Goal: Task Accomplishment & Management: Manage account settings

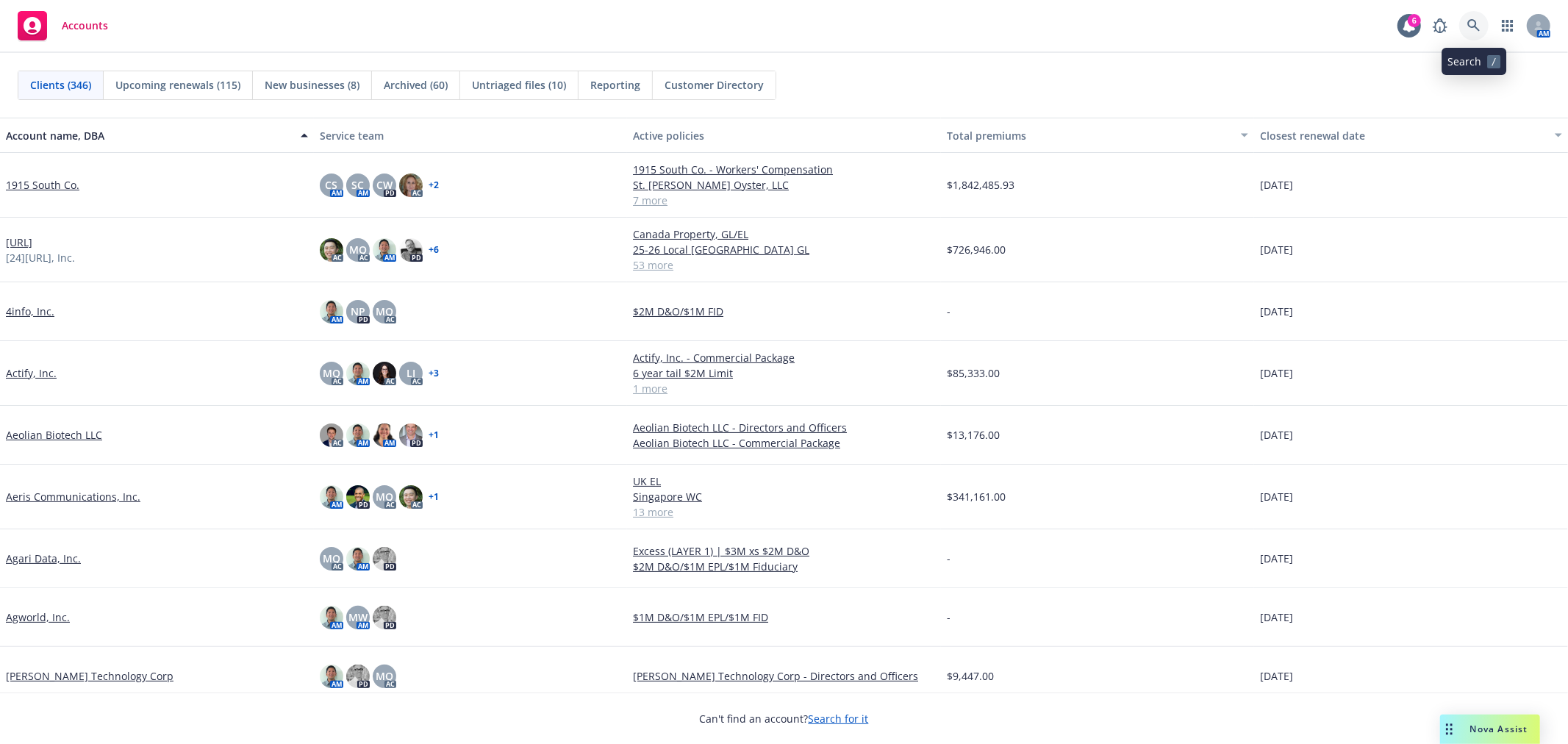
click at [1045, 26] on icon at bounding box center [1474, 25] width 12 height 12
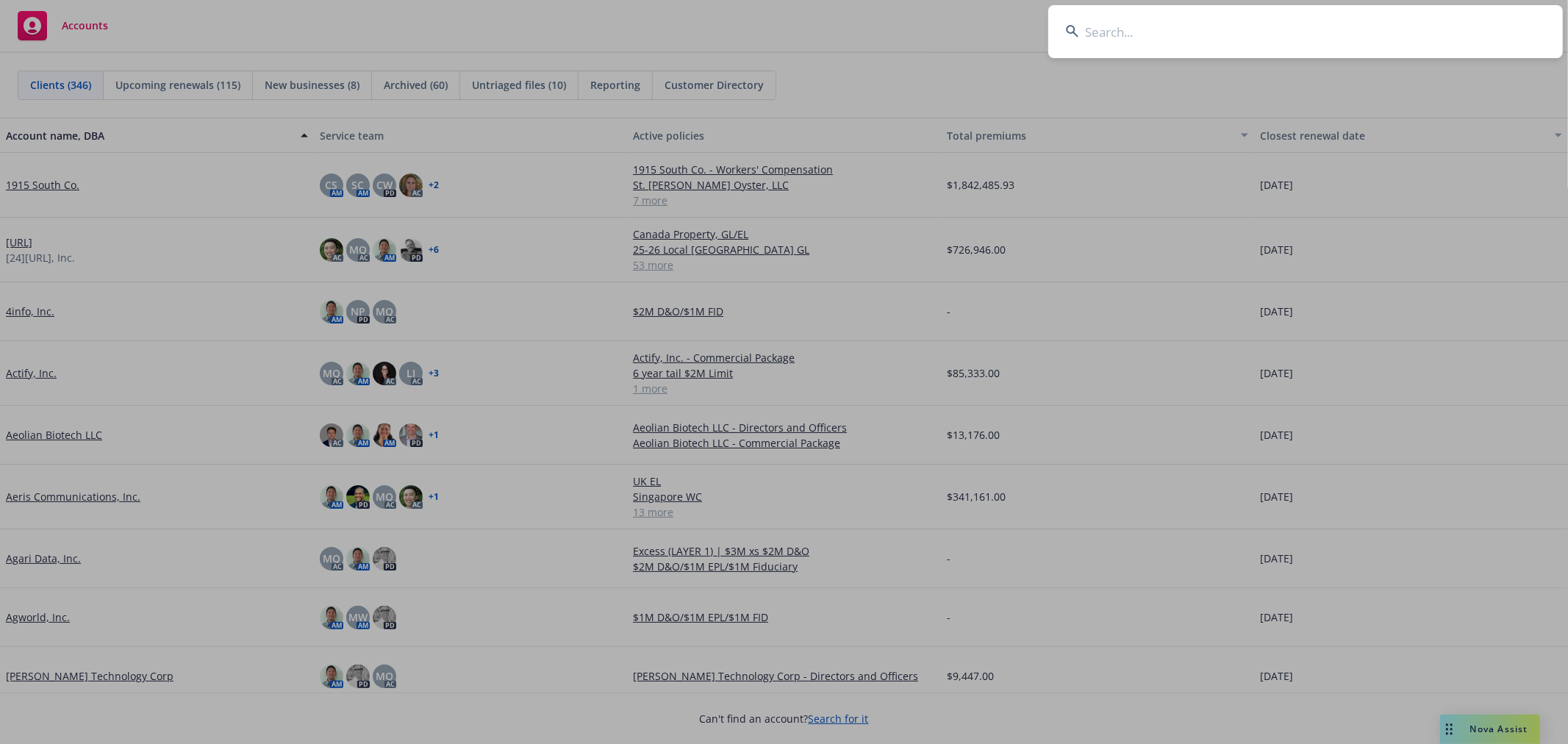
click at [1045, 31] on input at bounding box center [1306, 31] width 515 height 53
type input "lobos parent"
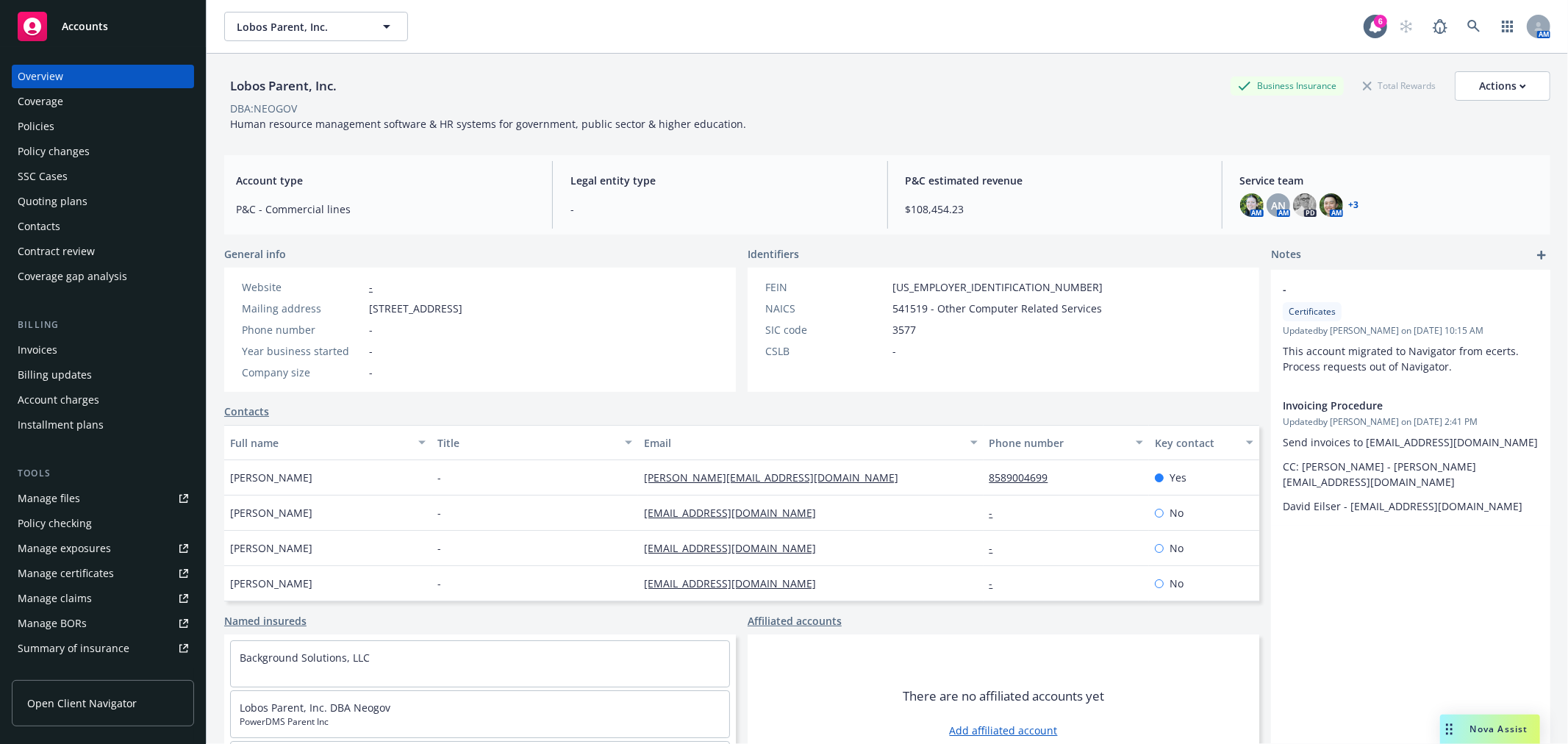
click at [45, 122] on div "Policies" at bounding box center [36, 127] width 36 height 23
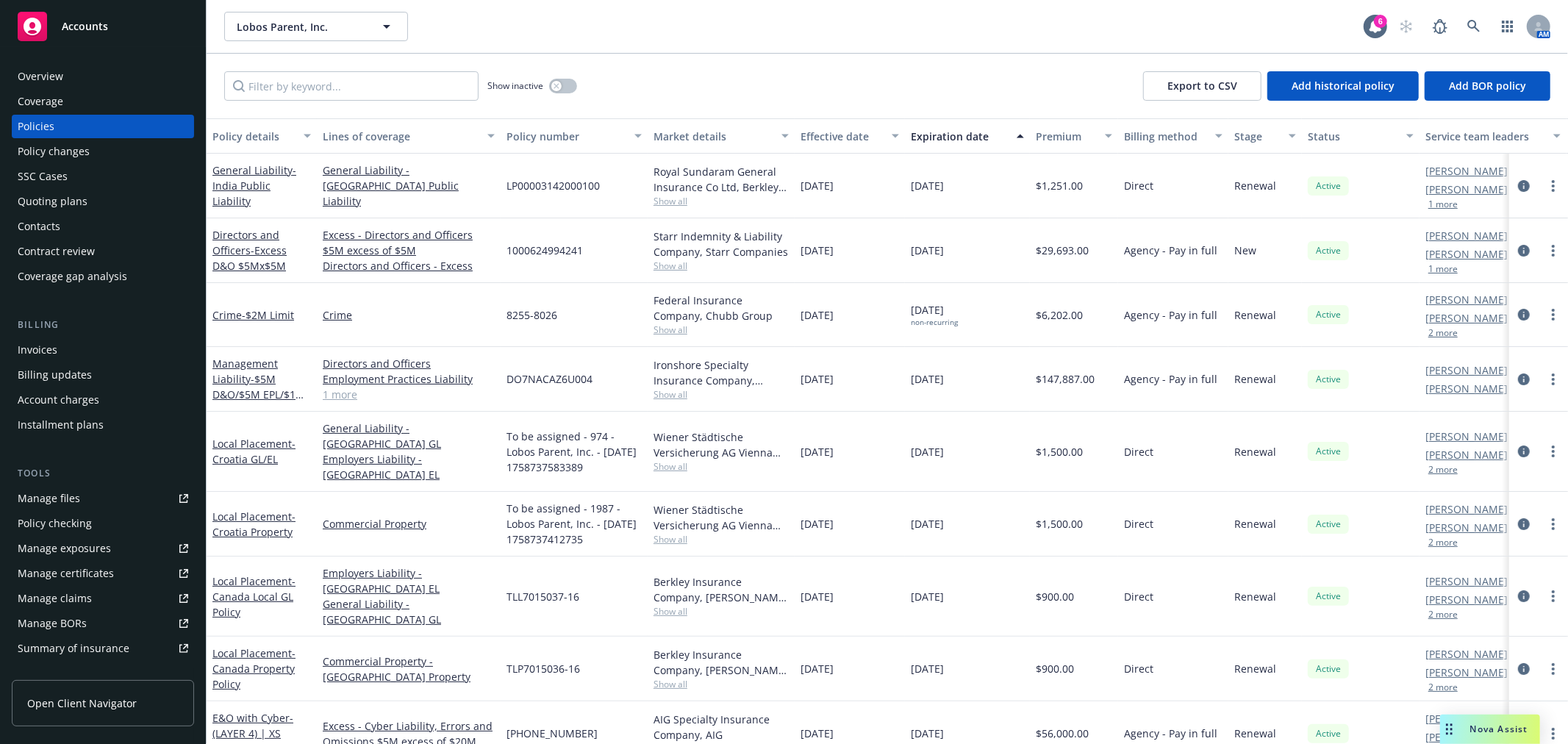
click at [46, 125] on div "Policies" at bounding box center [36, 127] width 36 height 23
click at [254, 366] on link "Management Liability - $5M D&O/$5M EPL/$1M FID" at bounding box center [259, 386] width 93 height 60
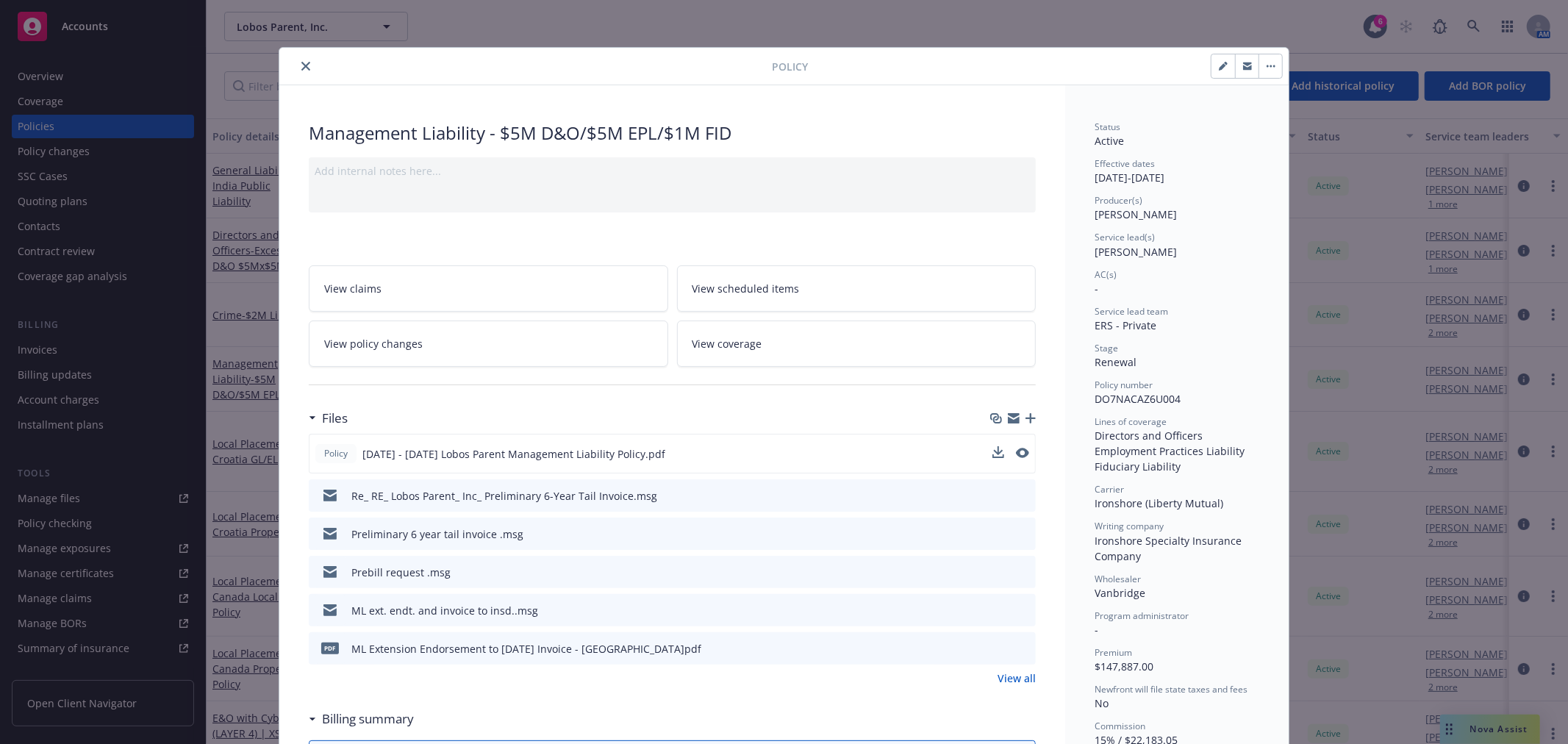
click at [575, 450] on span "[DATE] - [DATE] Lobos Parent Management Liability Policy.pdf" at bounding box center [514, 454] width 303 height 16
click at [995, 452] on icon "download file" at bounding box center [997, 453] width 12 height 12
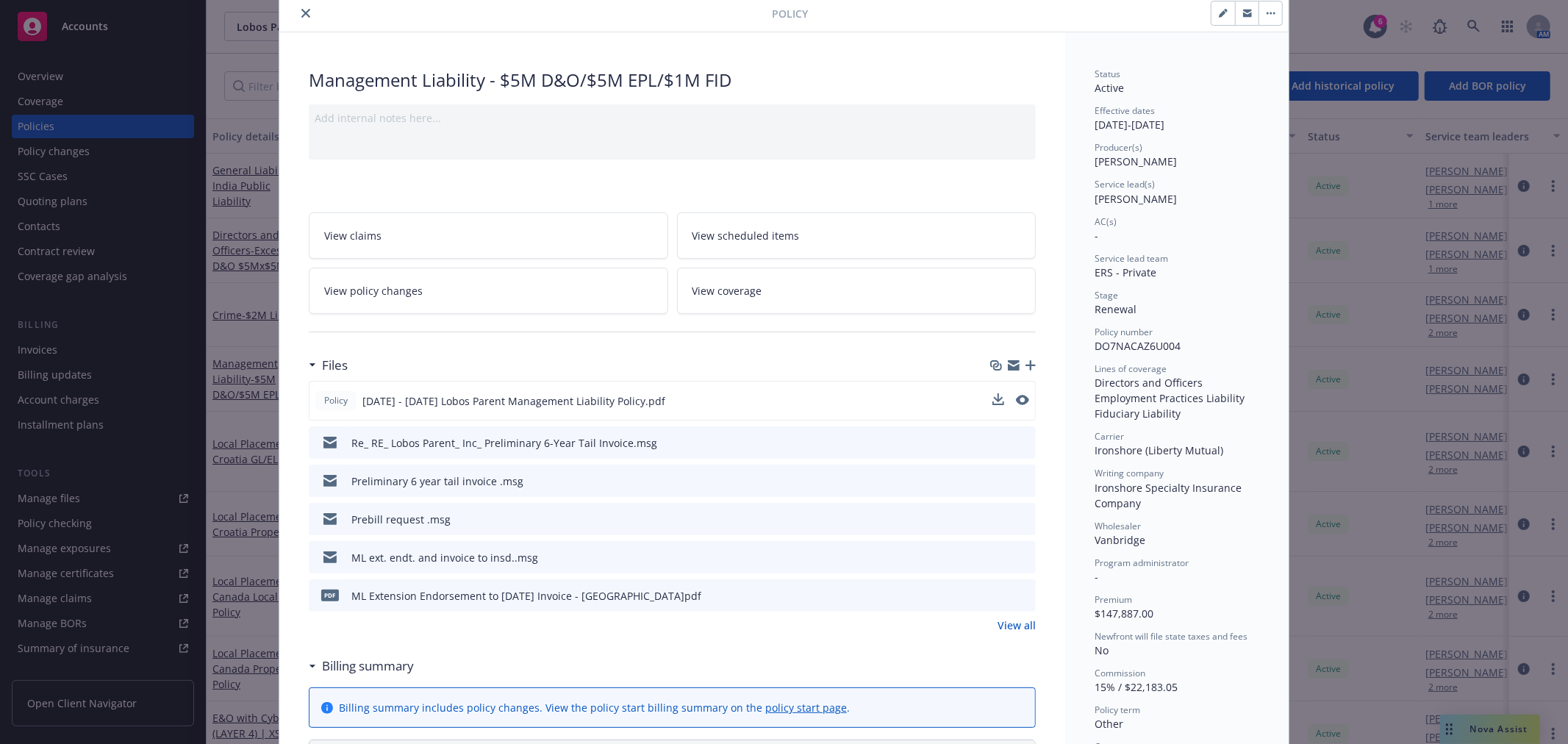
scroll to position [82, 0]
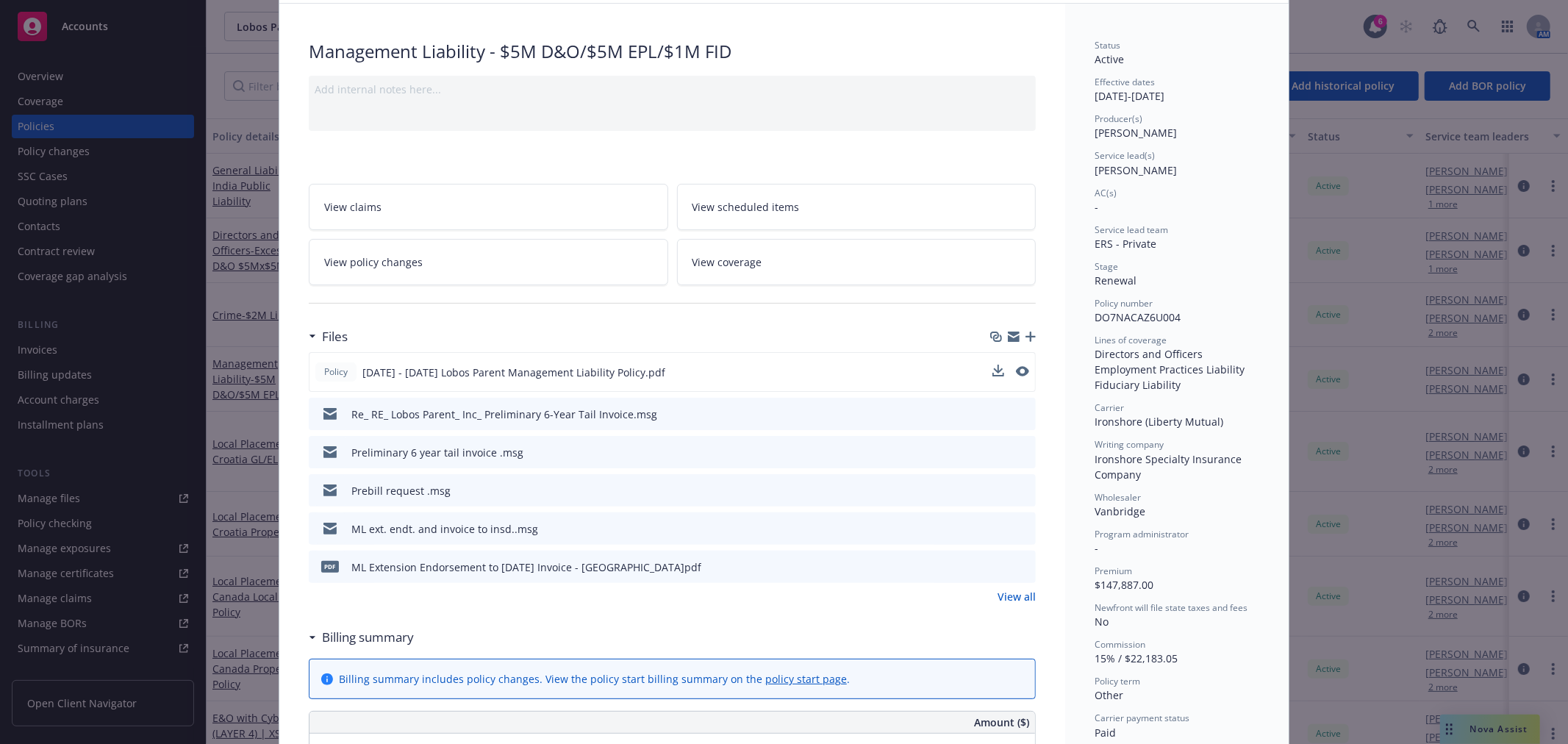
click at [984, 515] on div "pdf ML Extension Endorsement to 10/25/25 Invoice - Vanbridge.pdf" at bounding box center [672, 567] width 727 height 32
click at [995, 515] on icon "download file" at bounding box center [999, 564] width 10 height 9
click at [999, 515] on link "View all" at bounding box center [1017, 597] width 38 height 16
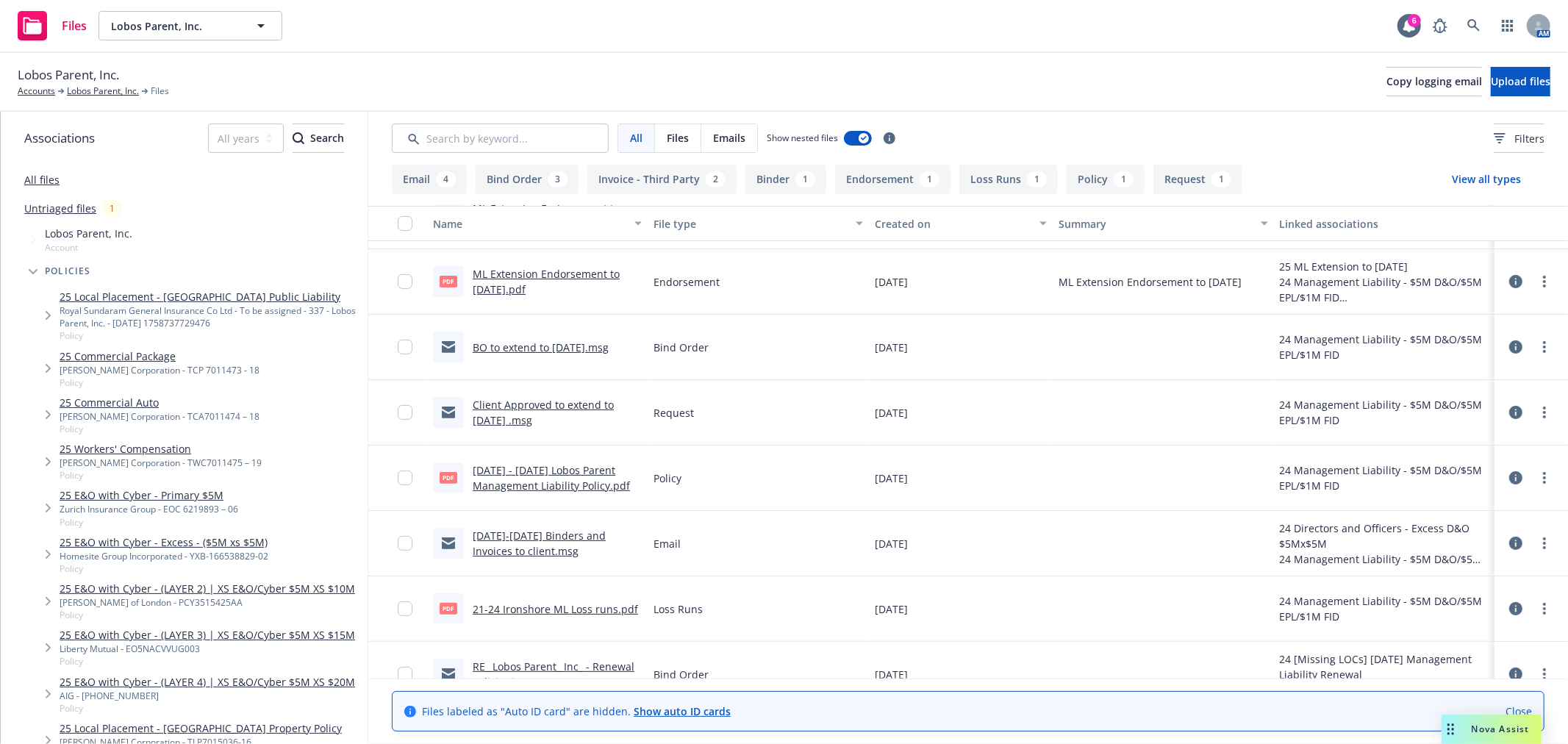
scroll to position [327, 0]
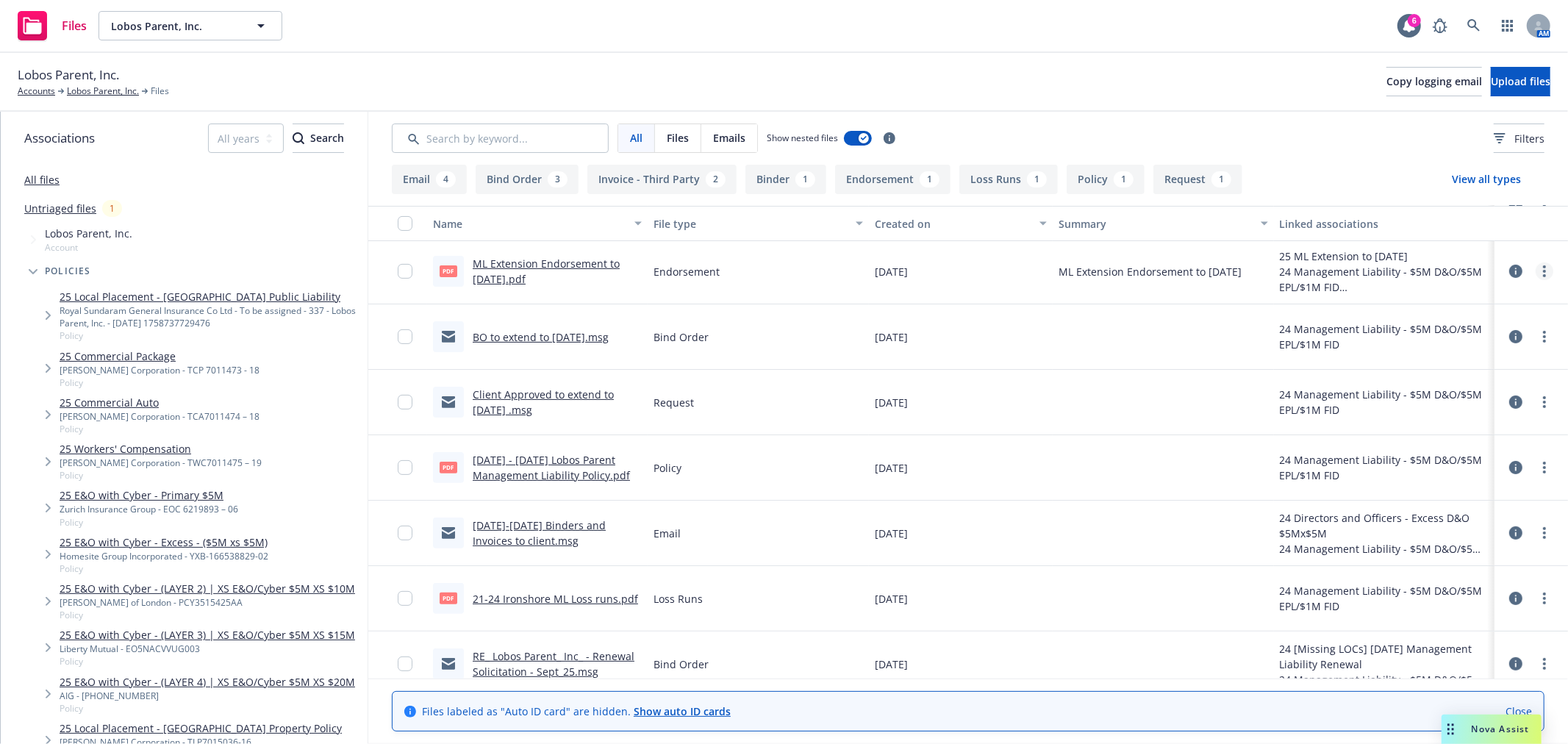
click at [1536, 275] on link "more" at bounding box center [1544, 271] width 17 height 17
click at [1460, 326] on link "Download" at bounding box center [1467, 331] width 146 height 30
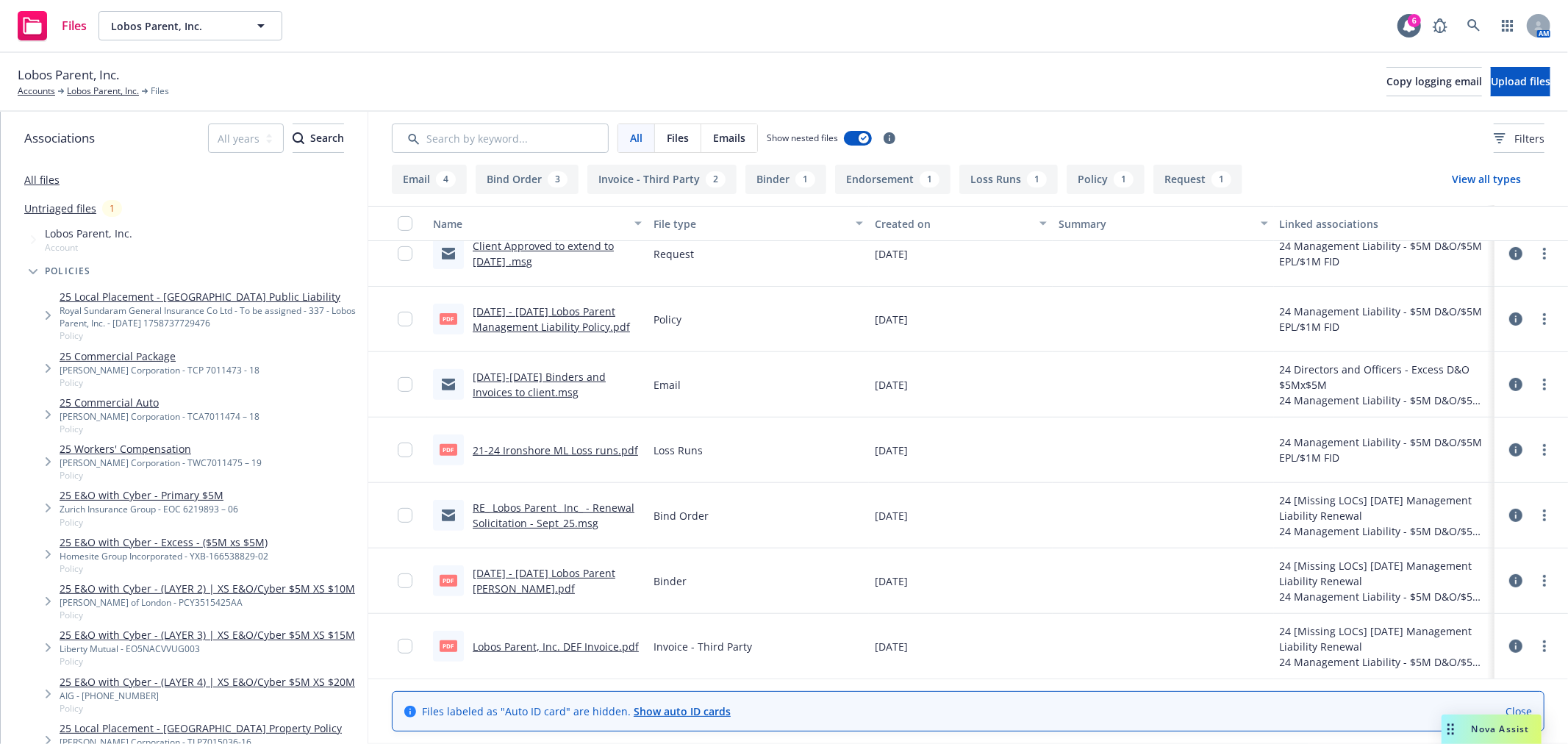
scroll to position [474, 0]
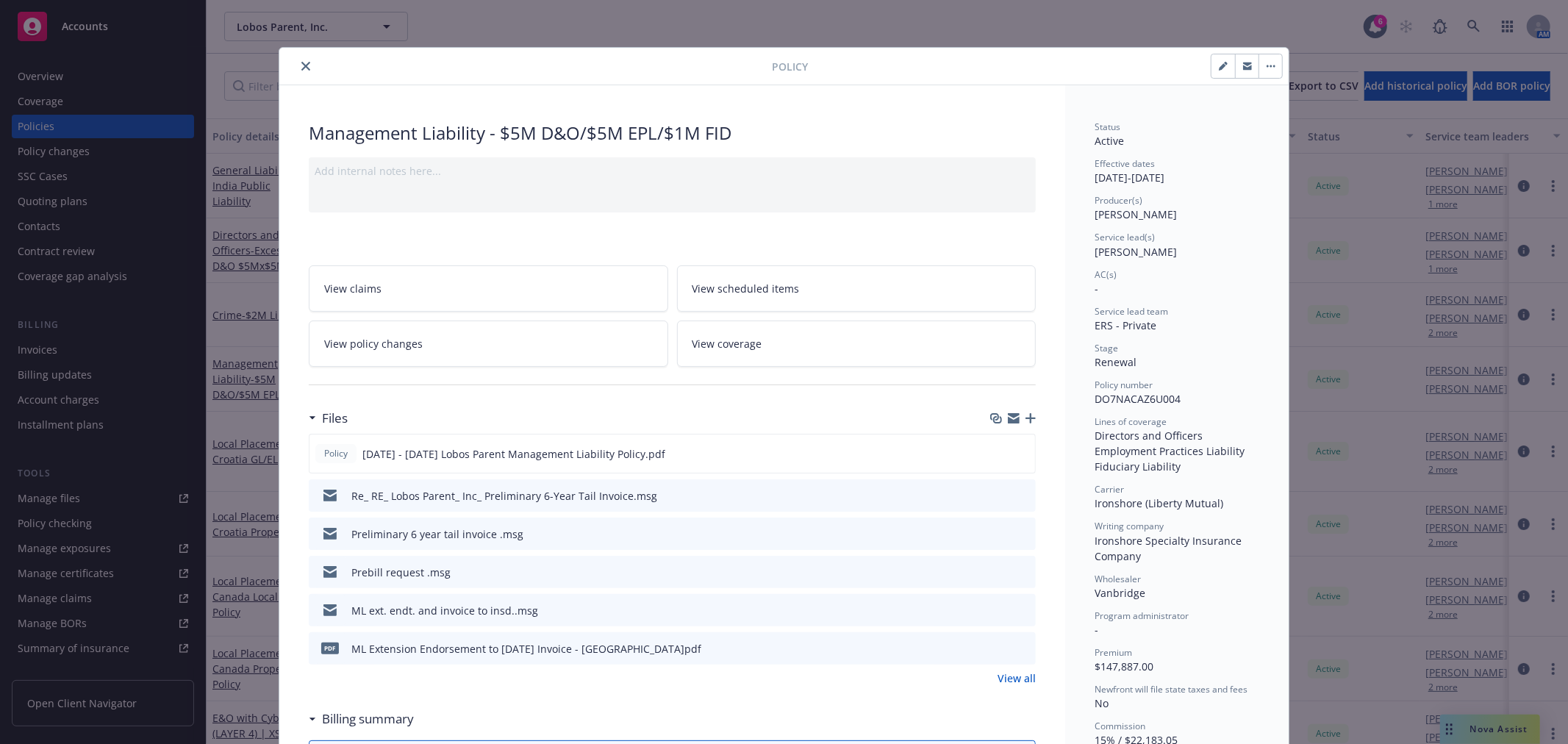
click at [301, 62] on icon "close" at bounding box center [305, 66] width 9 height 9
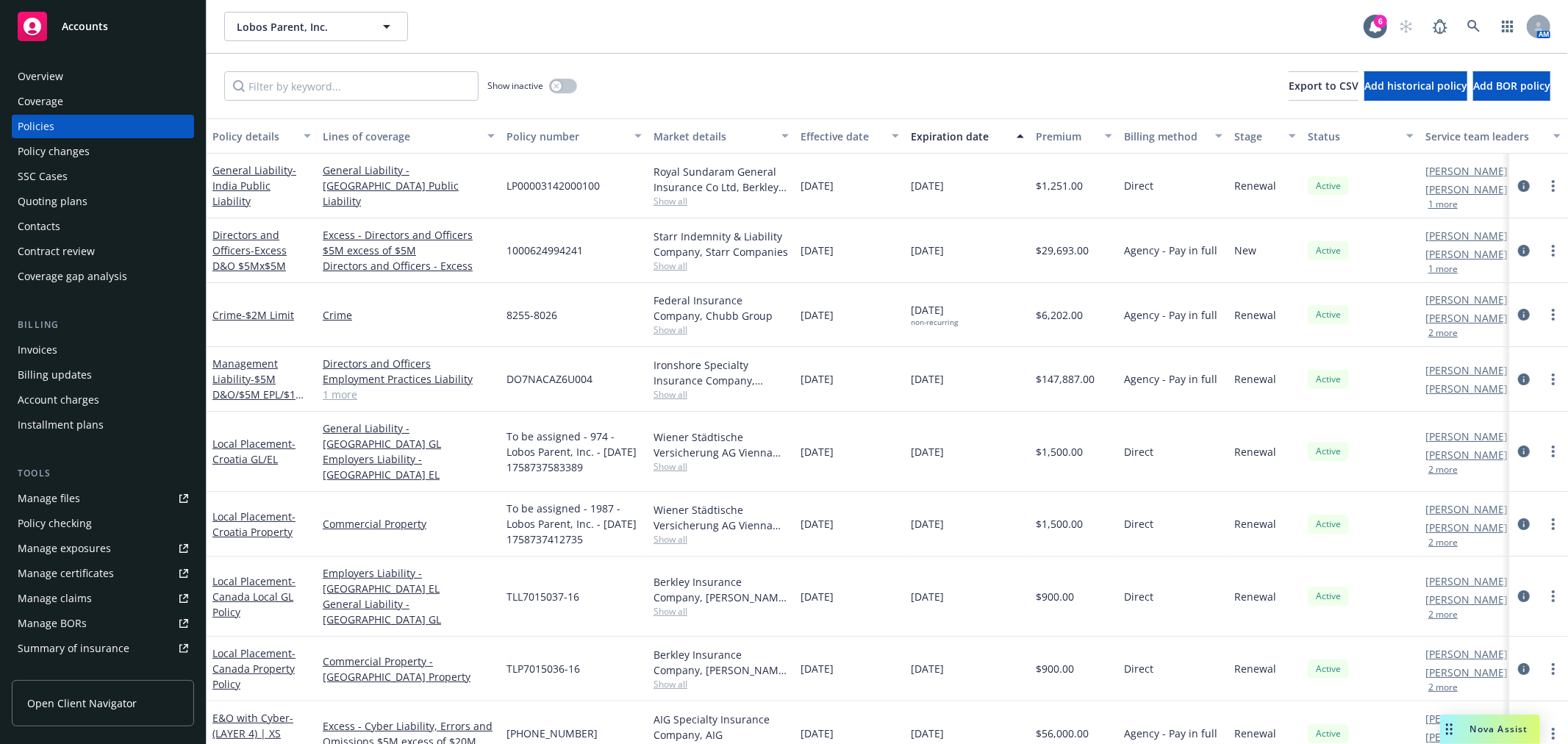
click at [71, 502] on div "Manage files" at bounding box center [49, 498] width 63 height 23
click at [270, 360] on link "Management Liability - $5M D&O/$5M EPL/$1M FID" at bounding box center [259, 386] width 93 height 60
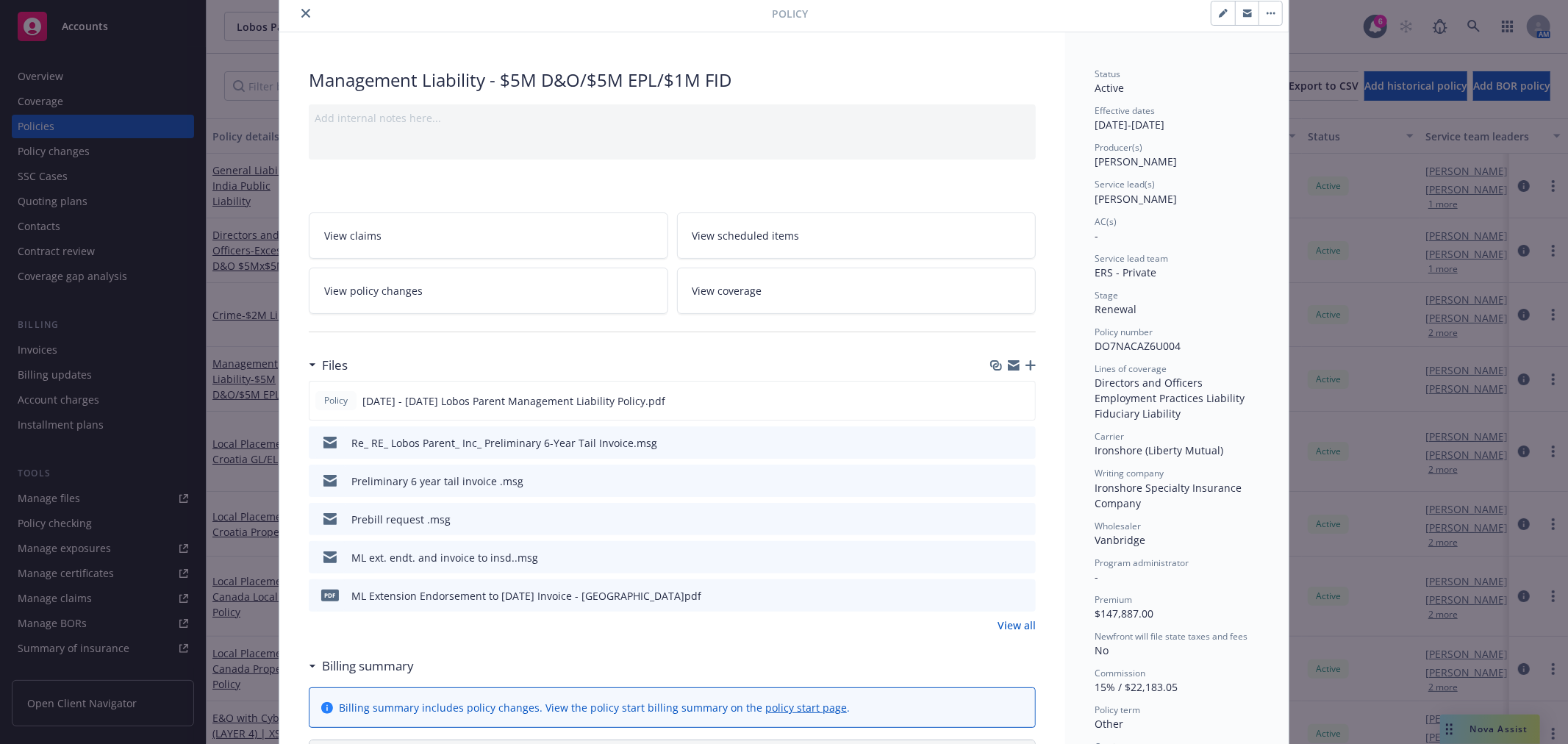
scroll to position [82, 0]
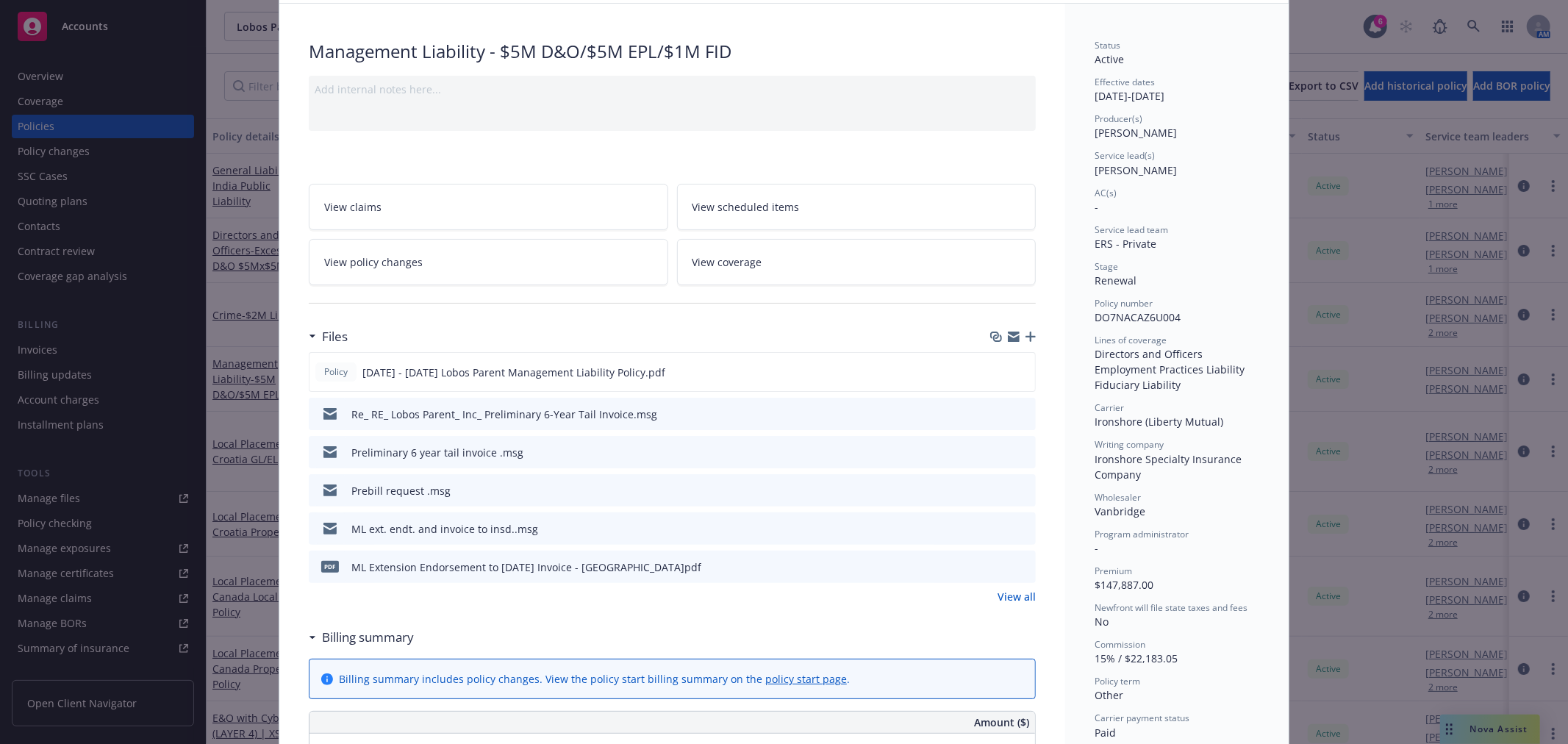
click at [1016, 601] on link "View all" at bounding box center [1017, 597] width 38 height 16
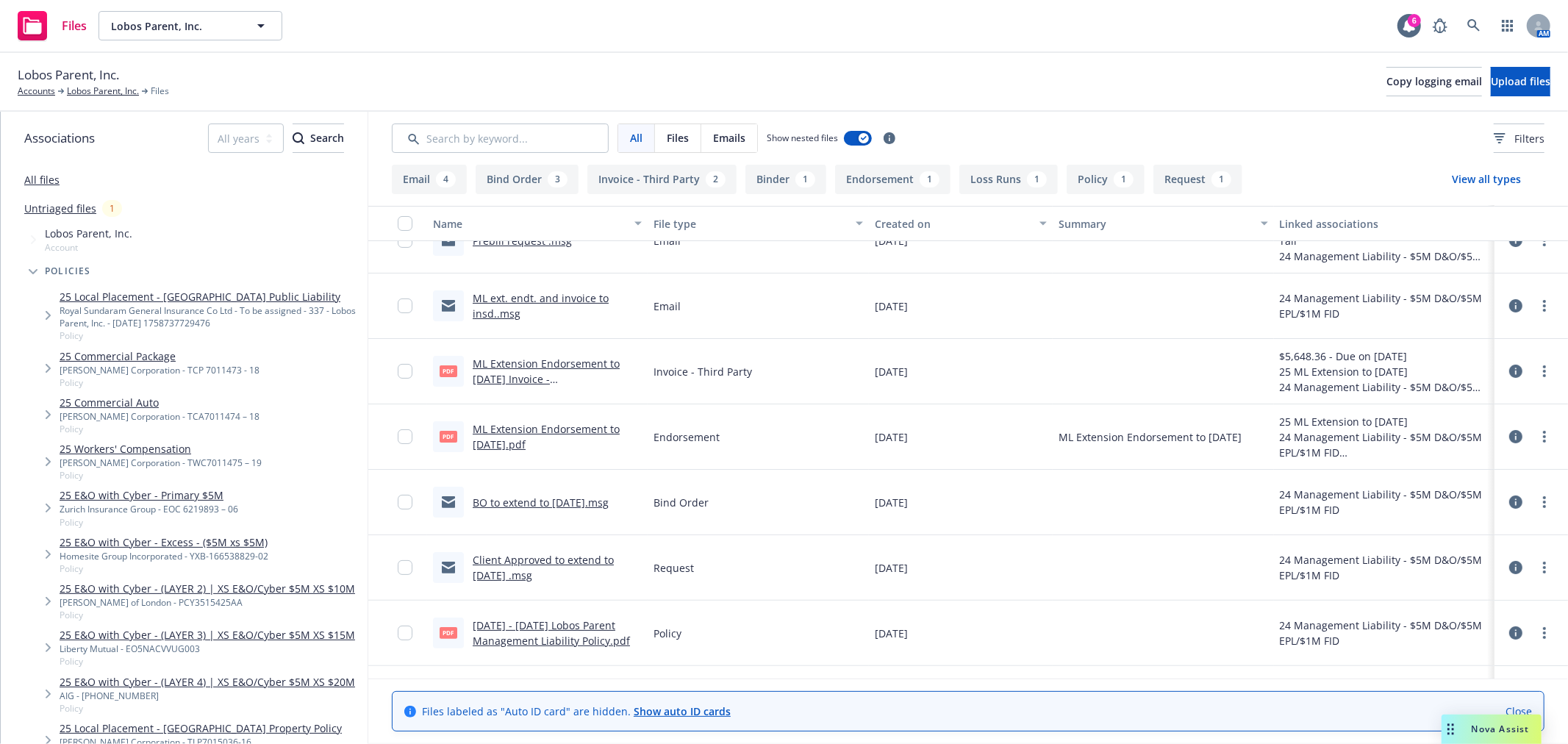
scroll to position [245, 0]
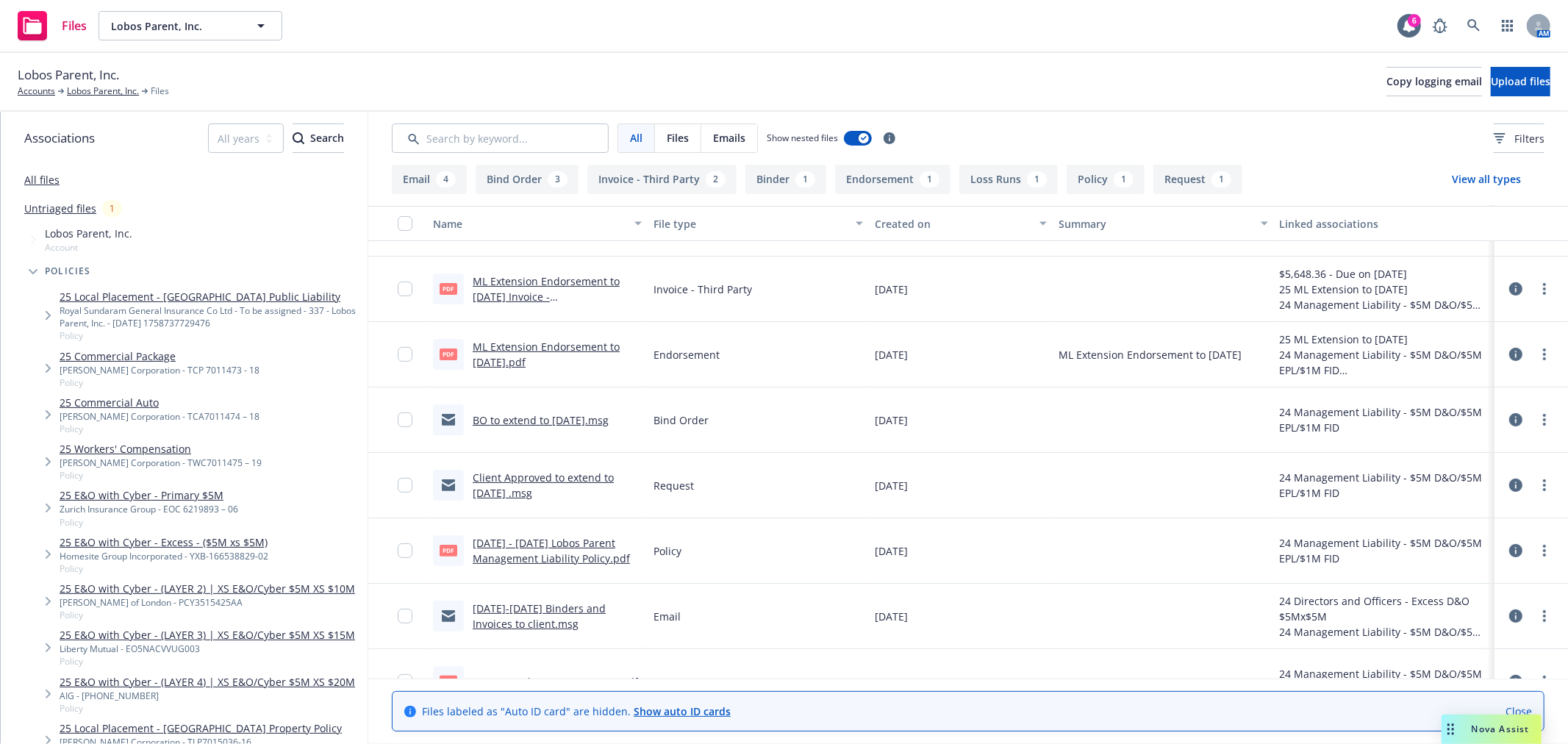
click at [559, 545] on link "[DATE] - [DATE] Lobos Parent Management Liability Policy.pdf" at bounding box center [551, 551] width 157 height 30
click at [456, 78] on div "Lobos Parent, Inc. Accounts Lobos Parent, Inc. Files Copy logging email Upload …" at bounding box center [784, 81] width 1533 height 32
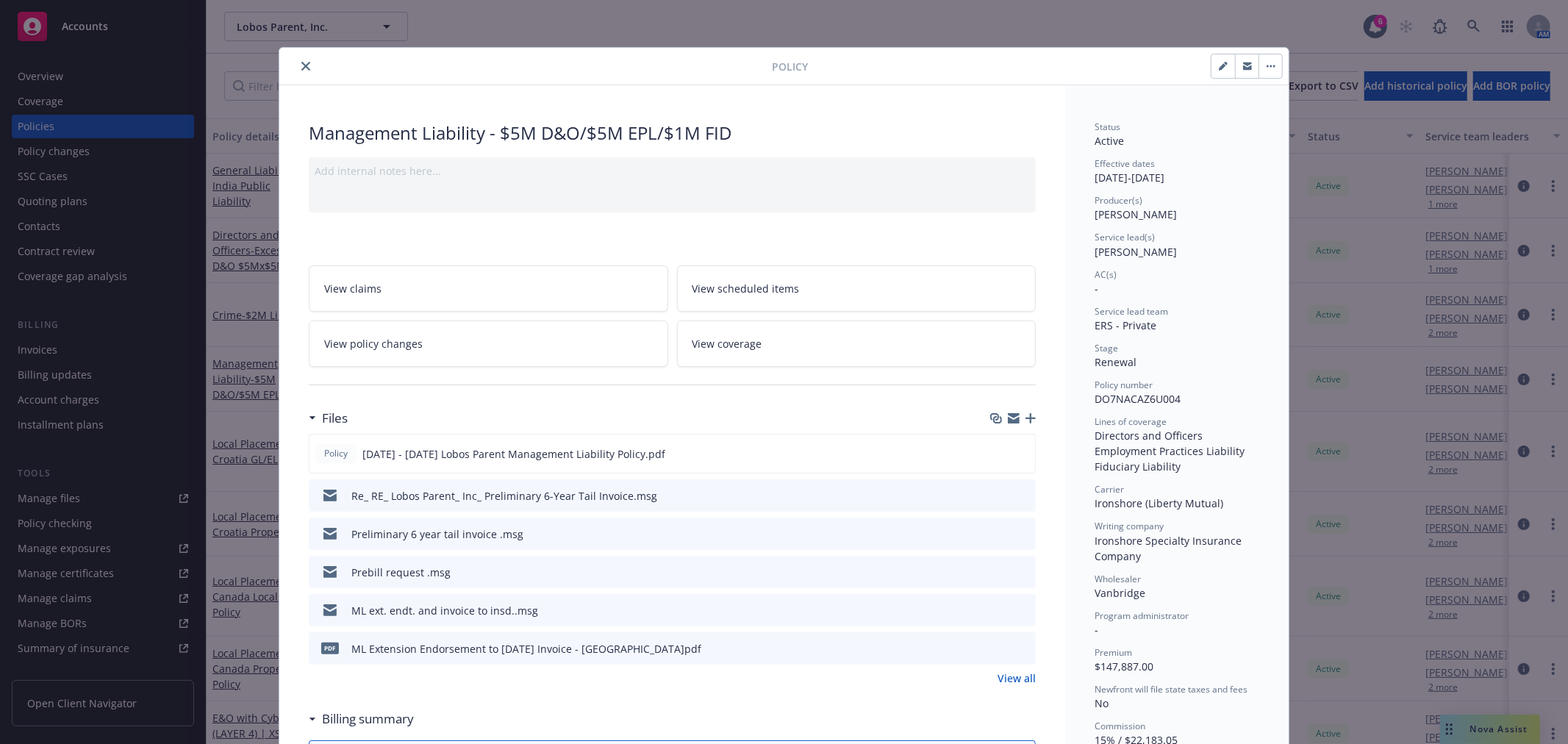
click at [301, 70] on icon "close" at bounding box center [305, 66] width 9 height 9
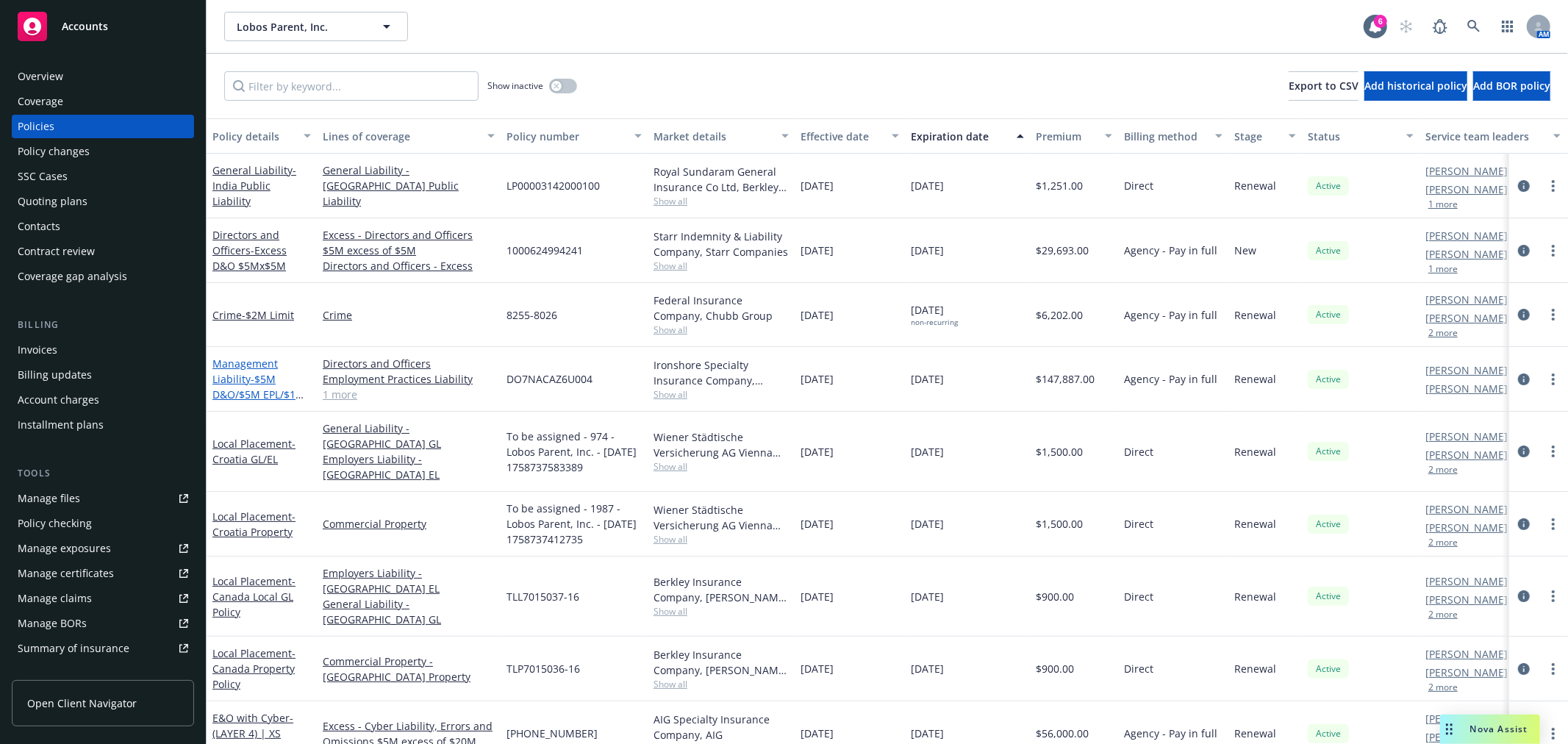
click at [254, 367] on link "Management Liability - $5M D&O/$5M EPL/$1M FID" at bounding box center [259, 386] width 93 height 60
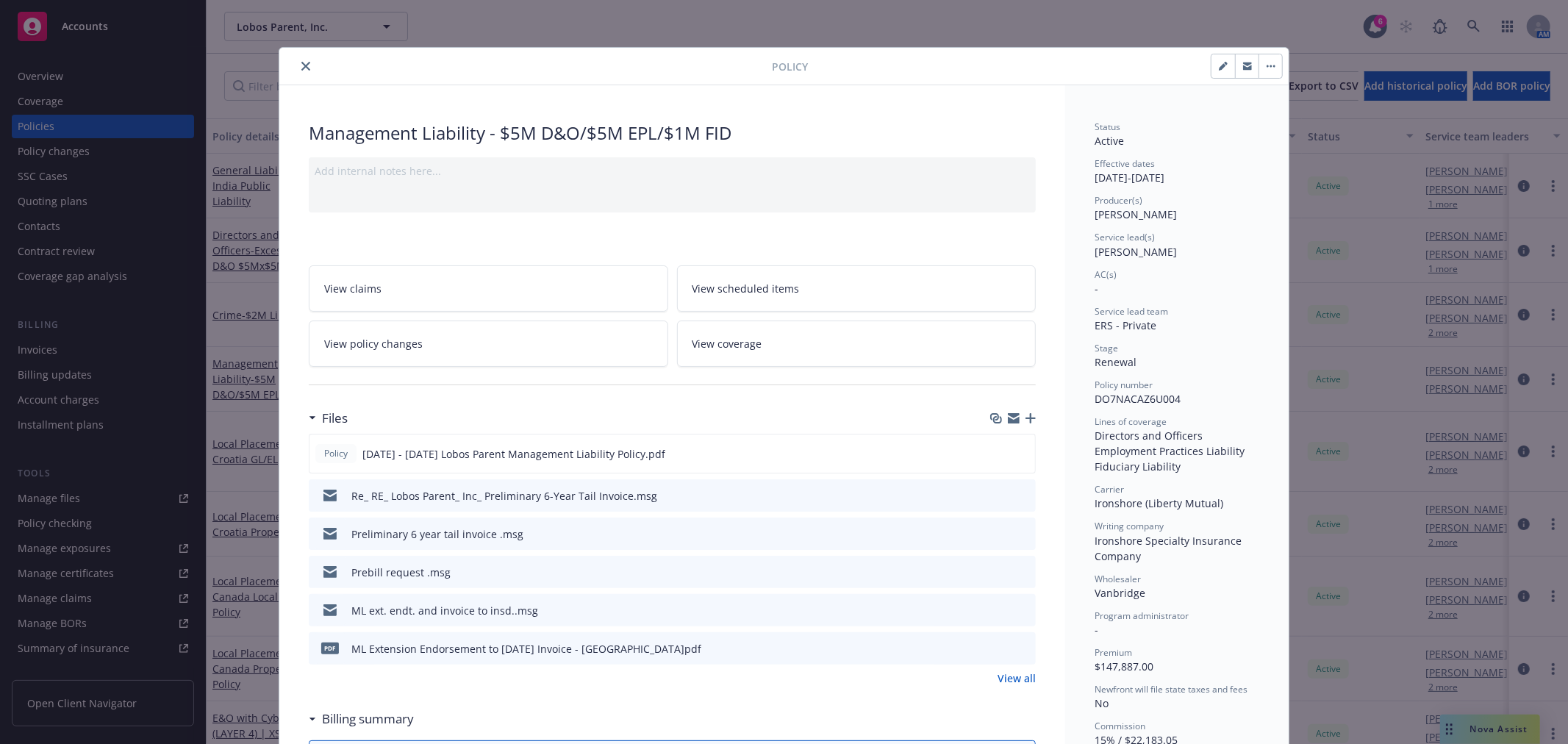
scroll to position [44, 0]
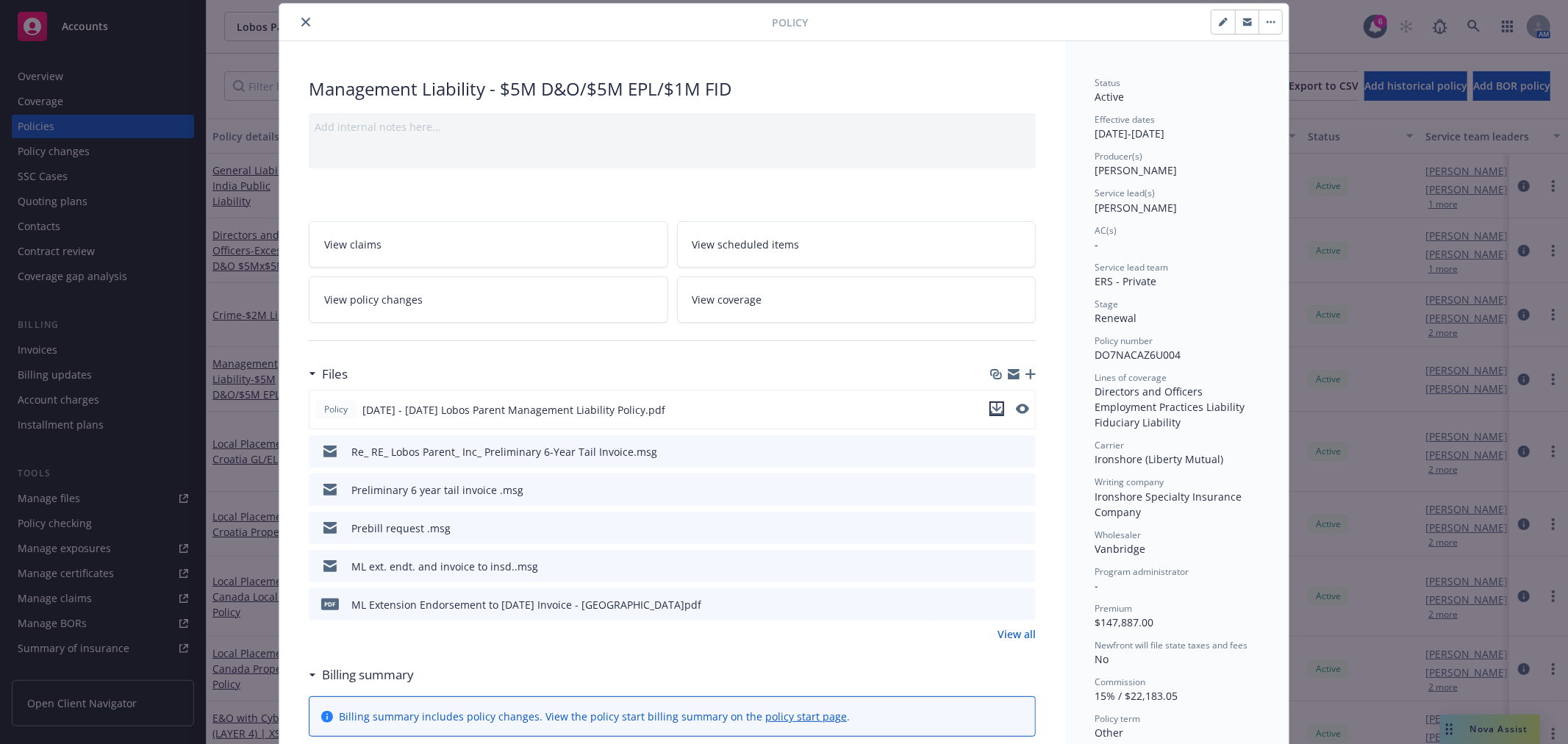
click at [991, 403] on icon "download file" at bounding box center [997, 409] width 12 height 12
click at [993, 410] on icon "download file" at bounding box center [998, 407] width 10 height 9
click at [301, 26] on button "close" at bounding box center [305, 22] width 17 height 17
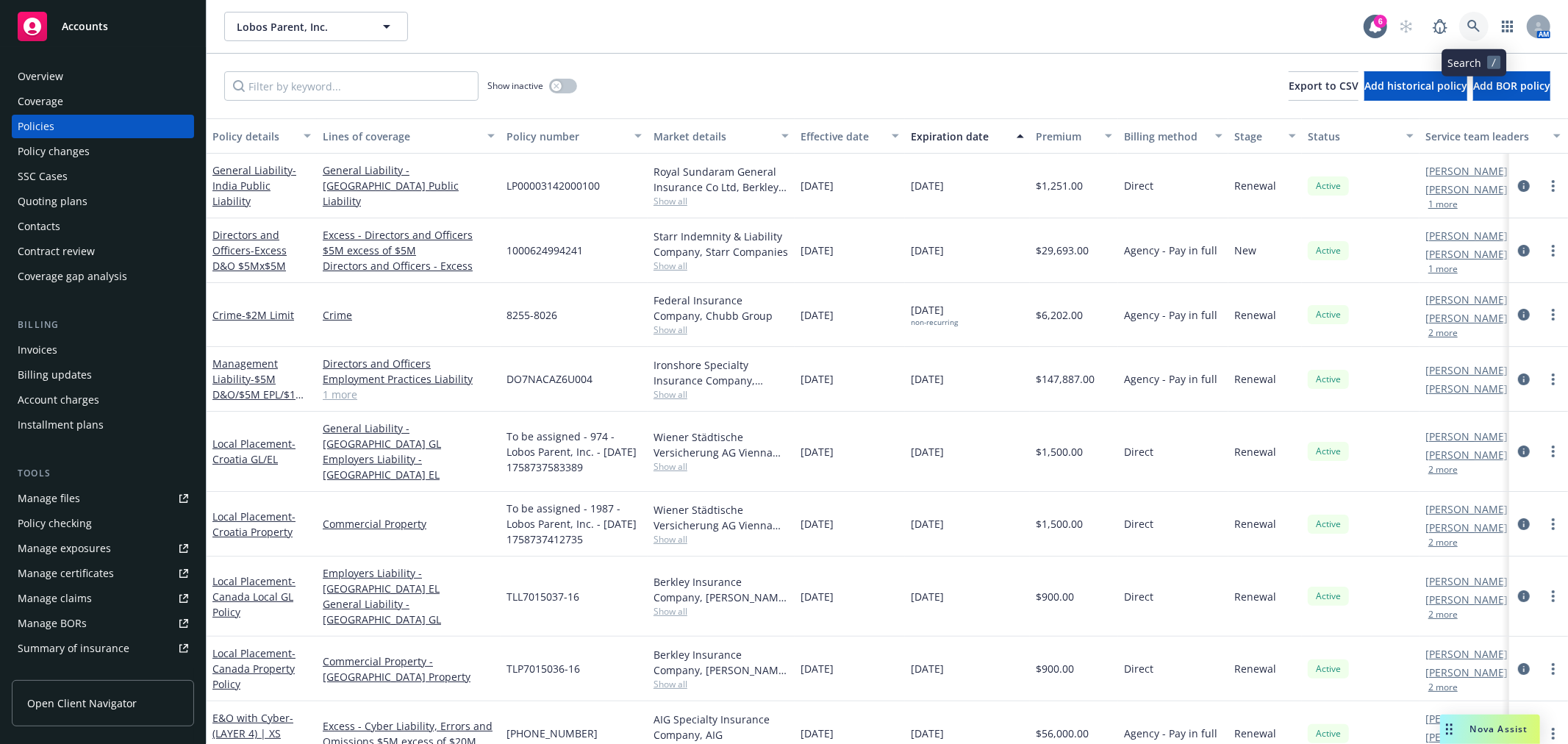
click at [1463, 26] on link at bounding box center [1474, 26] width 30 height 30
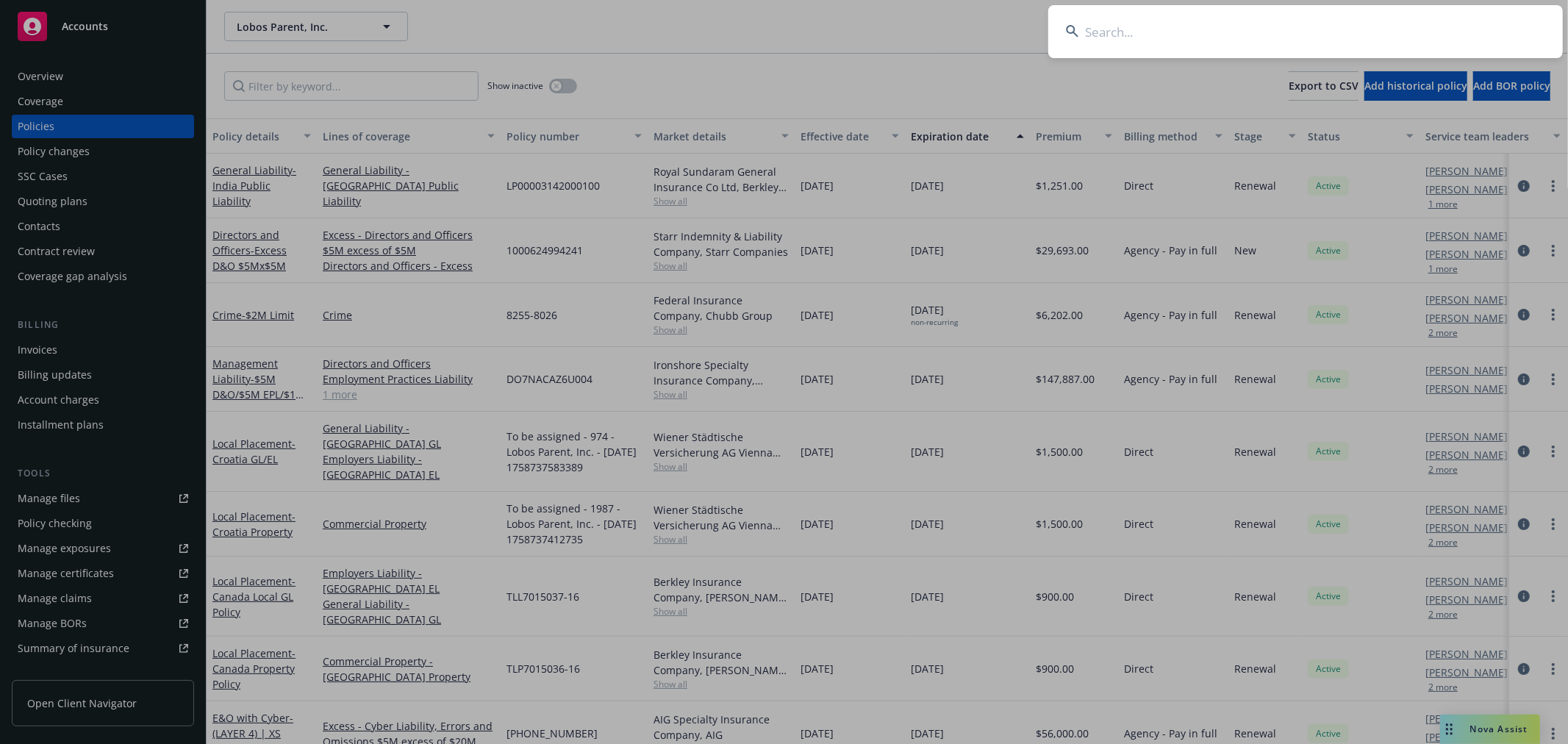
click at [1357, 37] on input at bounding box center [1306, 31] width 515 height 53
type input "porifera"
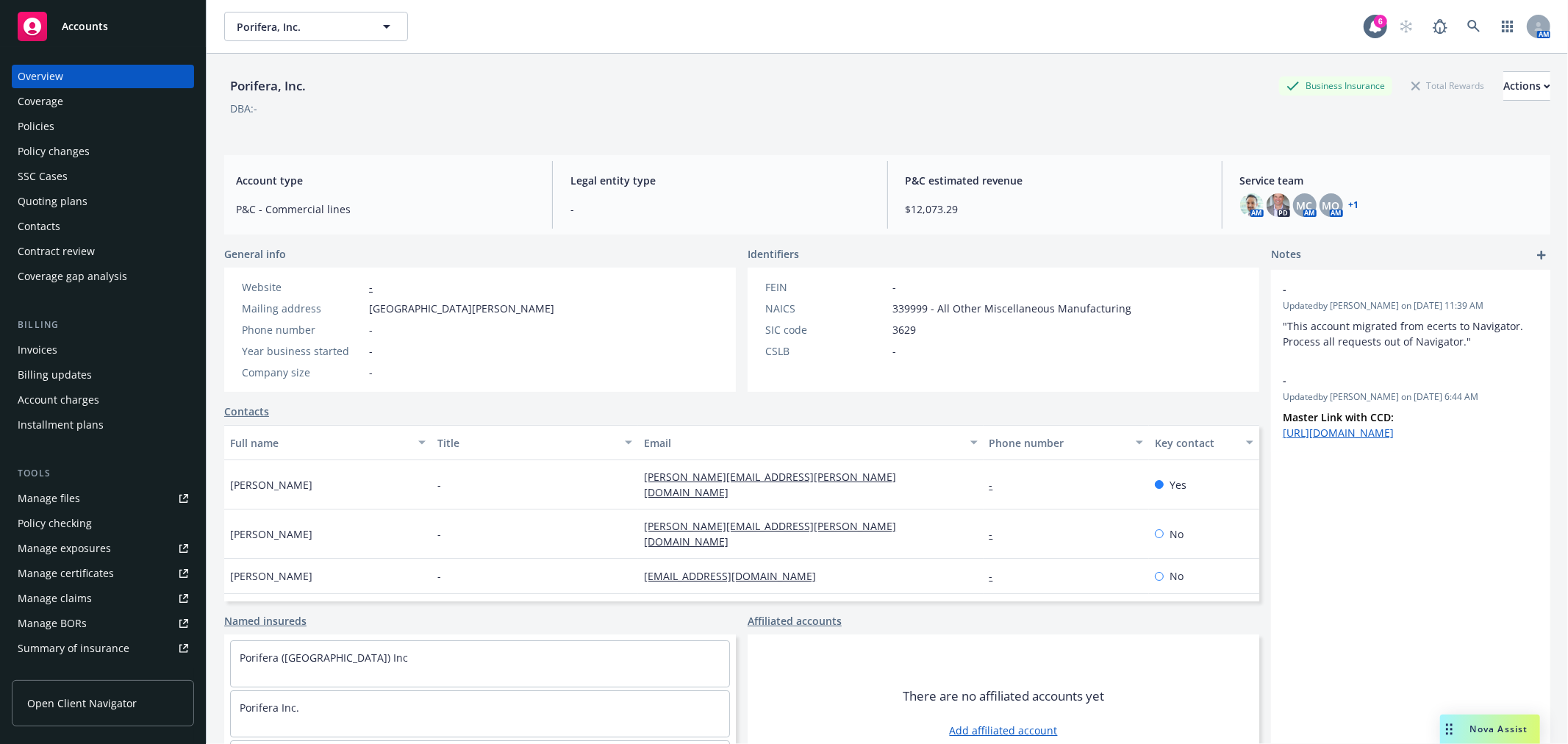
click at [1350, 204] on link "+ 1" at bounding box center [1355, 205] width 10 height 9
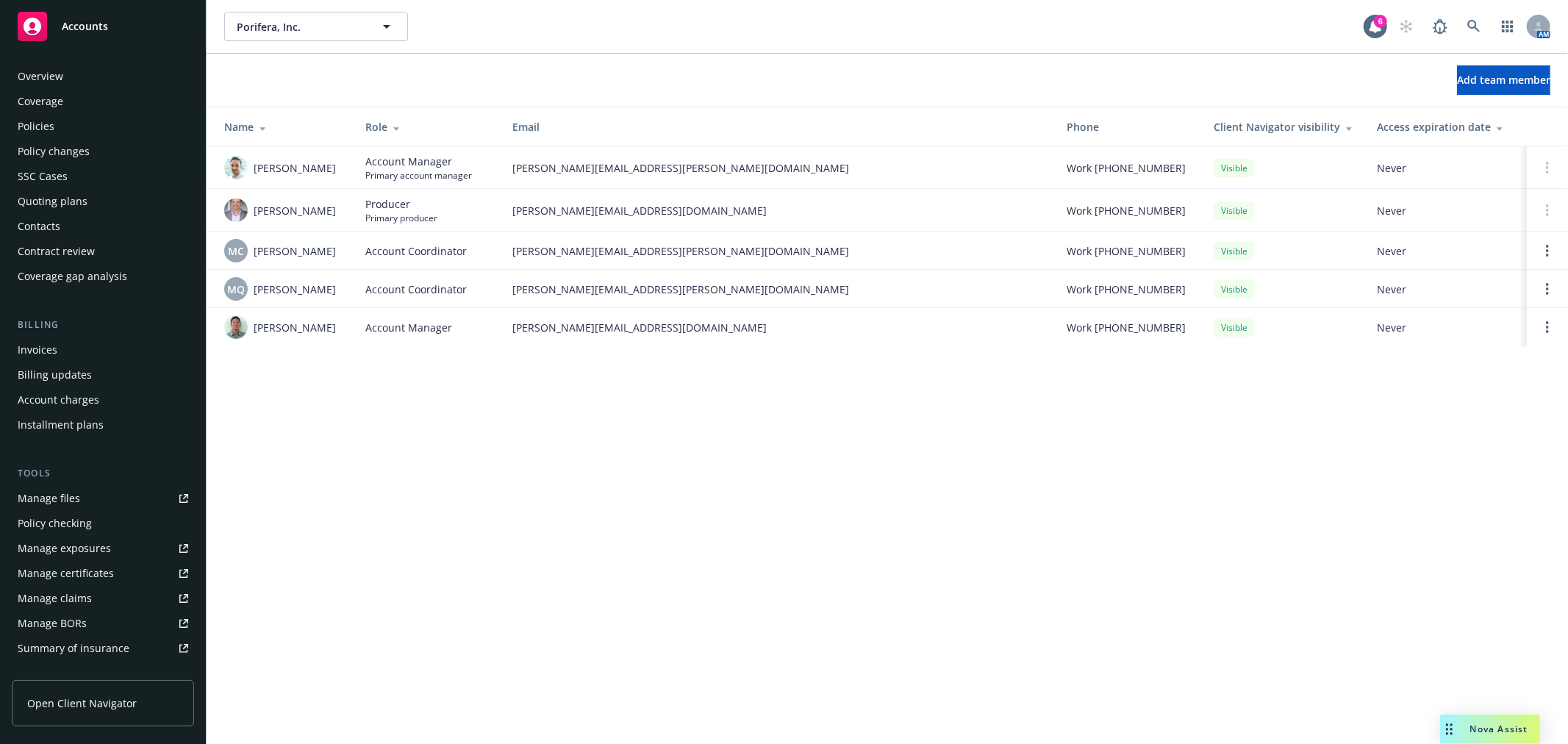
click at [50, 132] on div "Policies" at bounding box center [36, 127] width 36 height 23
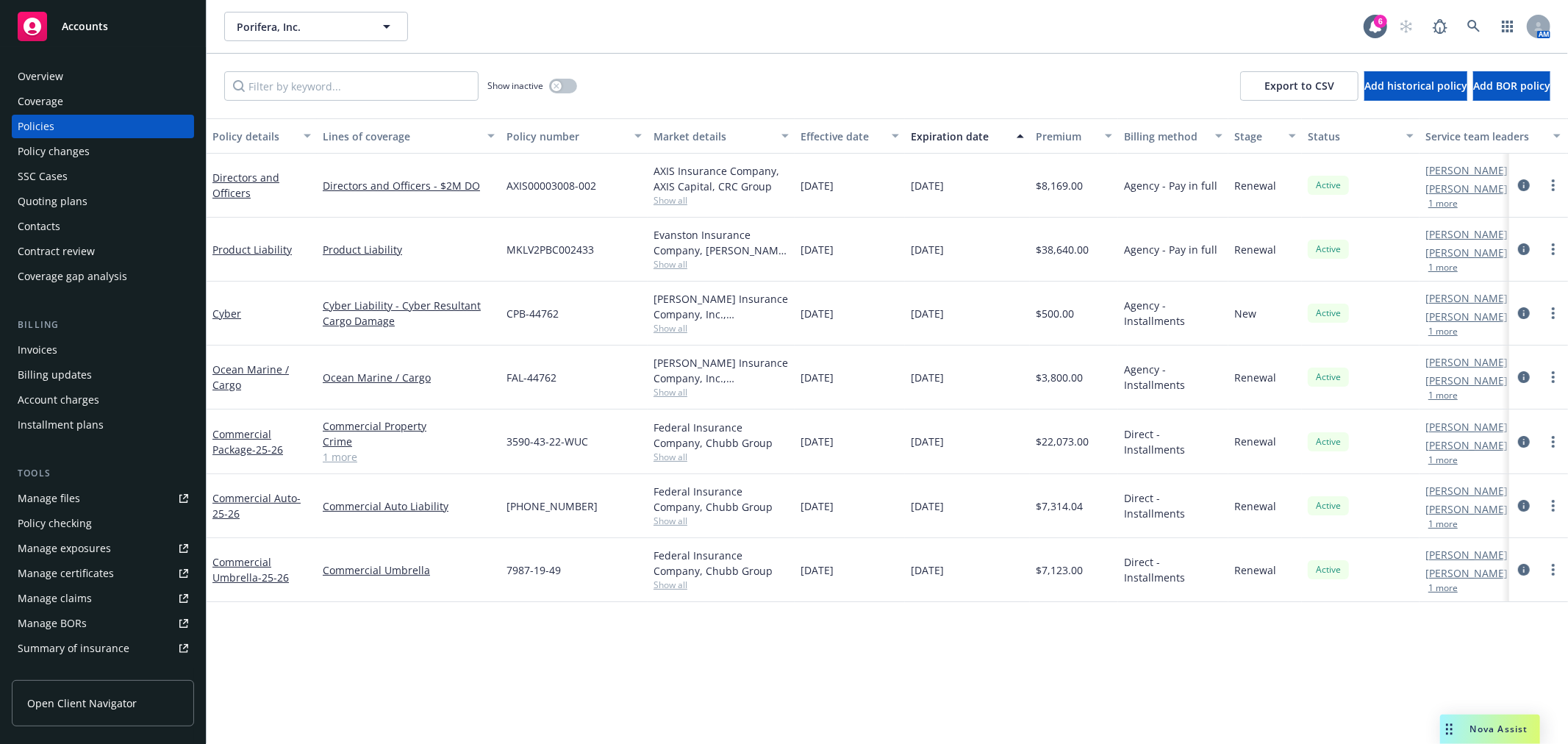
click at [37, 74] on div "Overview" at bounding box center [40, 76] width 46 height 23
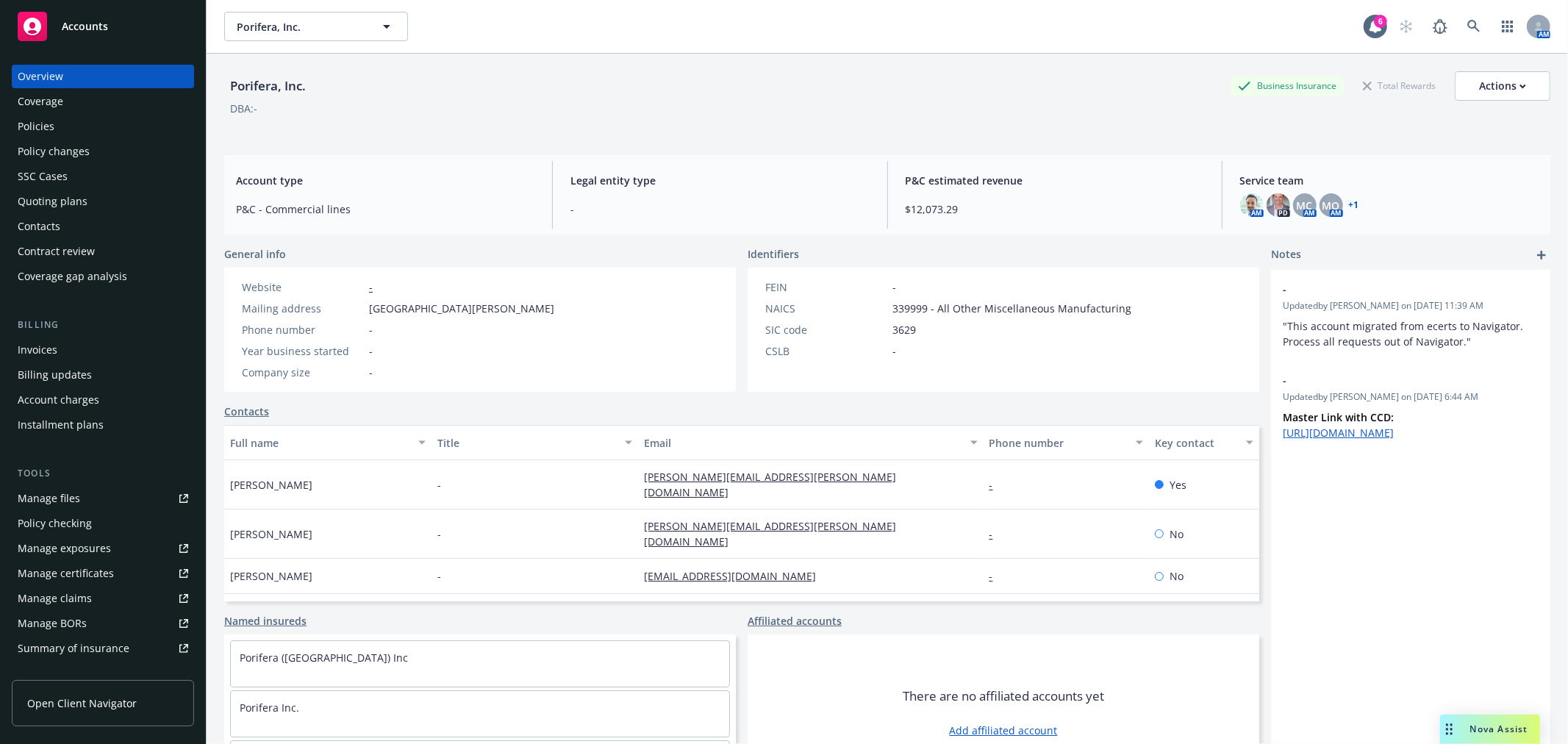
click at [1350, 201] on link "+ 1" at bounding box center [1355, 205] width 10 height 9
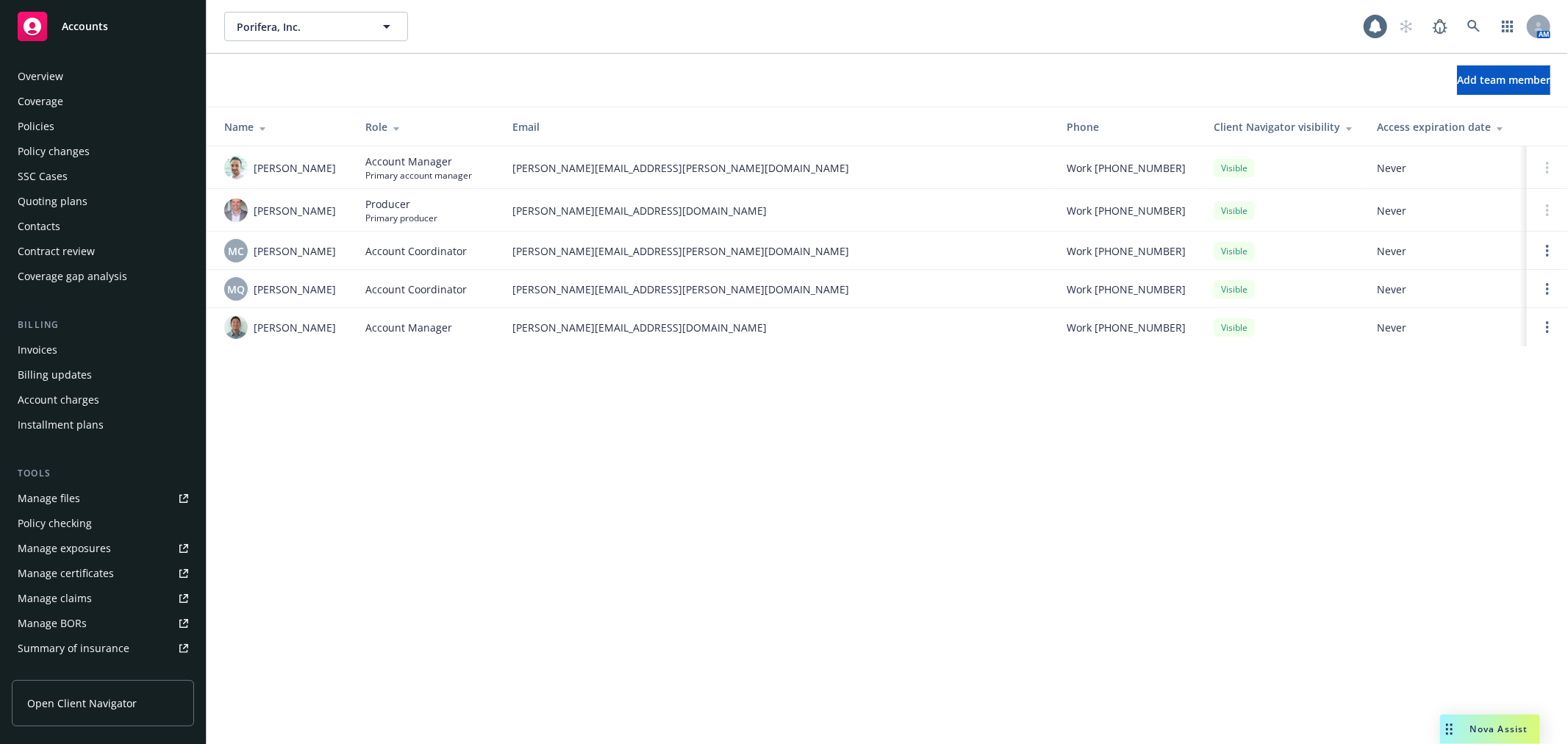
scroll to position [239, 0]
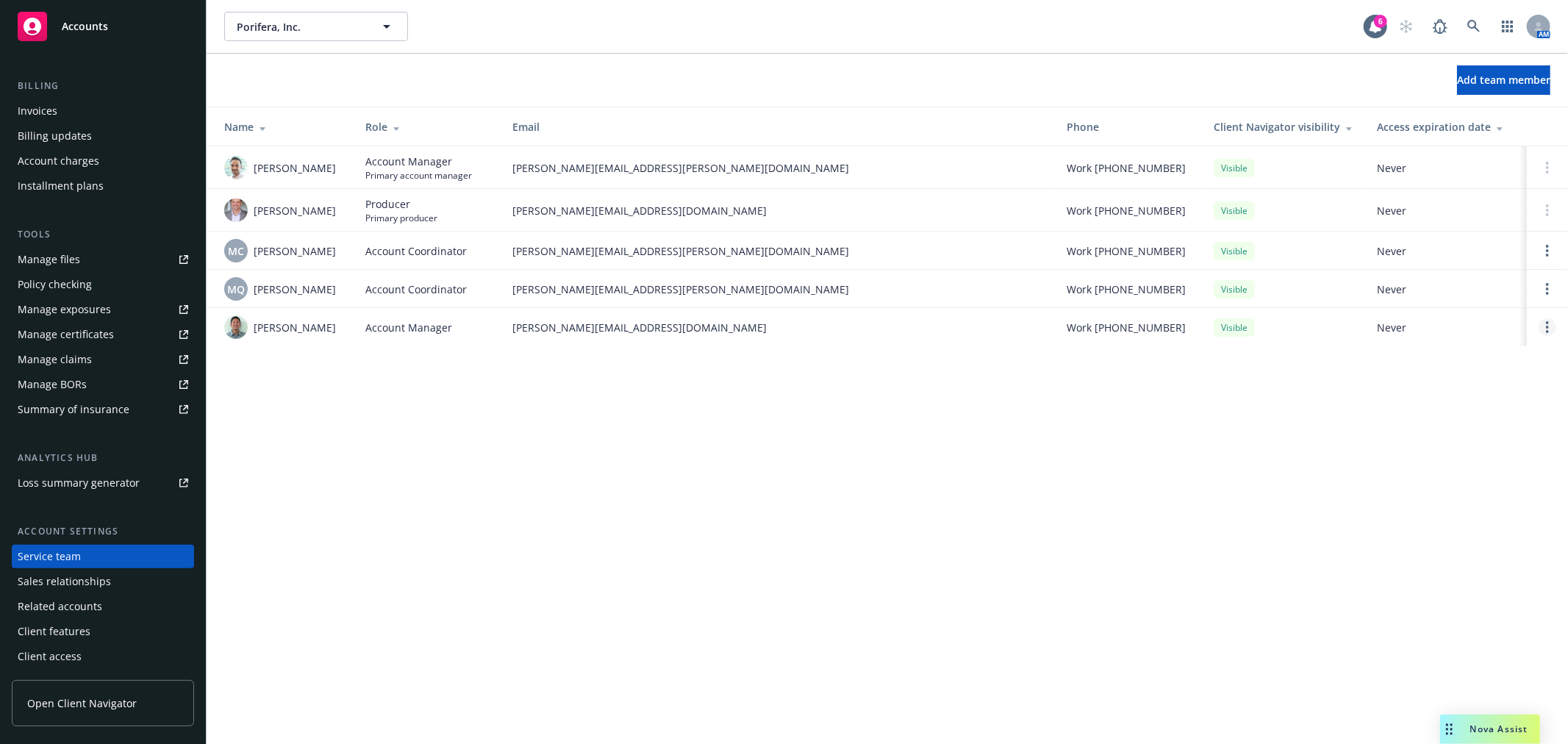
click at [1554, 328] on link "Open options" at bounding box center [1547, 327] width 17 height 17
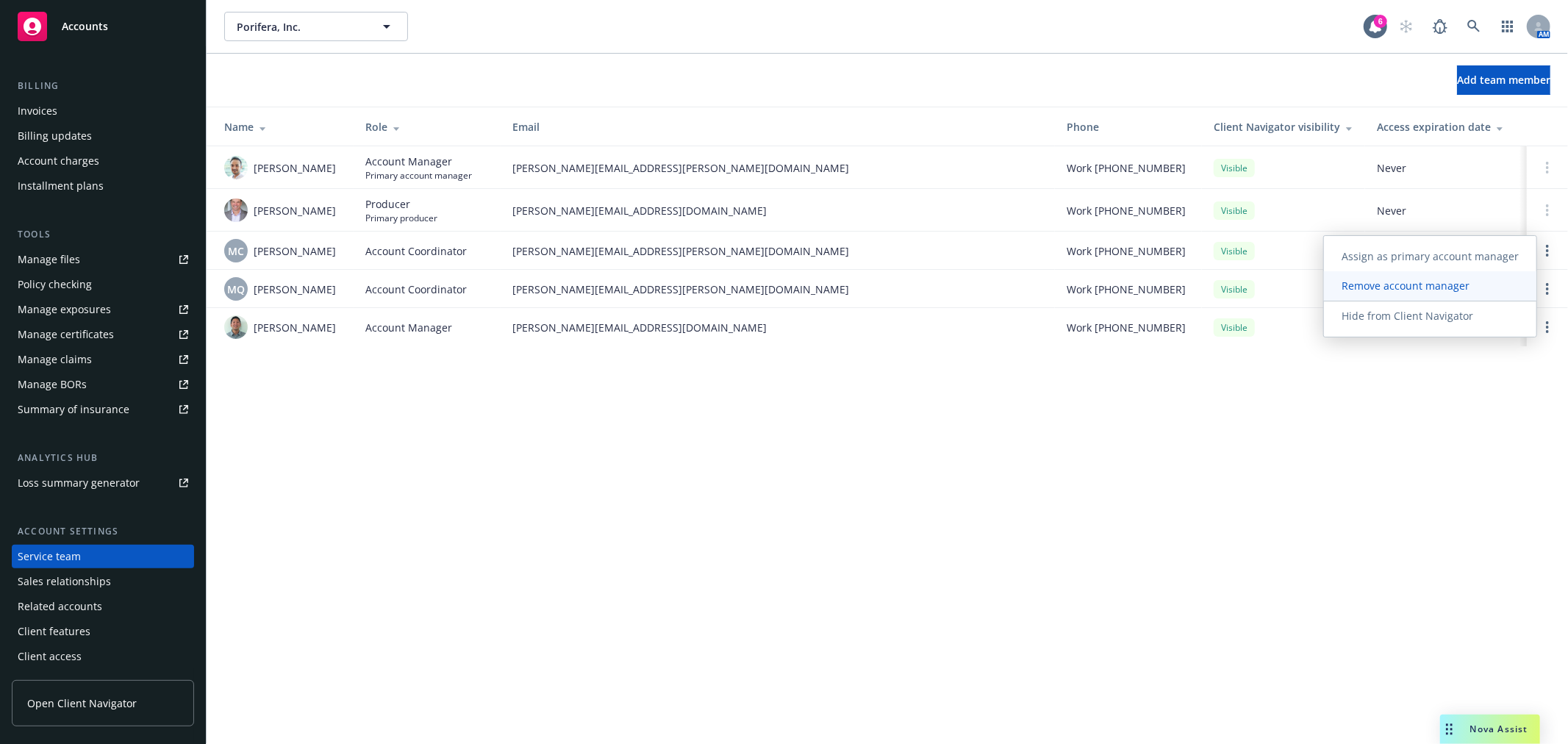
click at [1487, 276] on link "Remove account manager" at bounding box center [1430, 286] width 213 height 30
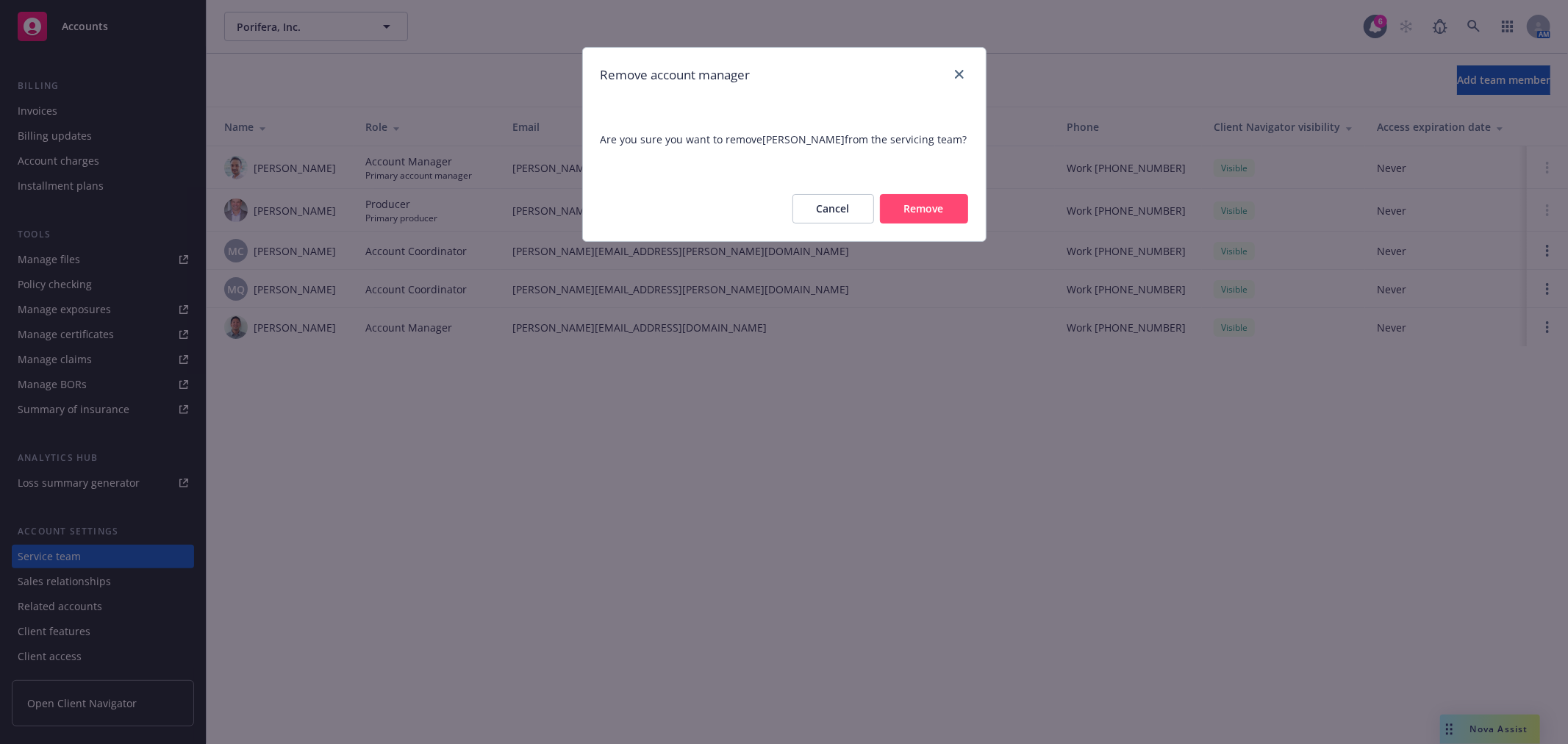
click at [894, 211] on button "Remove" at bounding box center [924, 209] width 89 height 30
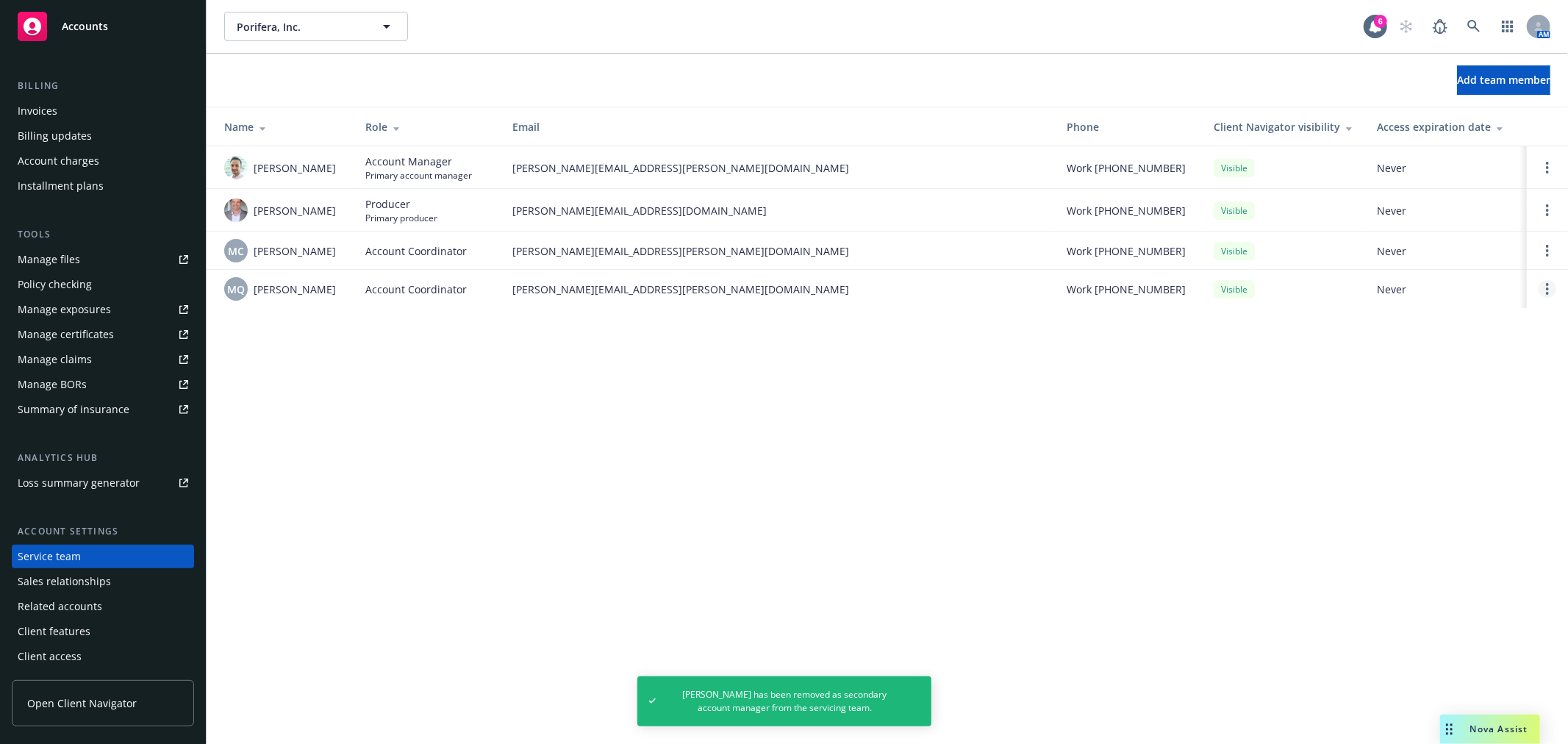
click at [1546, 294] on link "Open options" at bounding box center [1547, 289] width 17 height 17
click at [1497, 243] on span "Remove account coordinator" at bounding box center [1448, 247] width 176 height 14
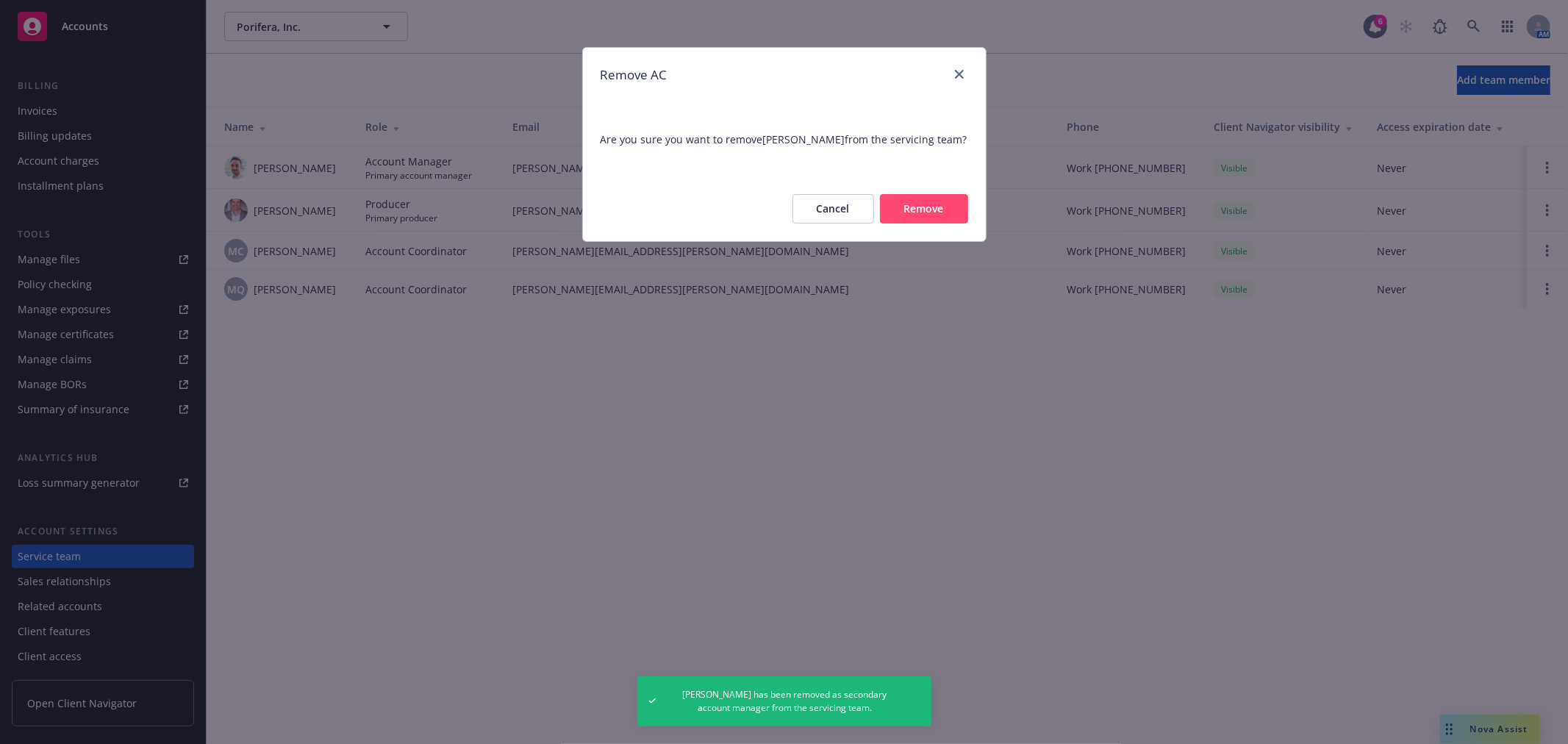
click at [908, 217] on button "Remove" at bounding box center [924, 209] width 89 height 30
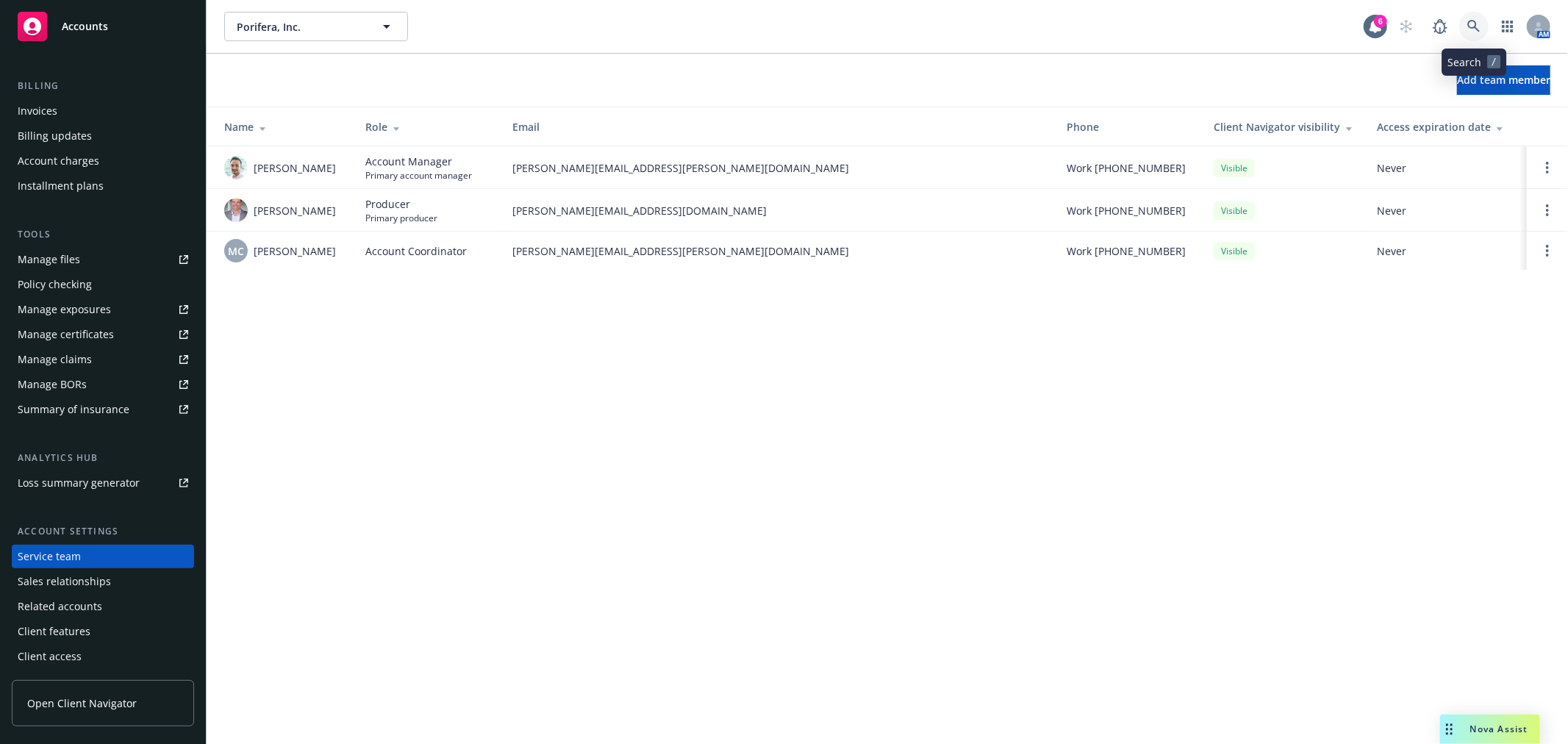
click at [1479, 30] on icon at bounding box center [1474, 26] width 12 height 12
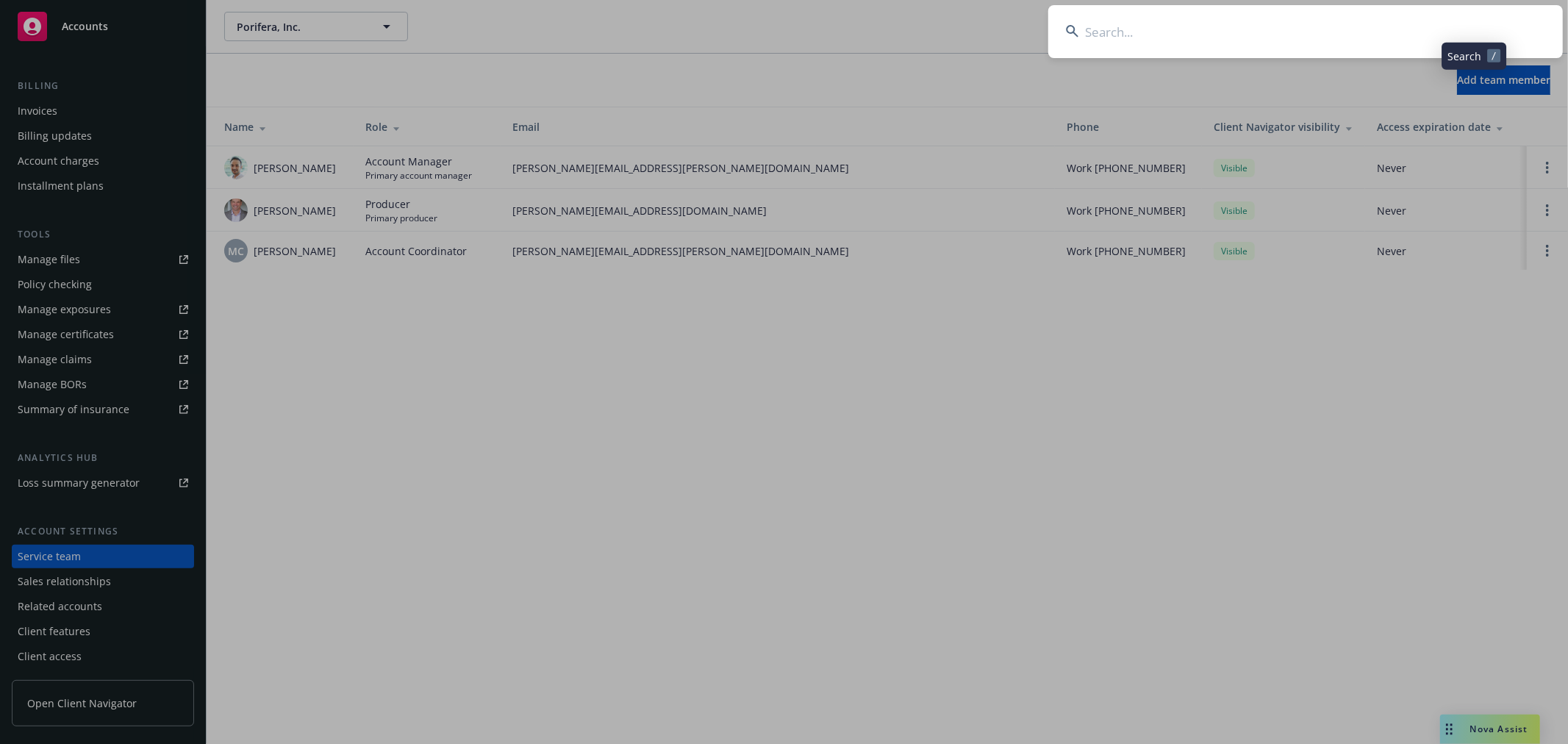
click at [1255, 35] on input at bounding box center [1306, 31] width 515 height 53
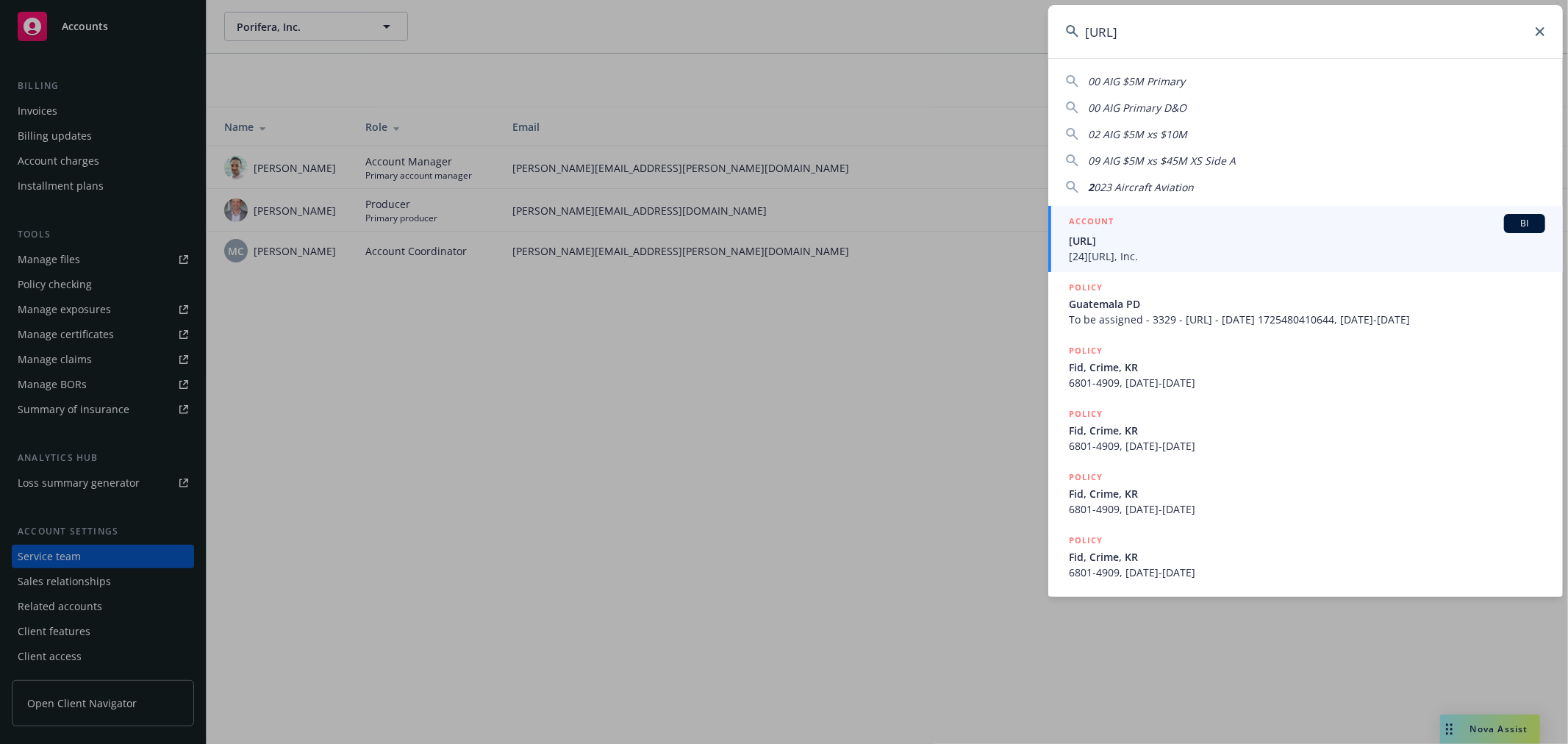
type input "[URL]"
click at [1186, 242] on span "[URL]" at bounding box center [1307, 241] width 477 height 16
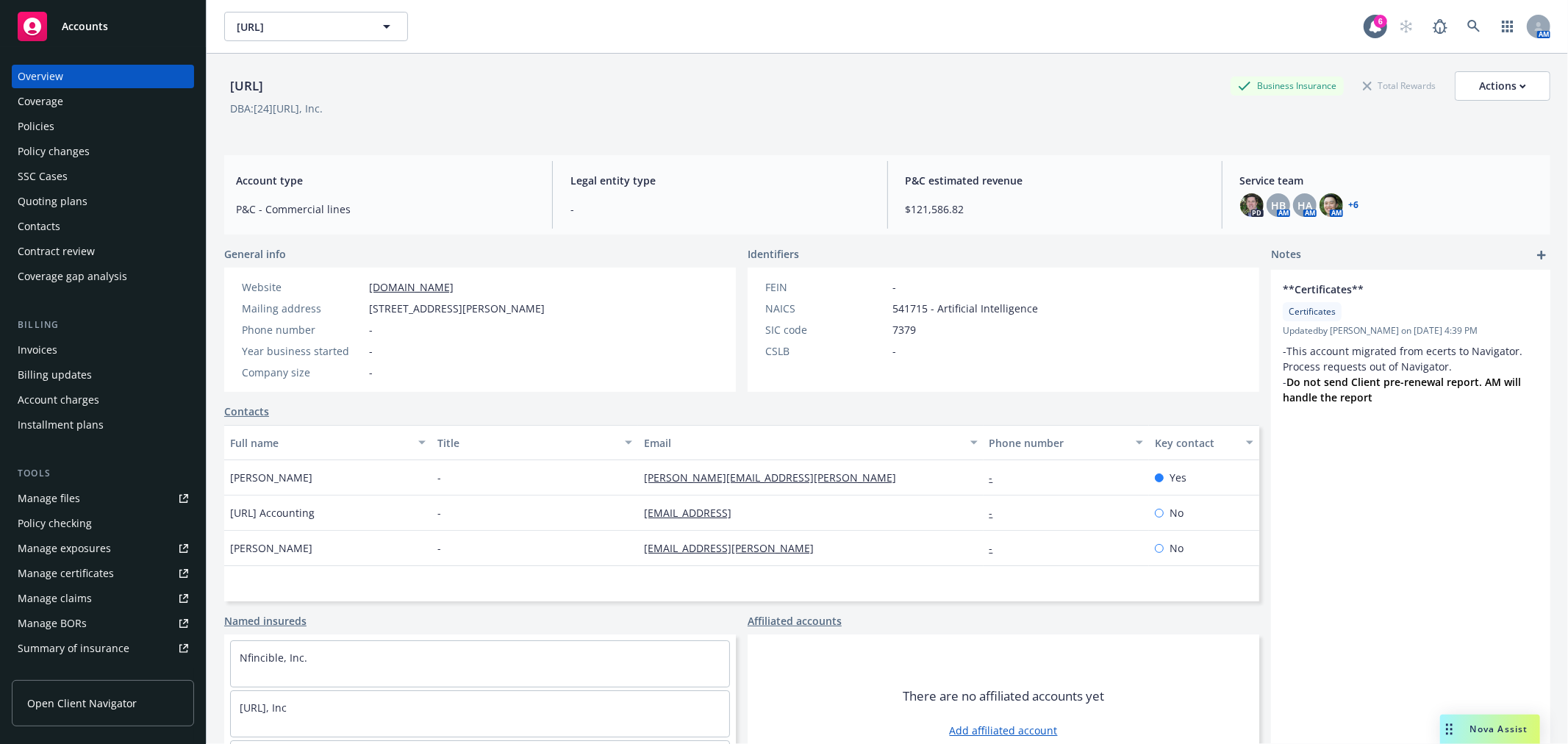
click at [1350, 202] on link "+ 6" at bounding box center [1355, 205] width 10 height 9
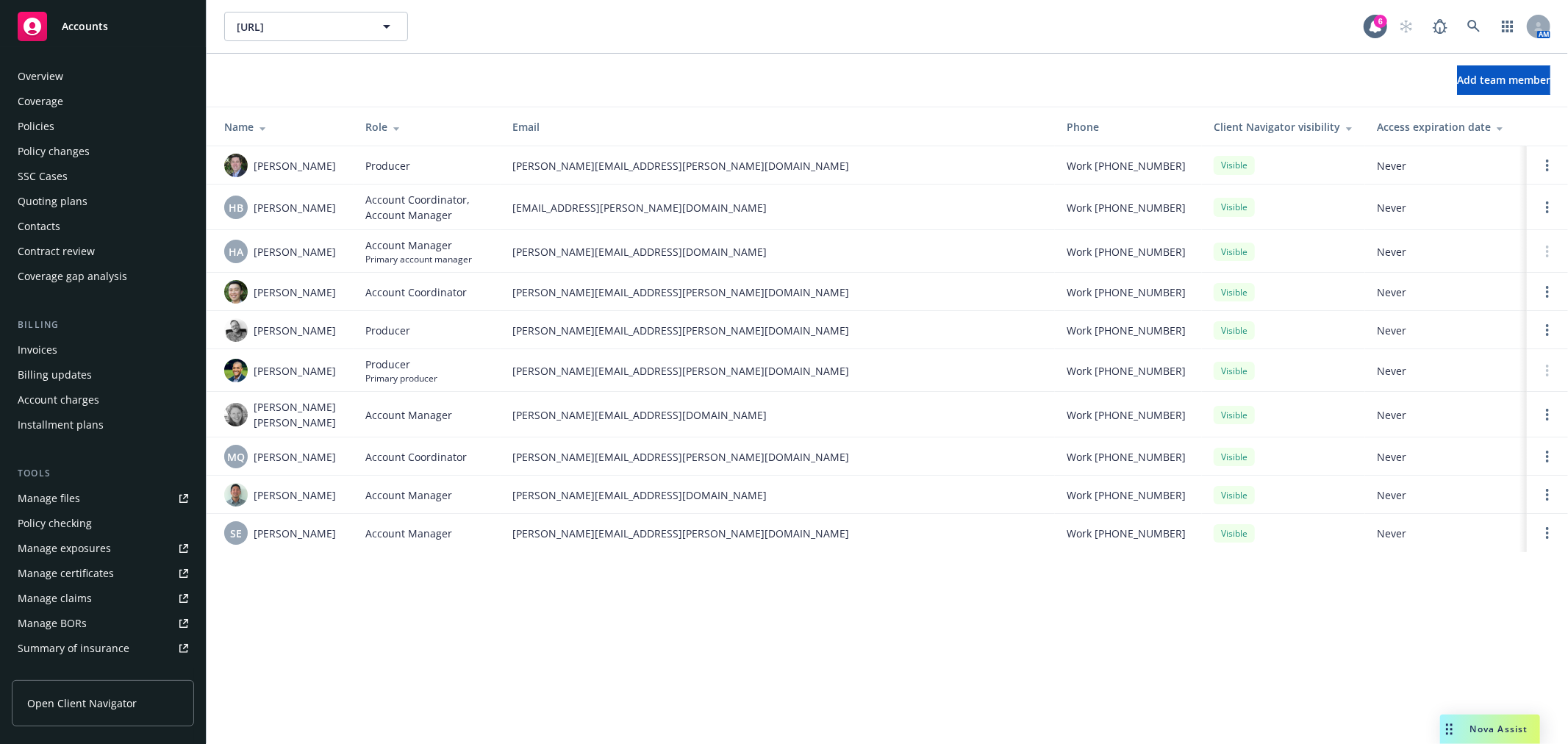
click at [47, 128] on div "Policies" at bounding box center [36, 127] width 36 height 23
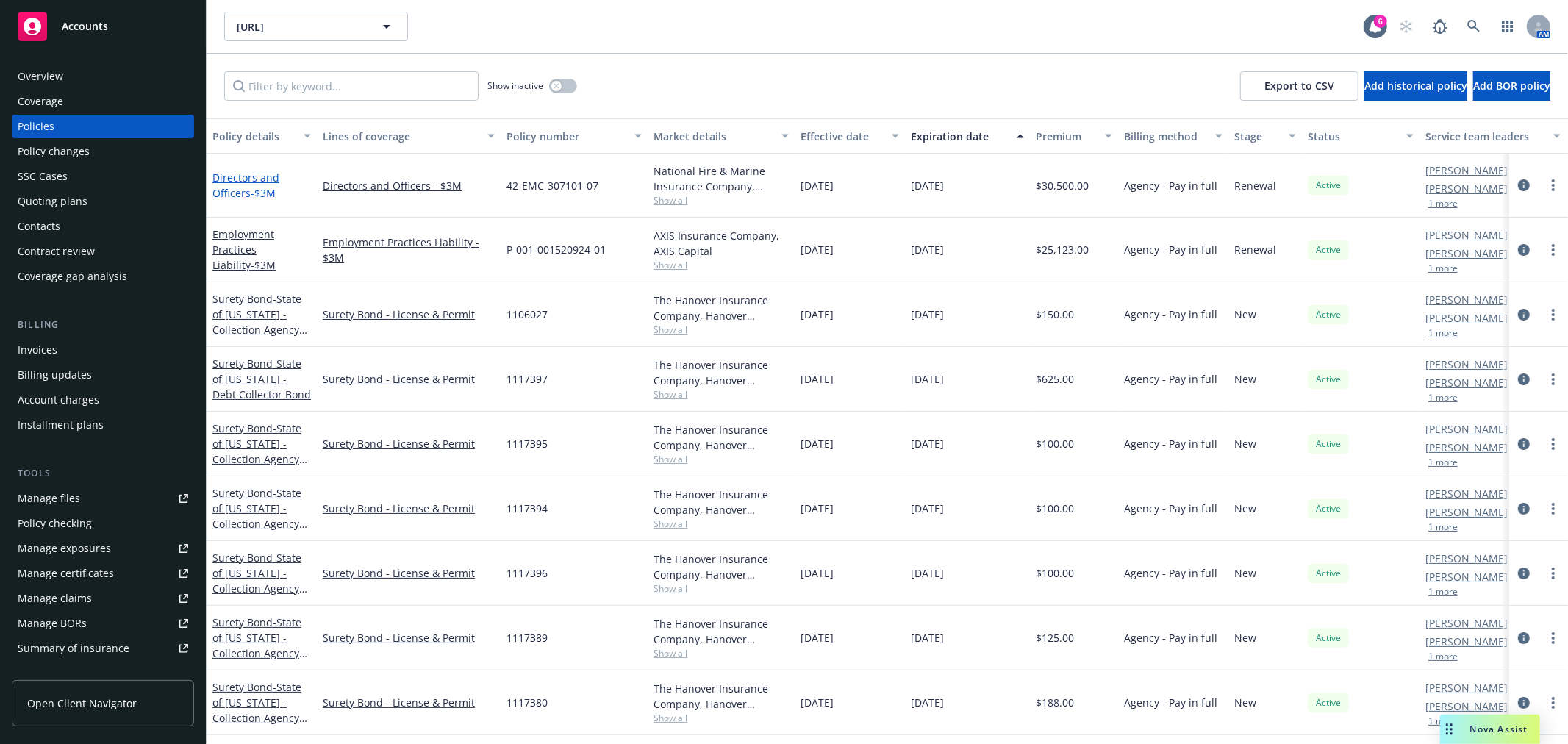
click at [245, 174] on link "Directors and Officers - $3M" at bounding box center [246, 185] width 67 height 30
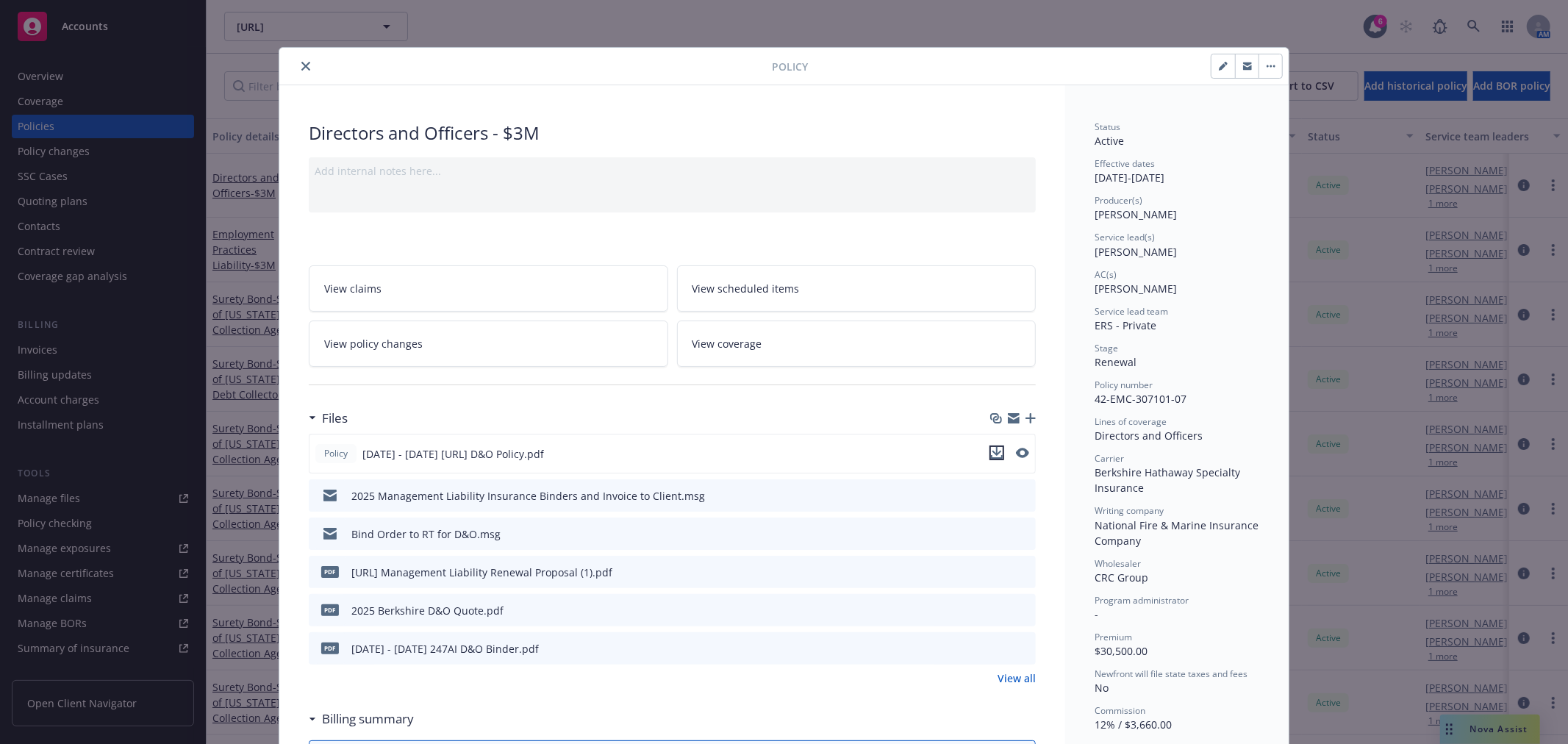
click at [993, 452] on icon "download file" at bounding box center [998, 451] width 10 height 9
click at [307, 62] on button "close" at bounding box center [305, 65] width 17 height 17
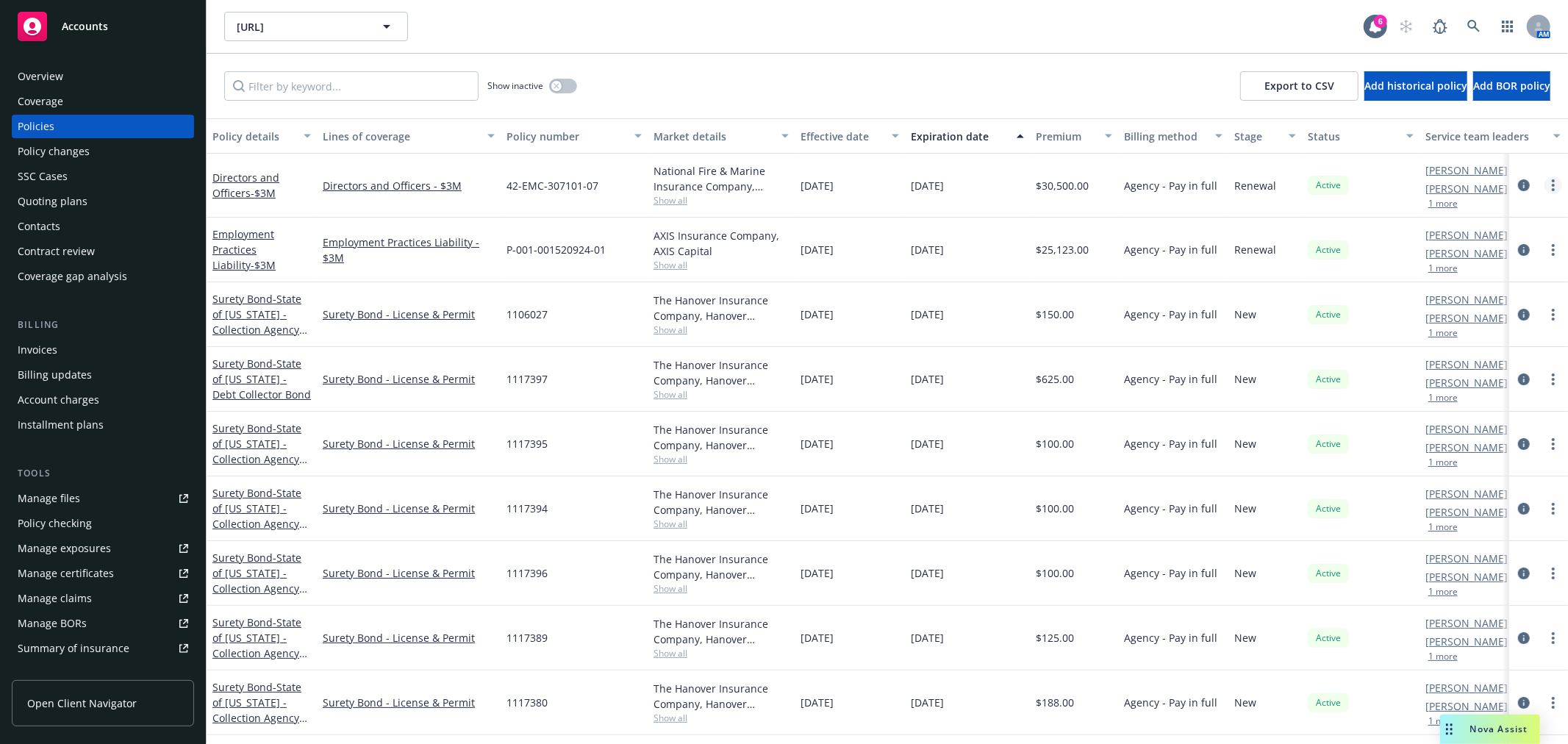
click at [1545, 181] on link "more" at bounding box center [1553, 185] width 17 height 17
click at [260, 172] on link "Directors and Officers - $3M" at bounding box center [246, 185] width 67 height 30
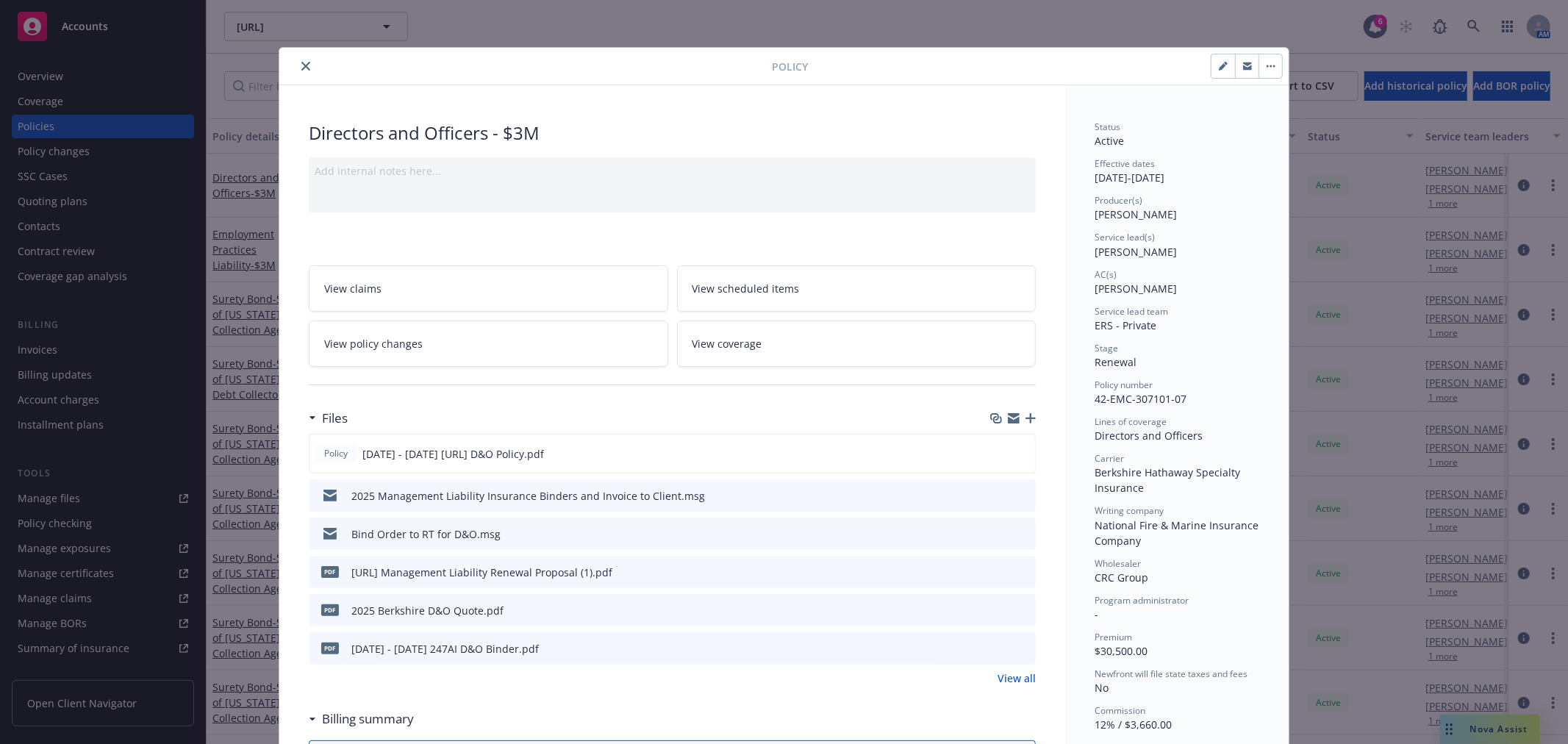
scroll to position [44, 0]
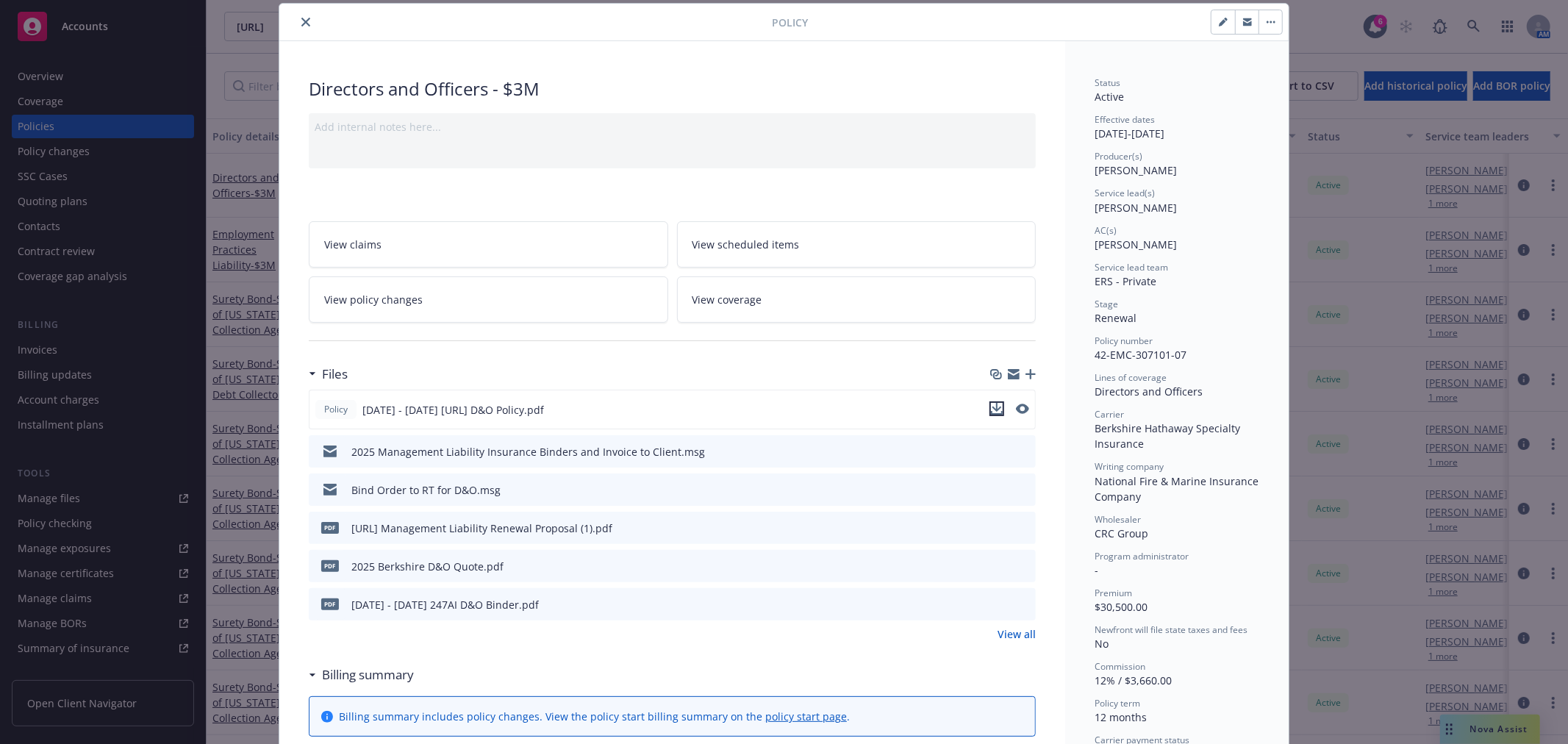
click at [993, 407] on icon "download file" at bounding box center [998, 407] width 10 height 9
click at [297, 23] on button "close" at bounding box center [305, 22] width 17 height 17
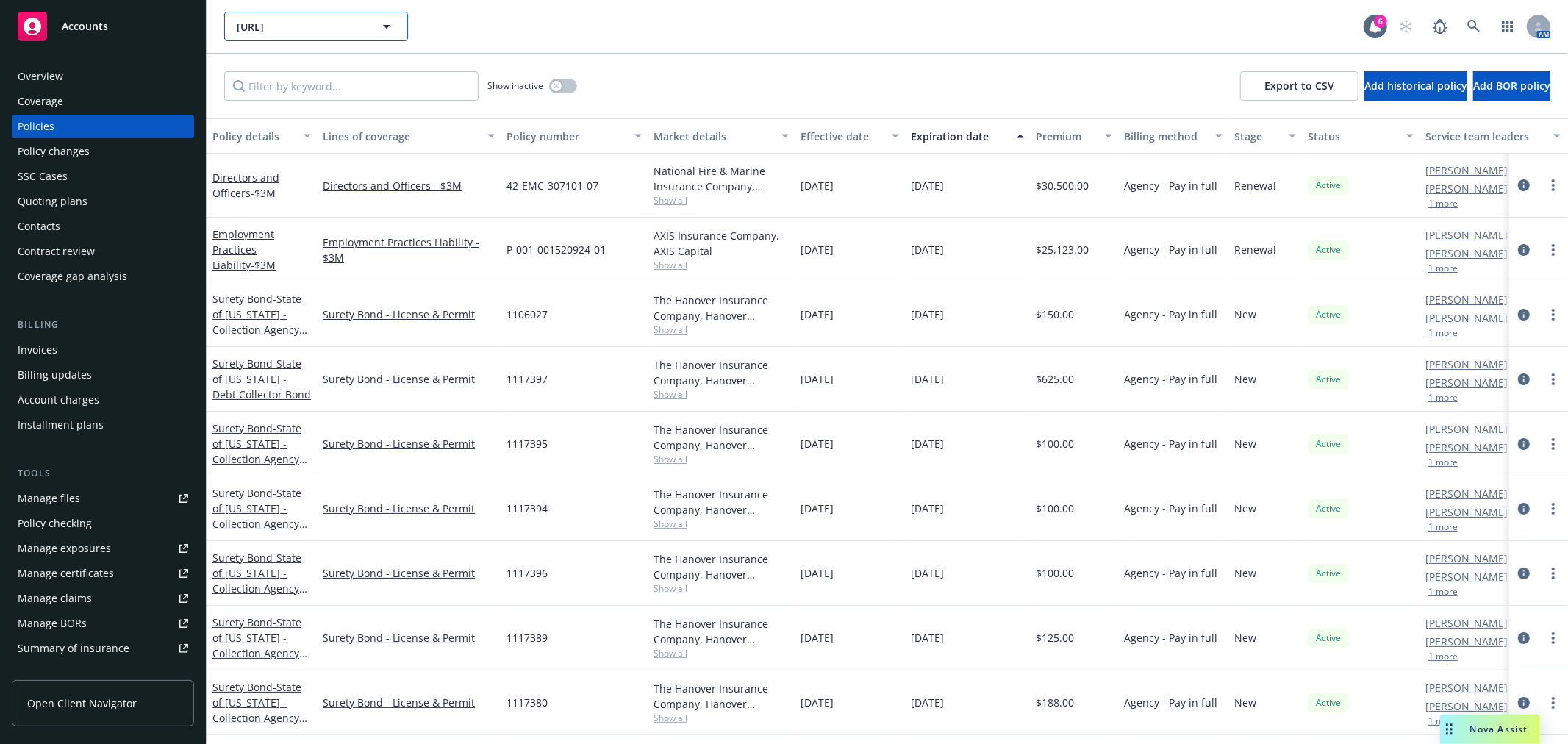
drag, startPoint x: 297, startPoint y: 19, endPoint x: 659, endPoint y: 30, distance: 362.2
click at [659, 30] on div "247.ai 247.ai" at bounding box center [794, 26] width 1139 height 30
click at [1466, 19] on link at bounding box center [1474, 26] width 30 height 30
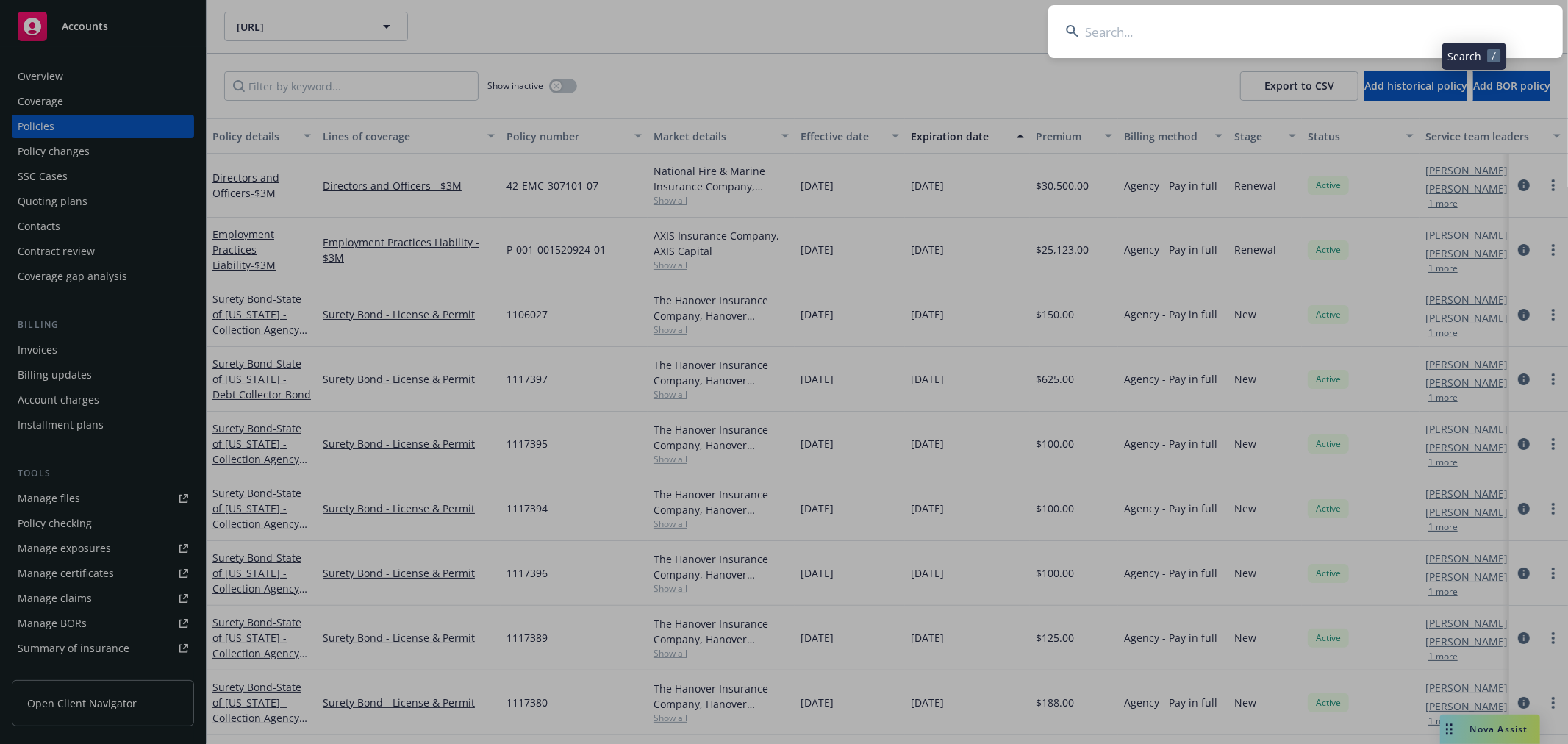
click at [1320, 37] on input at bounding box center [1306, 31] width 515 height 53
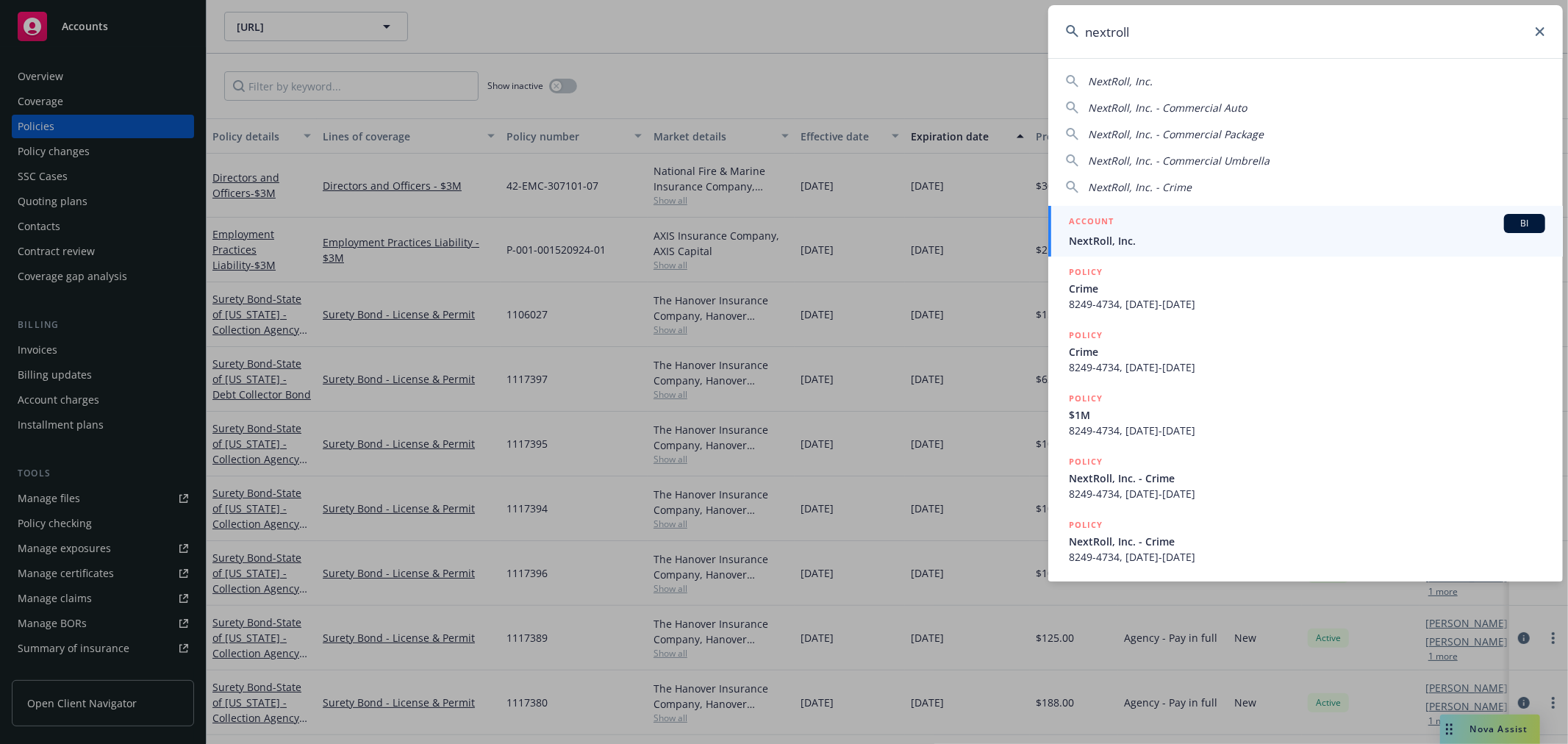
type input "nextroll"
click at [1311, 226] on div "ACCOUNT BI" at bounding box center [1307, 223] width 477 height 19
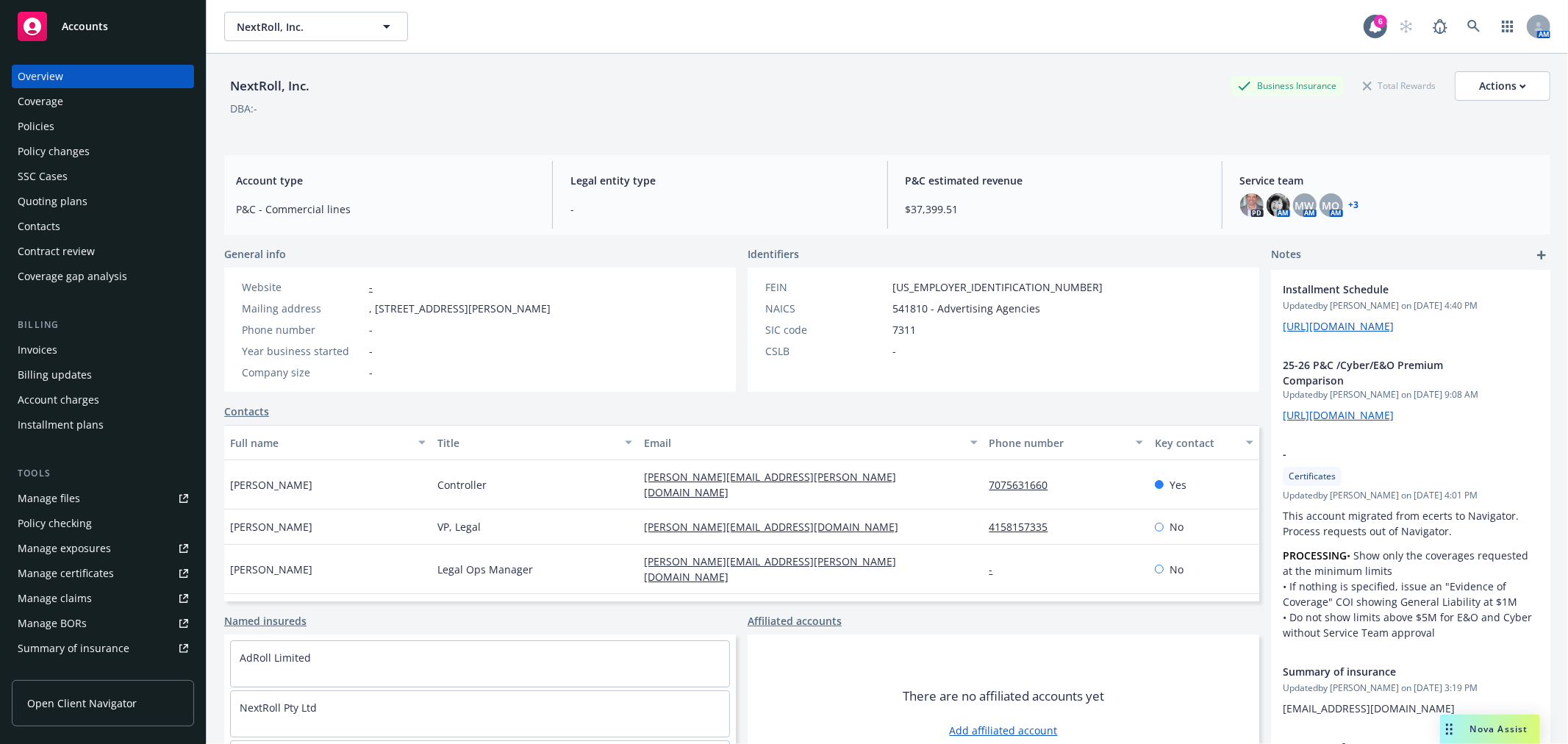
click at [44, 120] on div "Policies" at bounding box center [36, 127] width 36 height 23
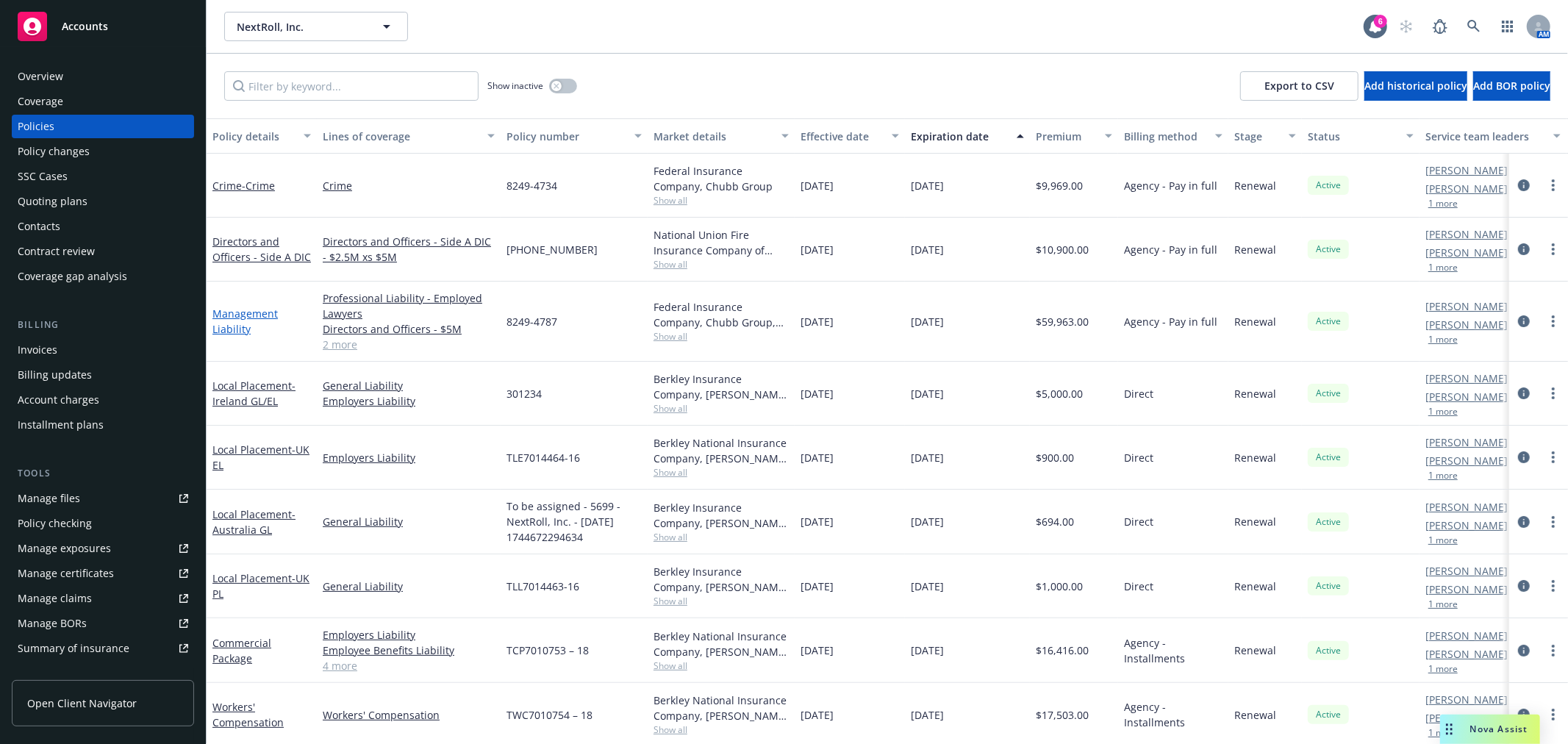
click at [244, 311] on link "Management Liability" at bounding box center [245, 322] width 65 height 30
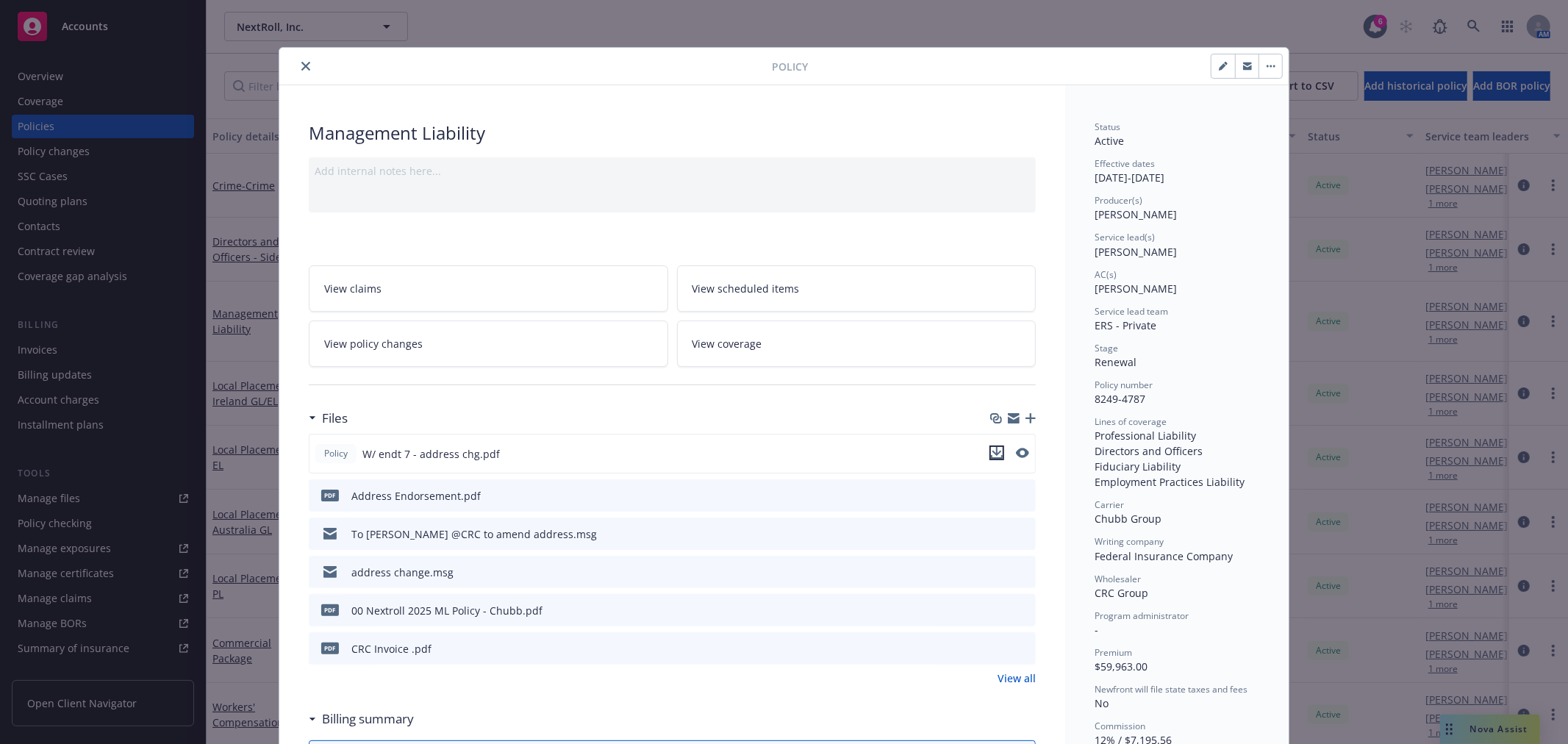
click at [993, 456] on icon "download file" at bounding box center [997, 453] width 12 height 12
click at [290, 63] on div at bounding box center [529, 65] width 487 height 17
click at [301, 65] on icon "close" at bounding box center [305, 66] width 9 height 9
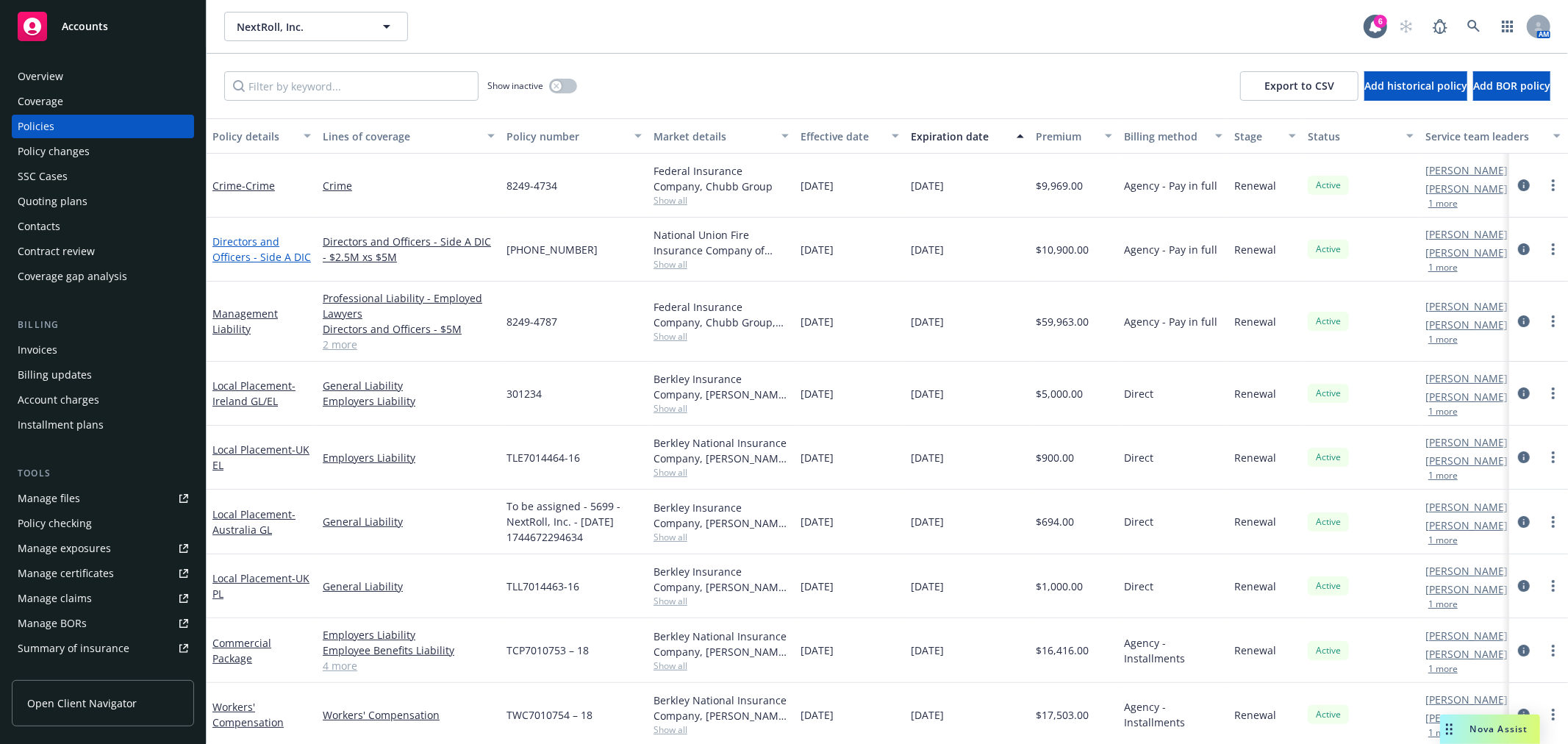
click at [248, 246] on link "Directors and Officers - Side A DIC" at bounding box center [261, 249] width 98 height 30
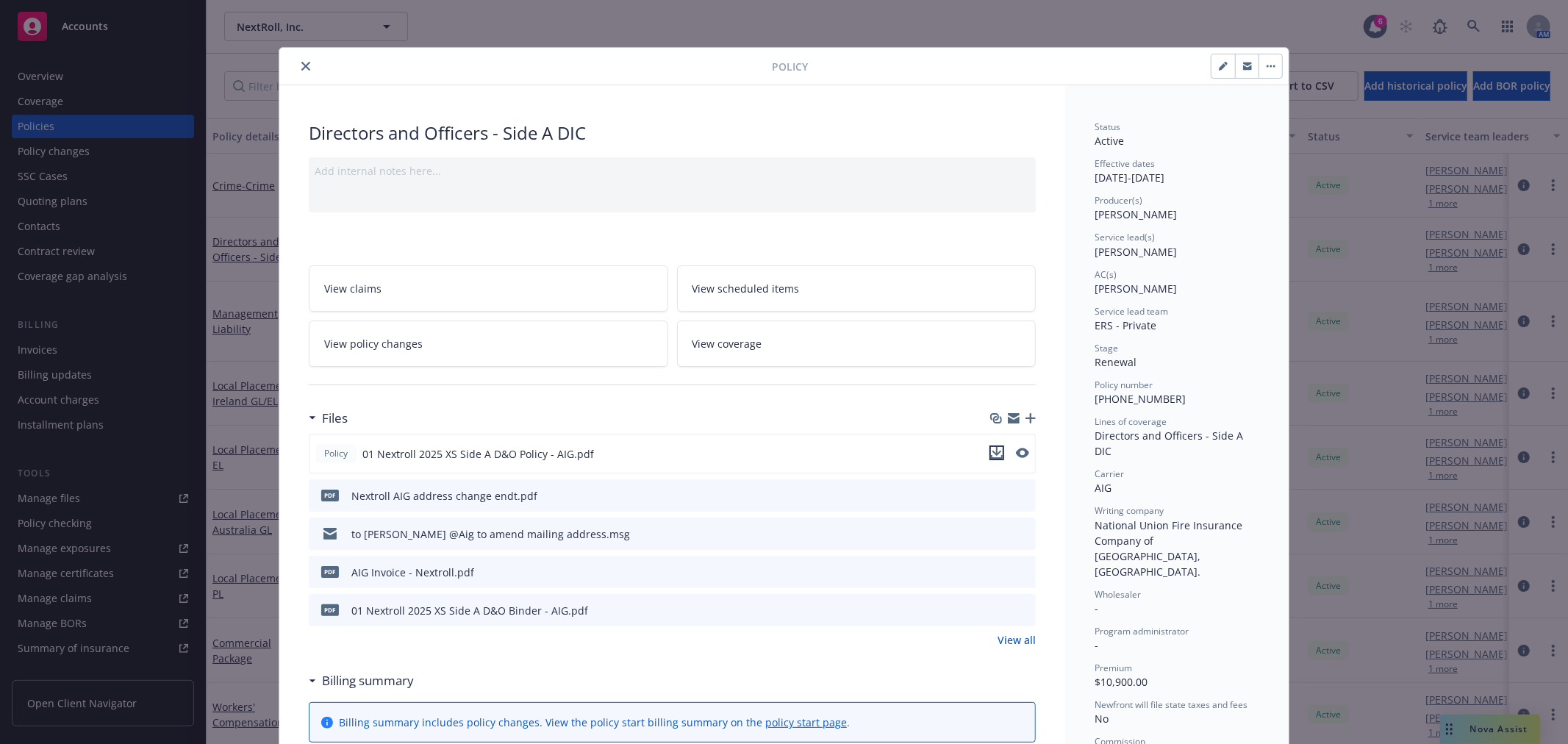
click at [991, 450] on icon "download file" at bounding box center [997, 453] width 12 height 12
click at [1028, 418] on icon "button" at bounding box center [1031, 418] width 10 height 10
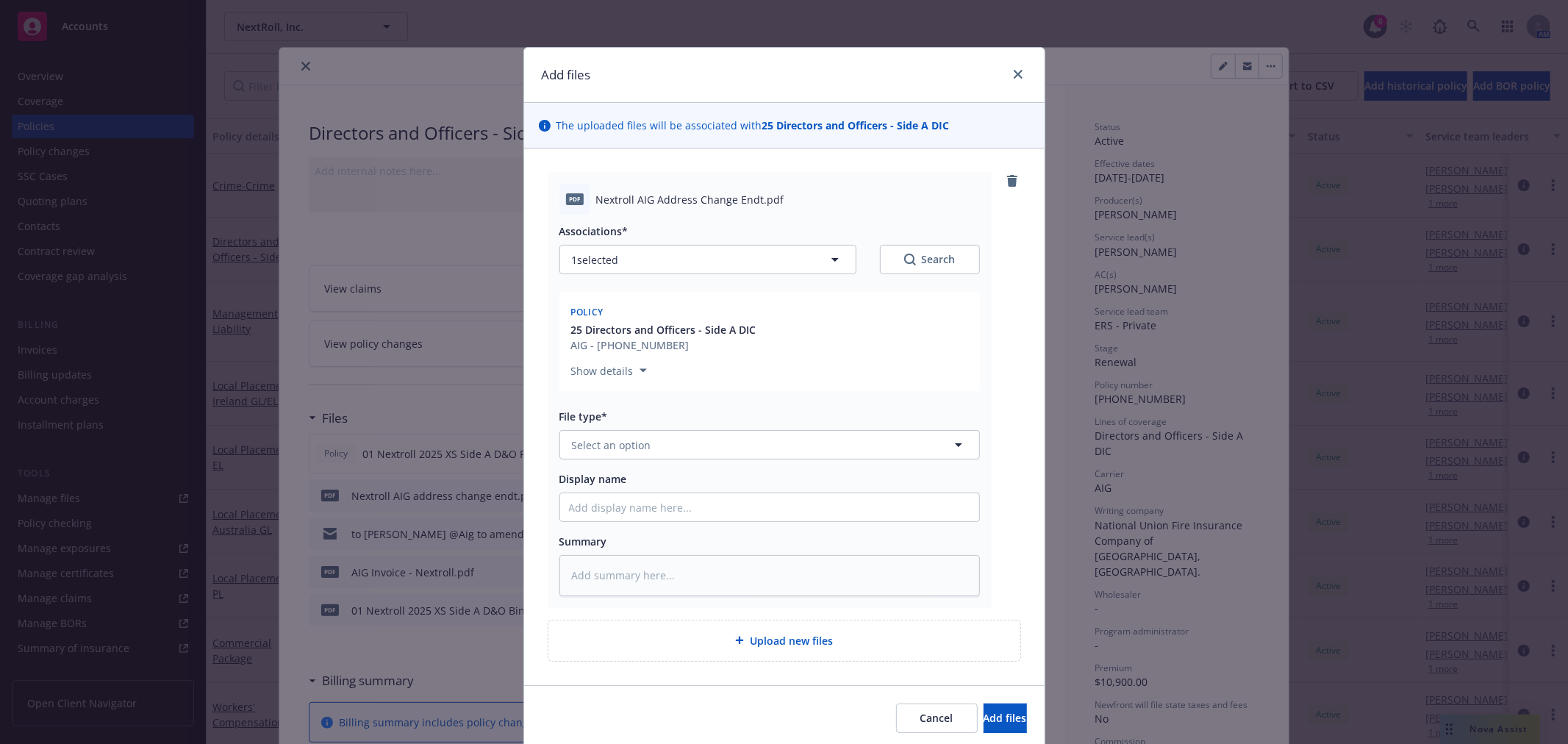
click at [678, 461] on div "Associations* 1 selected Search Policy 25 Directors and Officers - Side A DIC A…" at bounding box center [770, 405] width 420 height 381
click at [674, 456] on button "Select an option" at bounding box center [770, 445] width 420 height 30
type input "end"
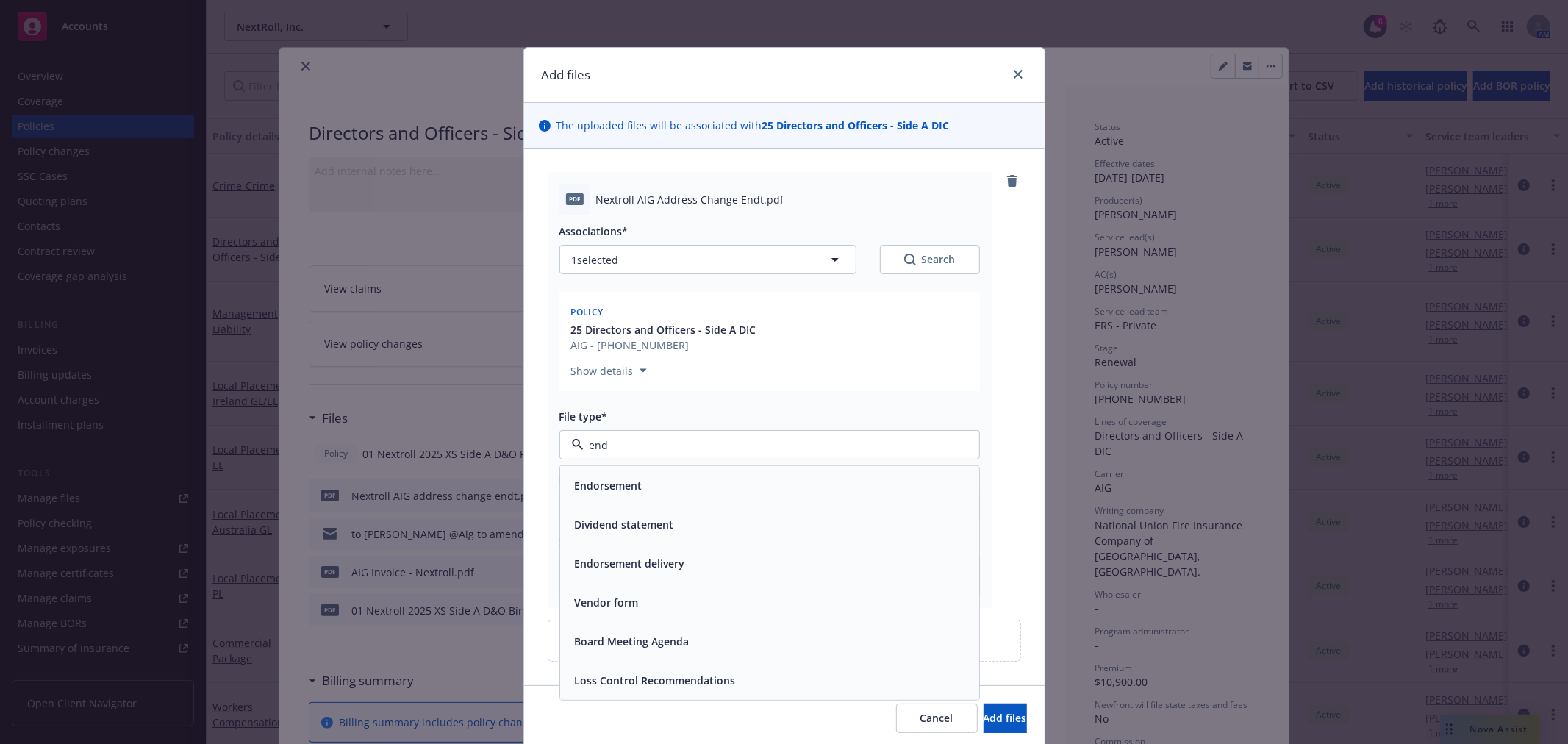
click at [673, 475] on div "Endorsement" at bounding box center [770, 486] width 401 height 22
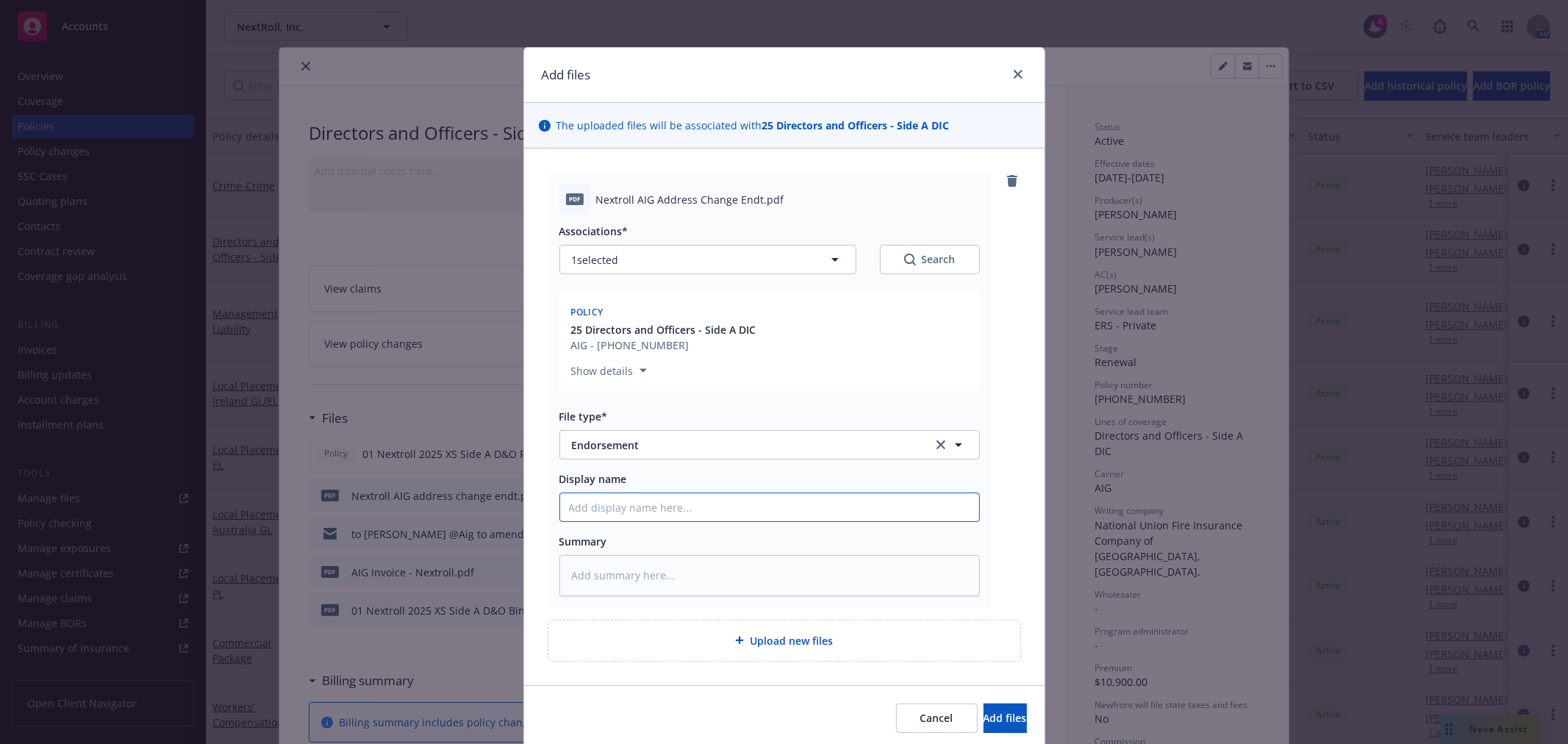
click at [653, 497] on input "Display name" at bounding box center [770, 507] width 420 height 28
type textarea "x"
type input "A"
type textarea "x"
type input "Ad"
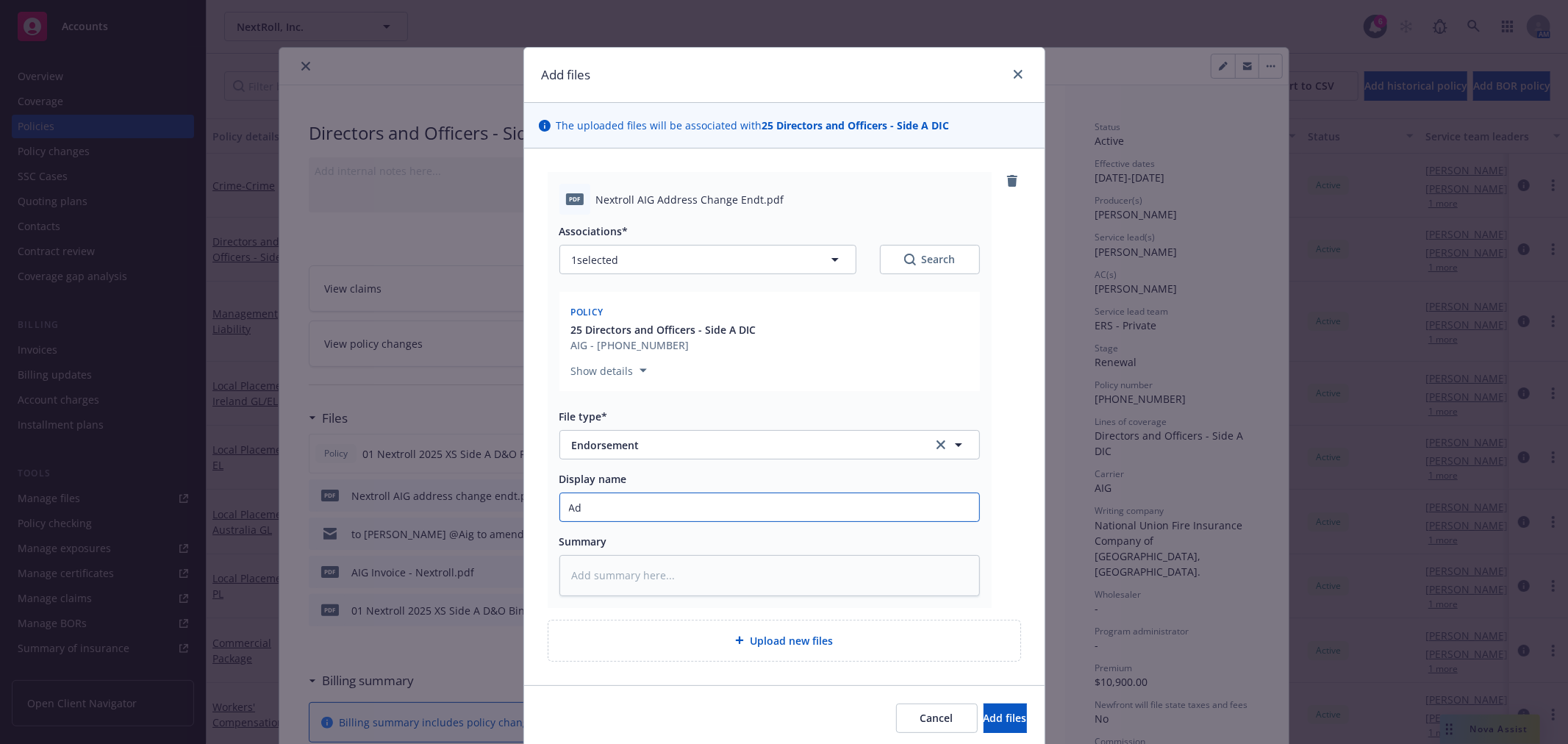
type textarea "x"
type input "Add"
type textarea "x"
type input "Addr"
type textarea "x"
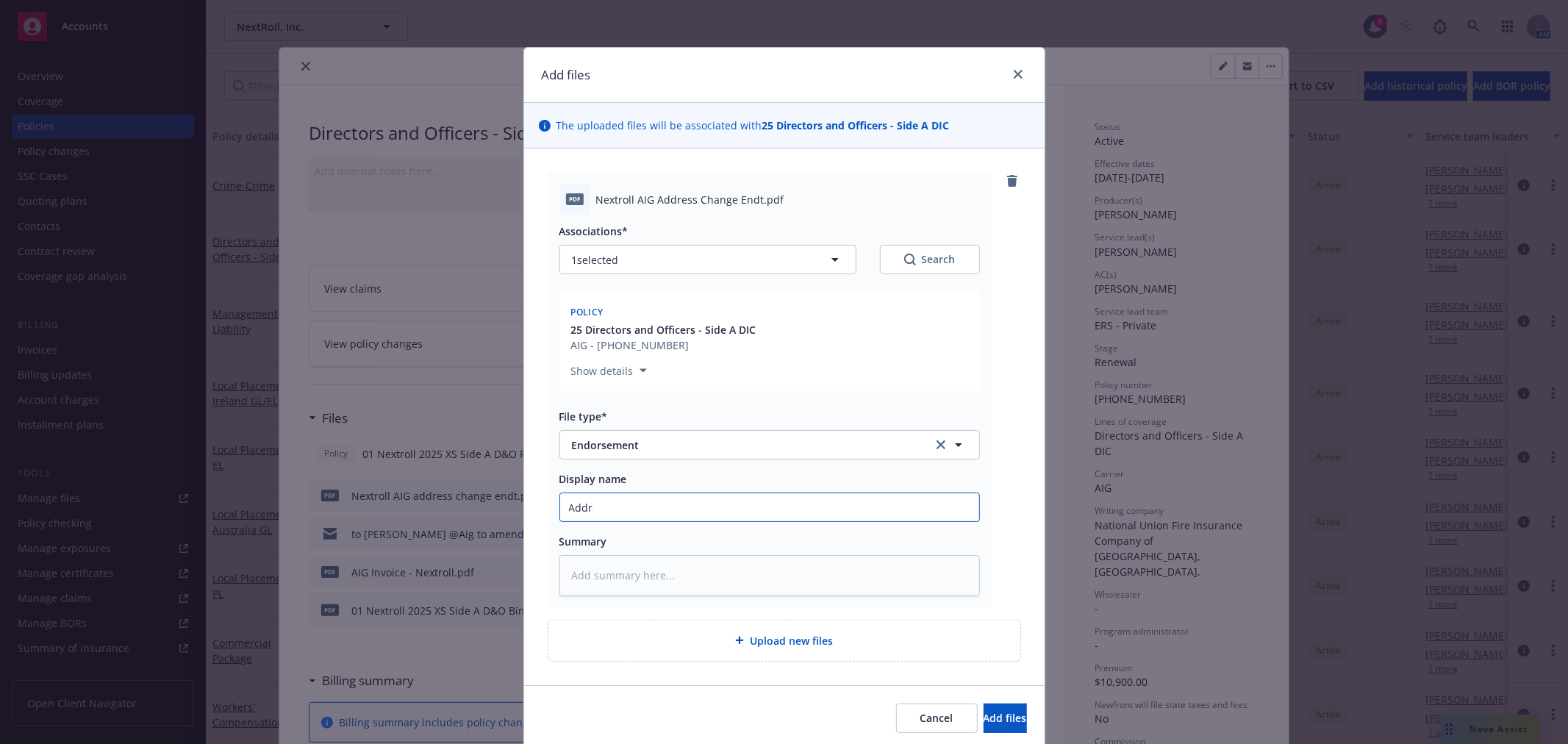
type input "Addre"
type textarea "x"
type input "Addres"
type textarea "x"
type input "Address"
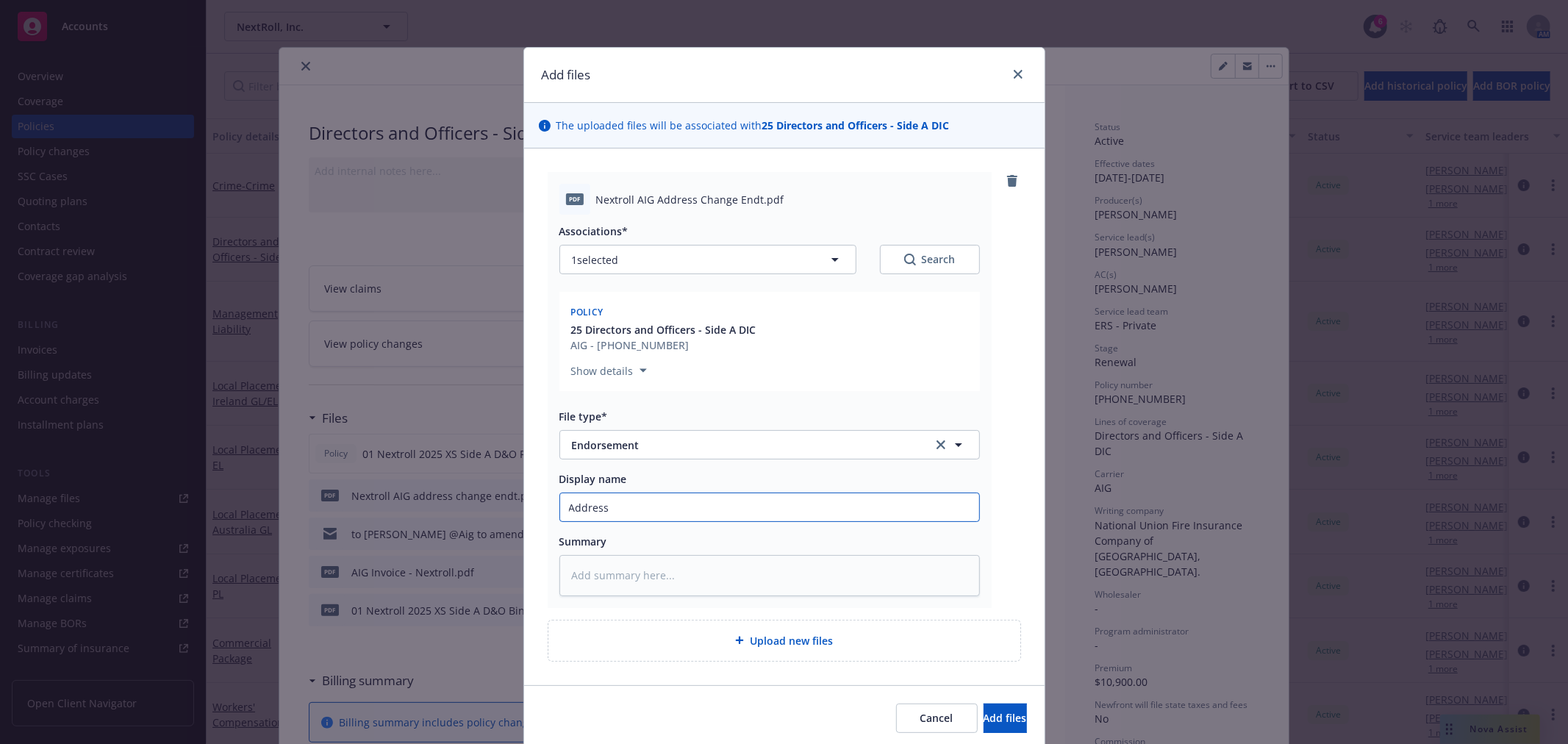
type textarea "x"
type input "Address"
type textarea "x"
type input "Address ch"
type textarea "x"
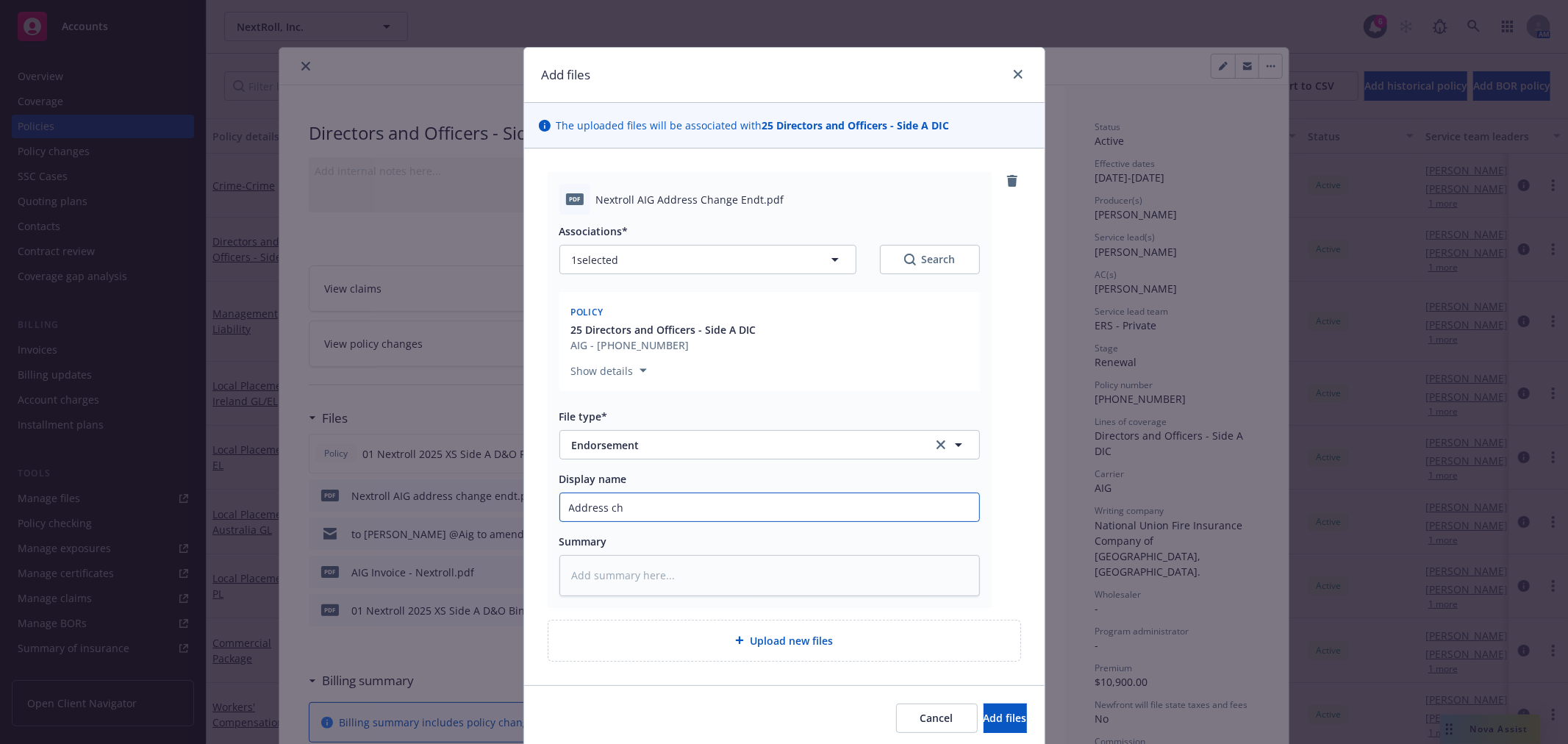
type input "Address cha"
type textarea "x"
type input "Address chan"
type textarea "x"
type input "Address chang"
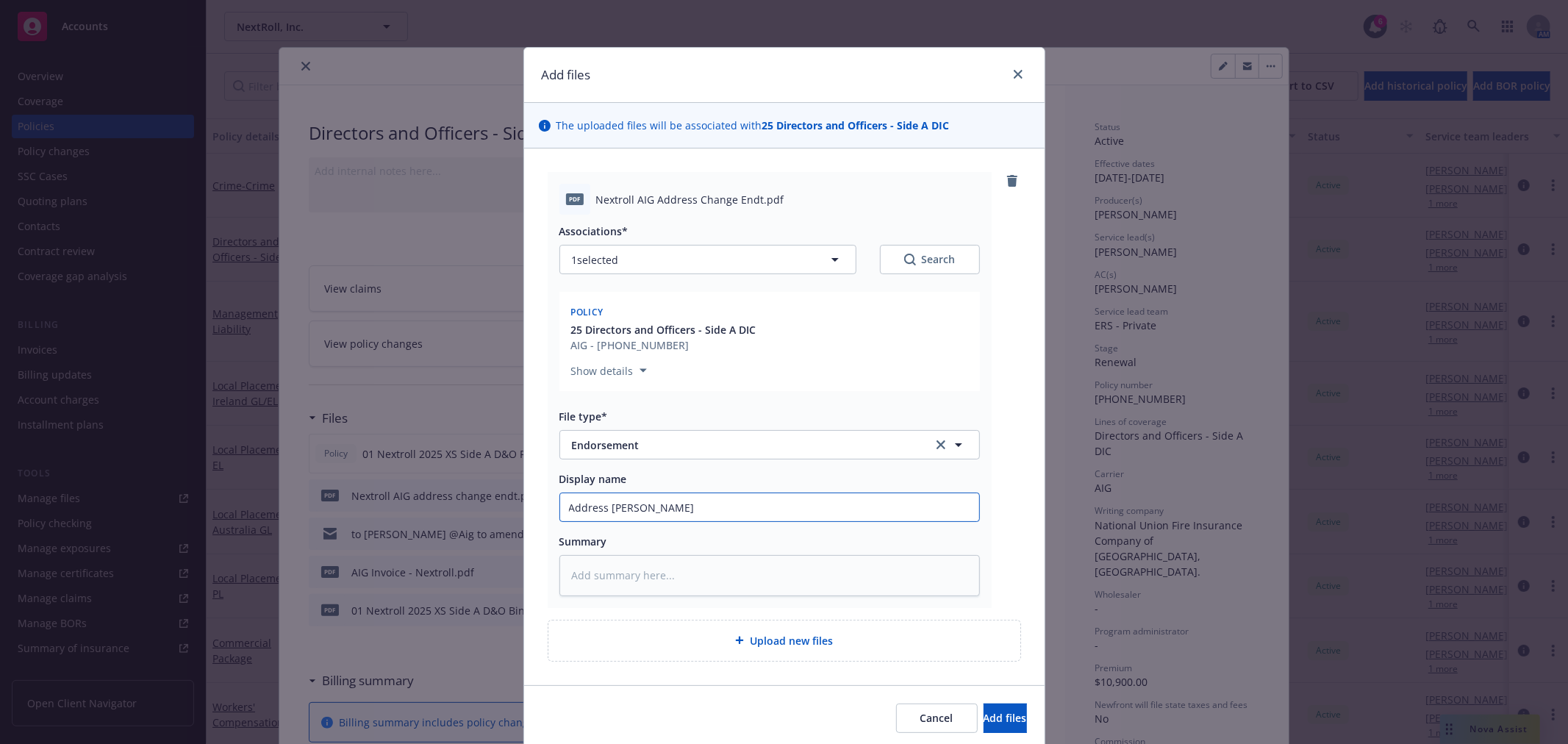
type textarea "x"
type input "Address change"
type textarea "x"
type input "Address change"
type textarea "x"
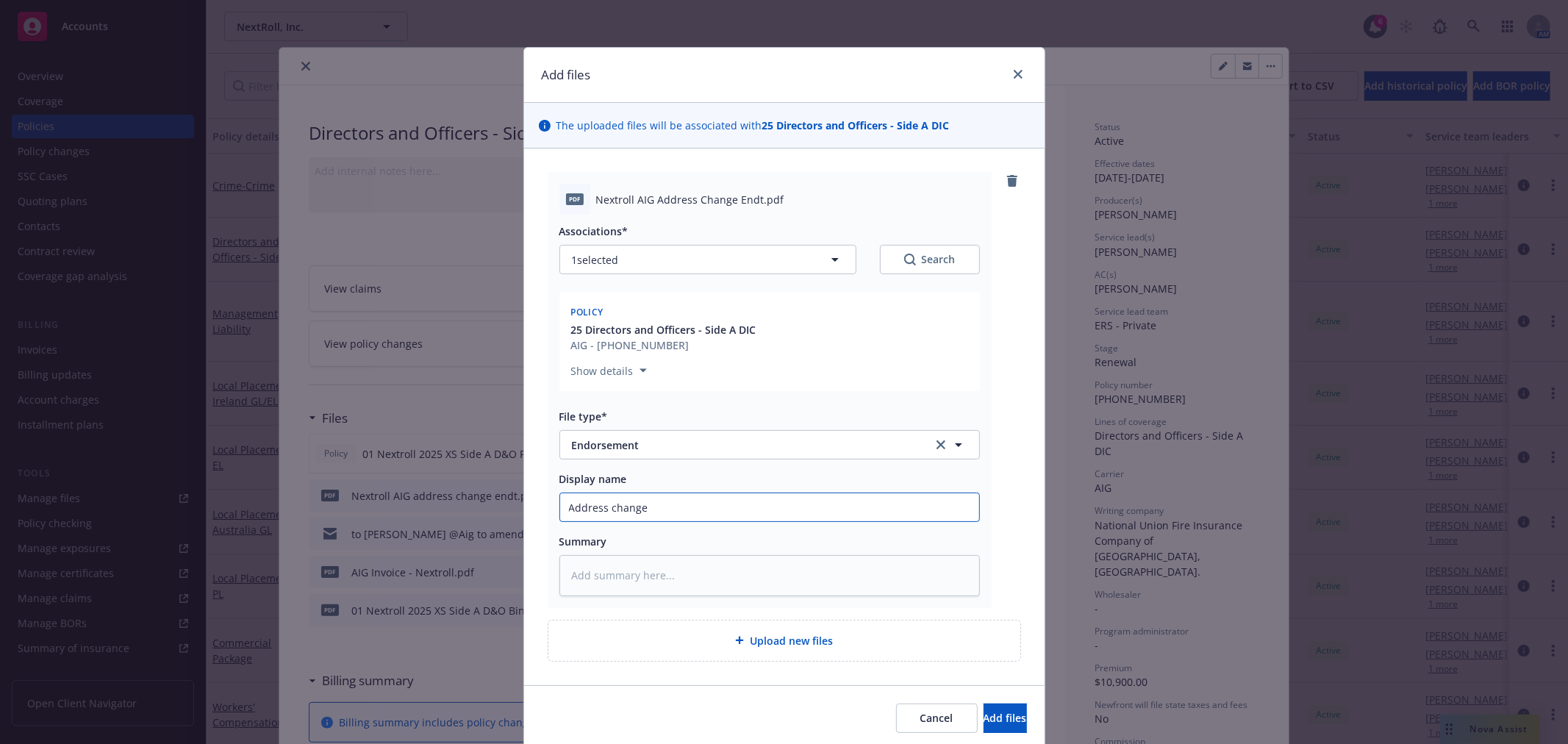
type input "Address change e"
type textarea "x"
type input "Address change en"
type textarea "x"
type input "Address change end"
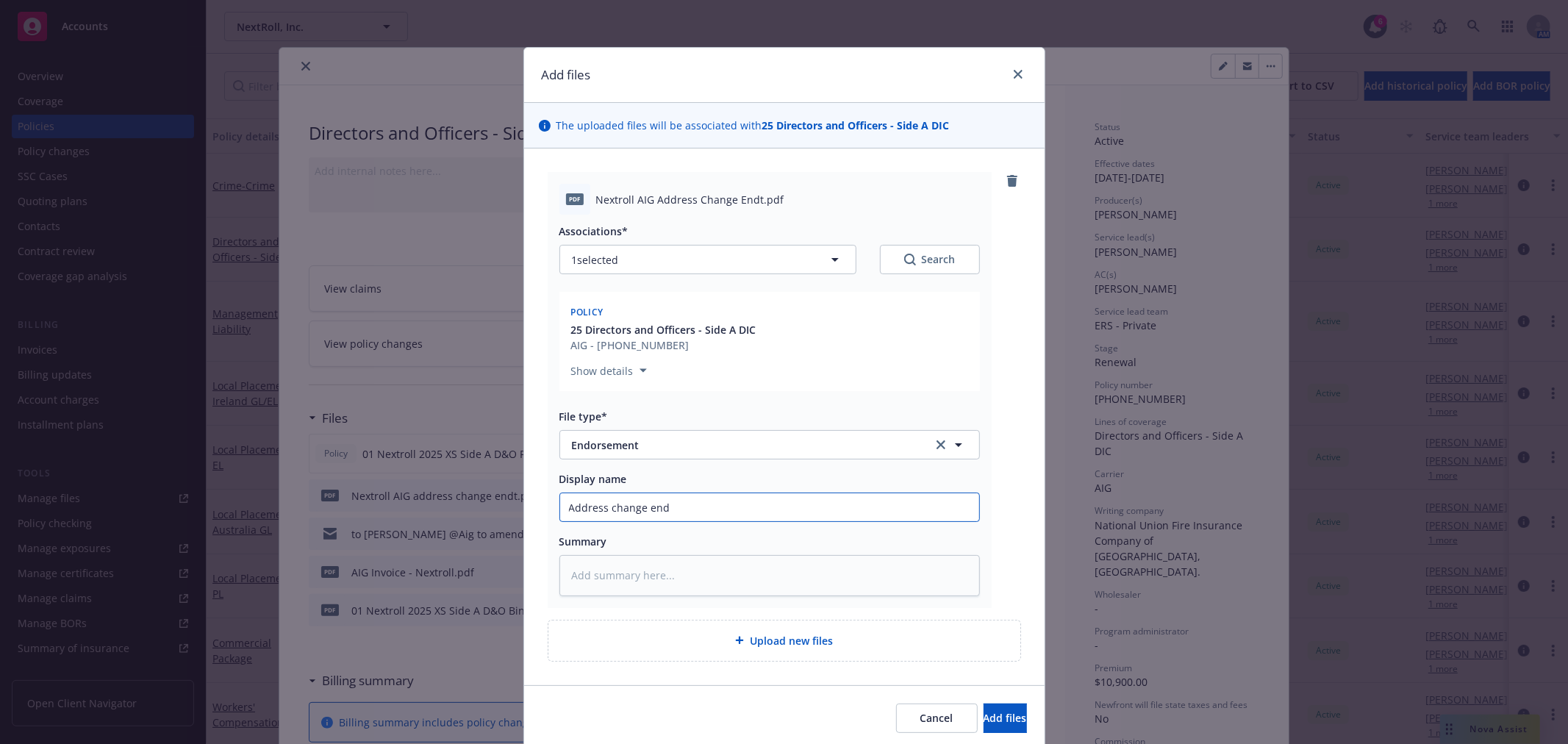
type textarea "x"
type input "Address change endt"
click at [984, 703] on button "Add files" at bounding box center [1005, 718] width 43 height 30
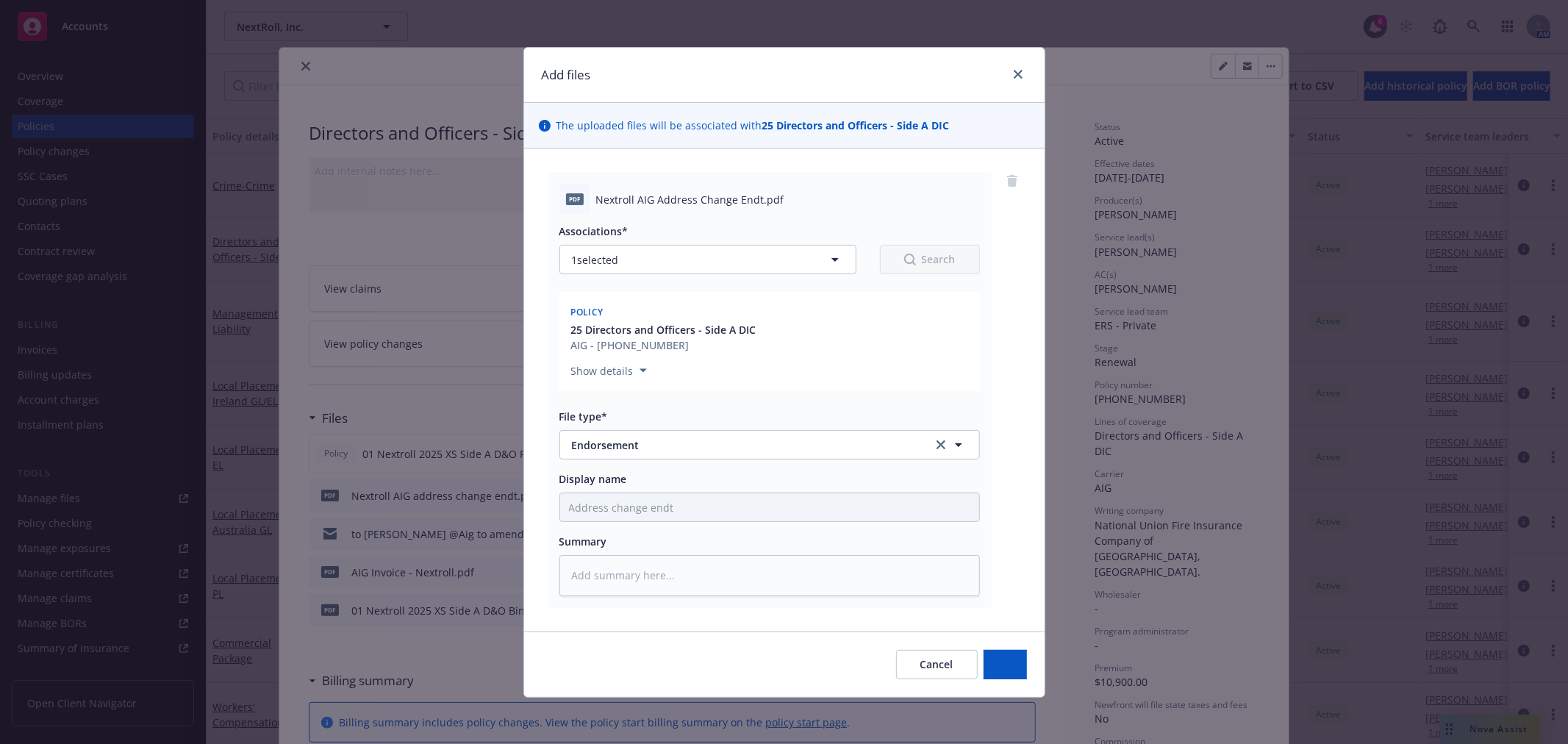
type textarea "x"
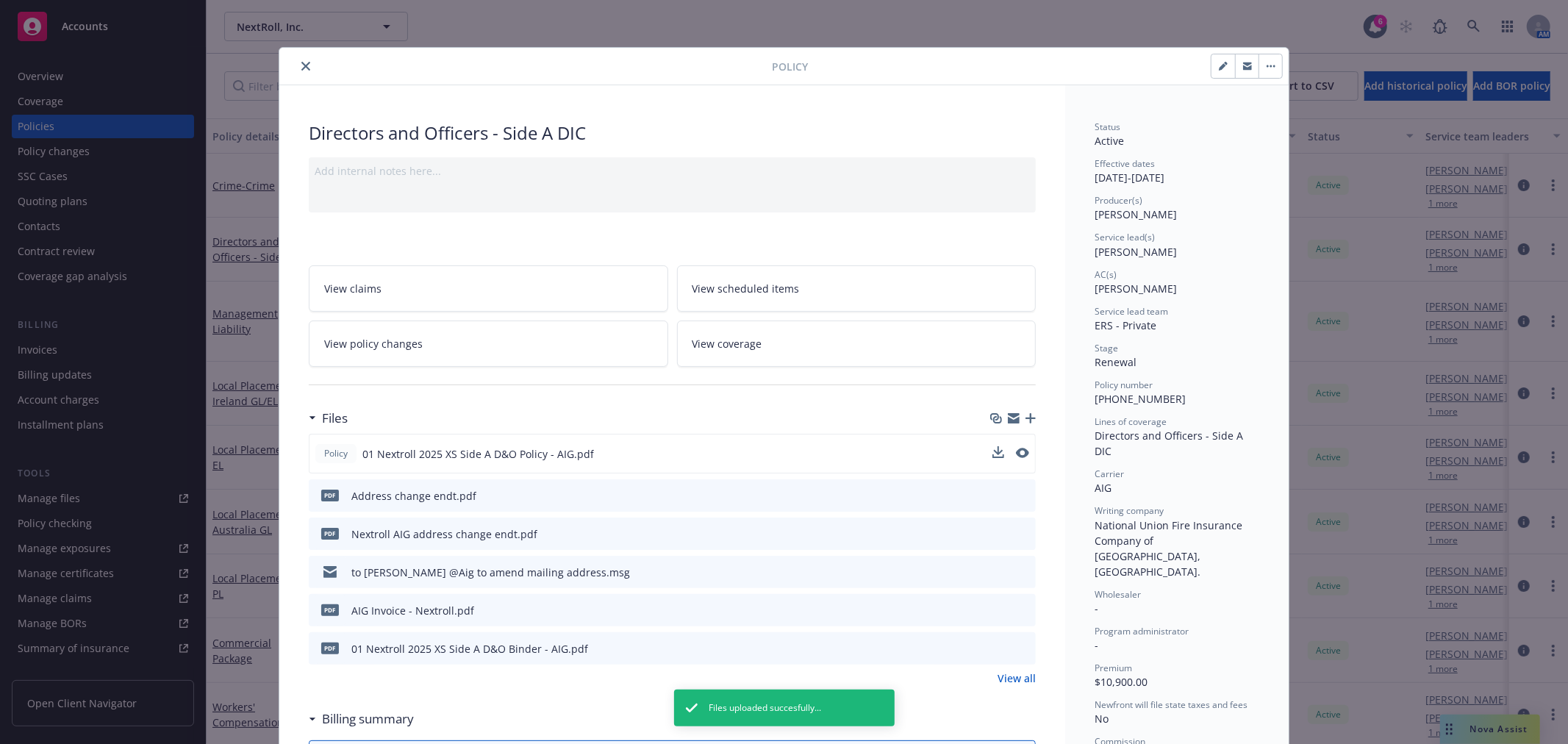
click at [300, 72] on button "close" at bounding box center [305, 65] width 17 height 17
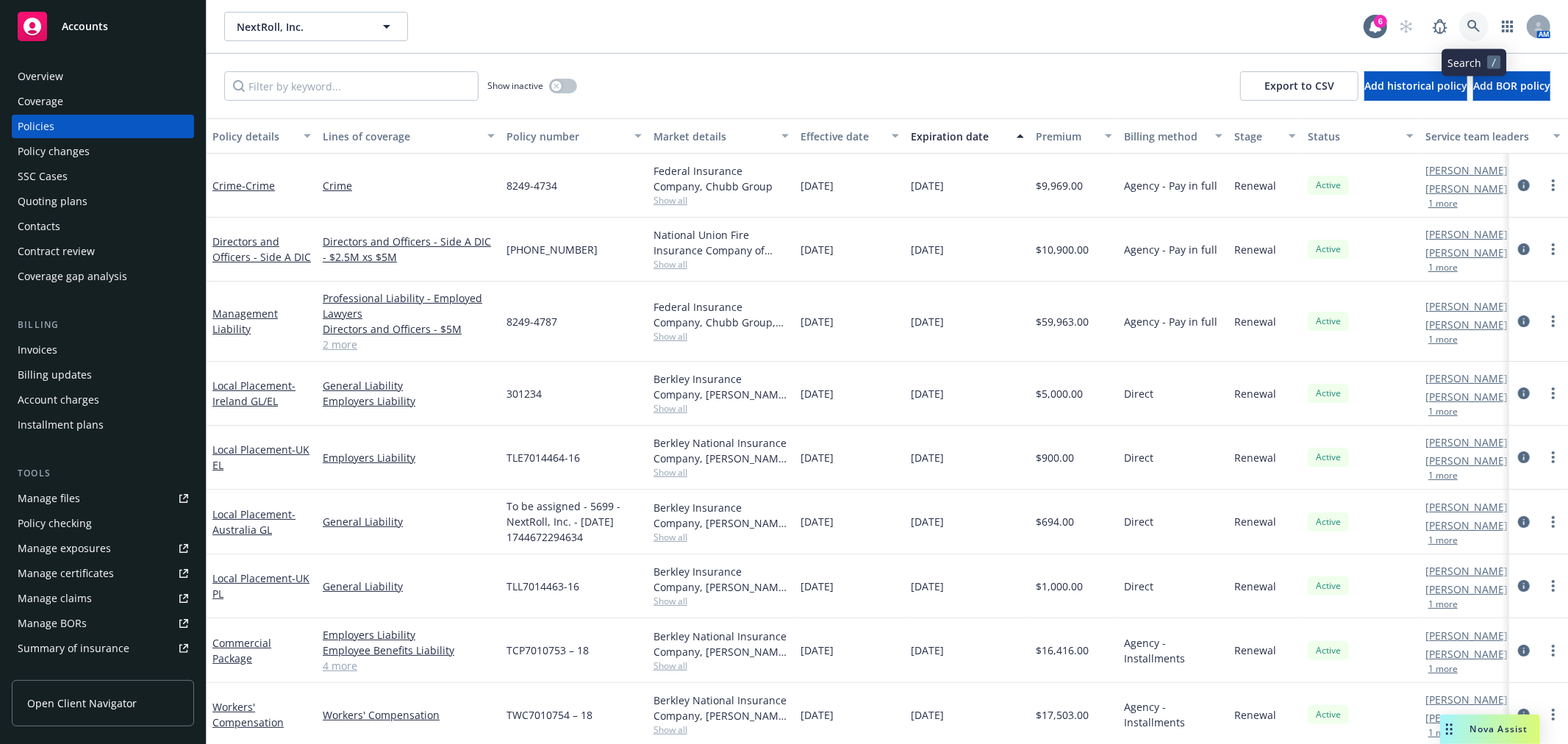
click at [1475, 16] on link at bounding box center [1474, 26] width 30 height 30
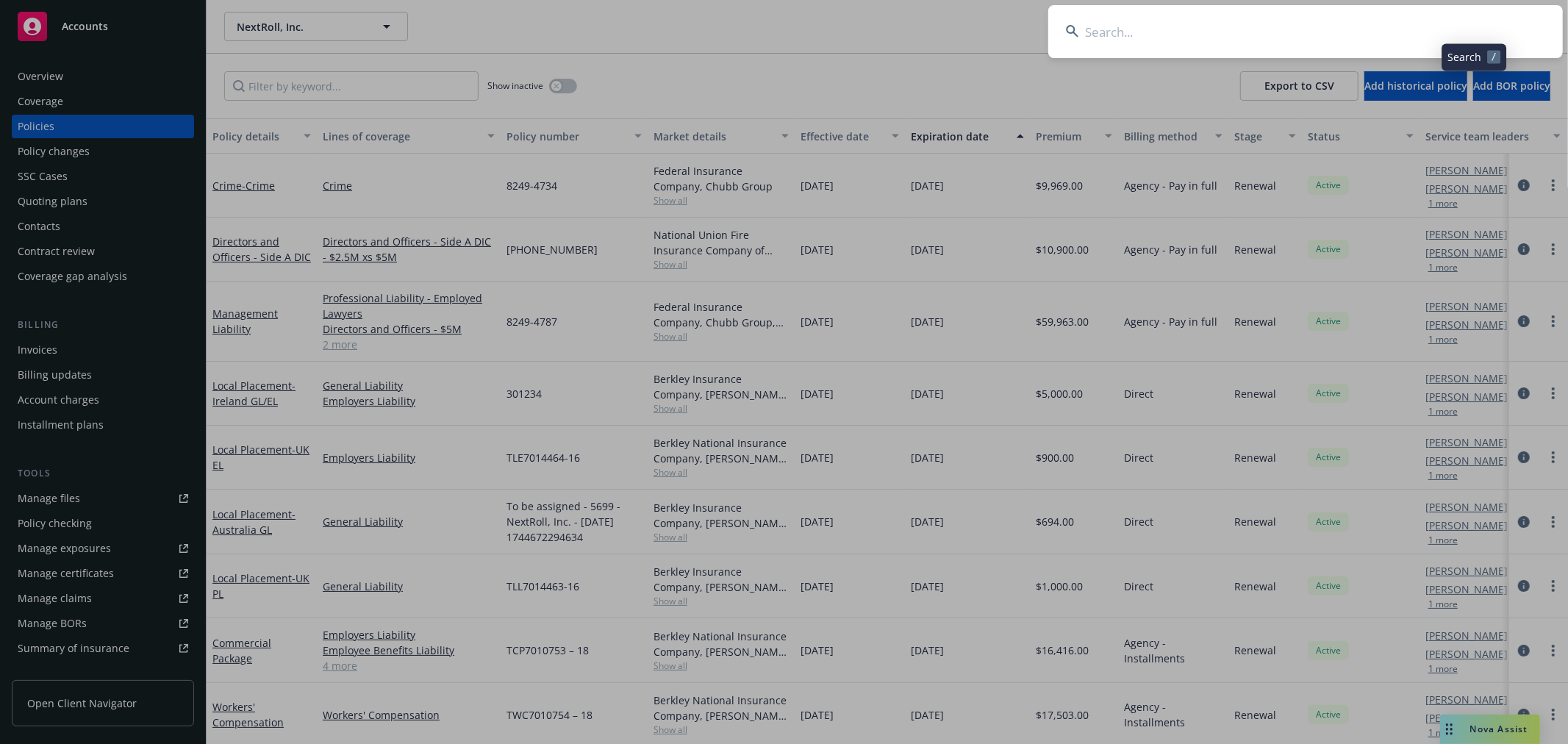
click at [1223, 55] on input at bounding box center [1306, 31] width 515 height 53
click at [1211, 26] on input at bounding box center [1306, 31] width 515 height 53
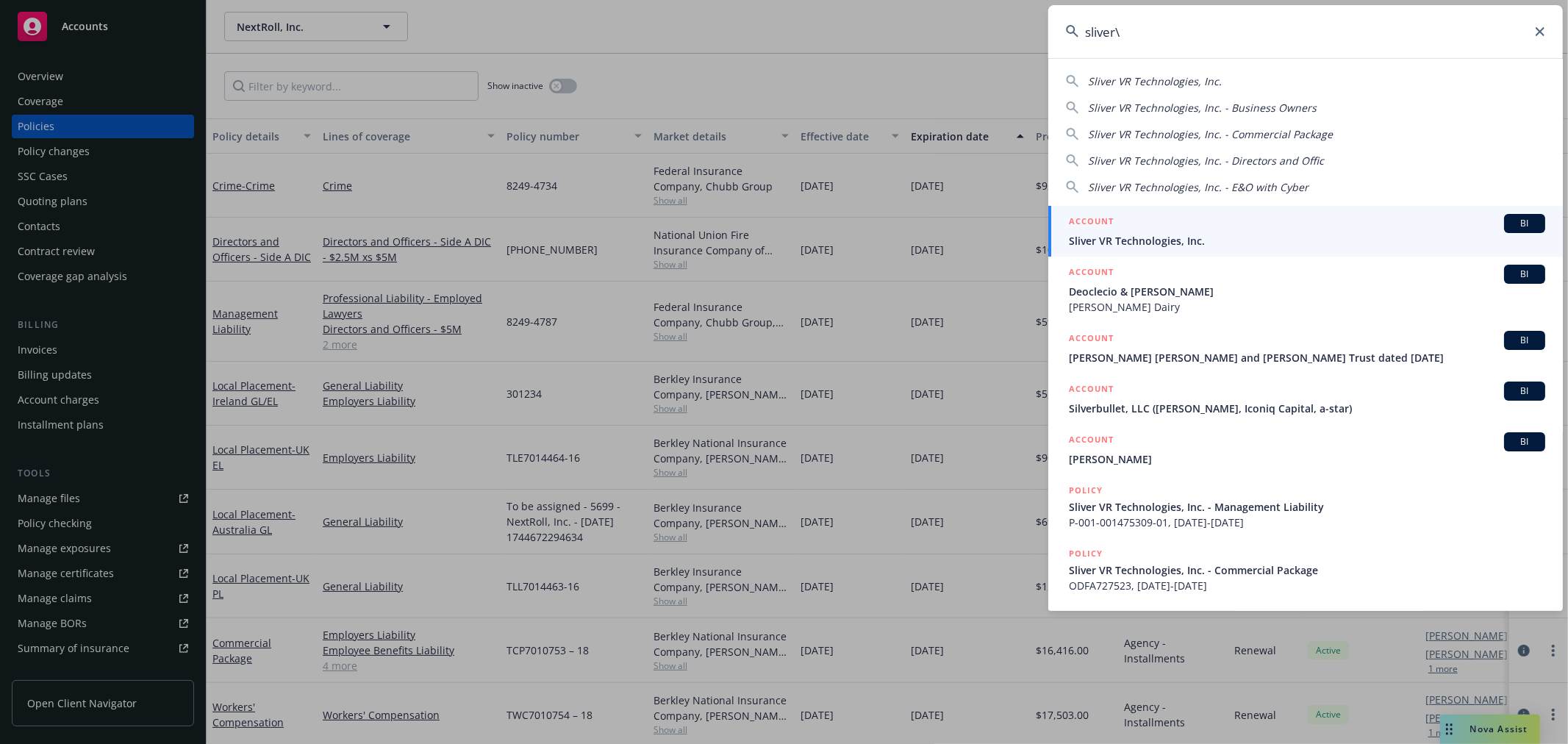
click at [1211, 30] on input "sliver\" at bounding box center [1306, 31] width 515 height 53
type input "sliver"
click at [1163, 245] on span "Sliver VR Technologies, Inc." at bounding box center [1307, 241] width 477 height 16
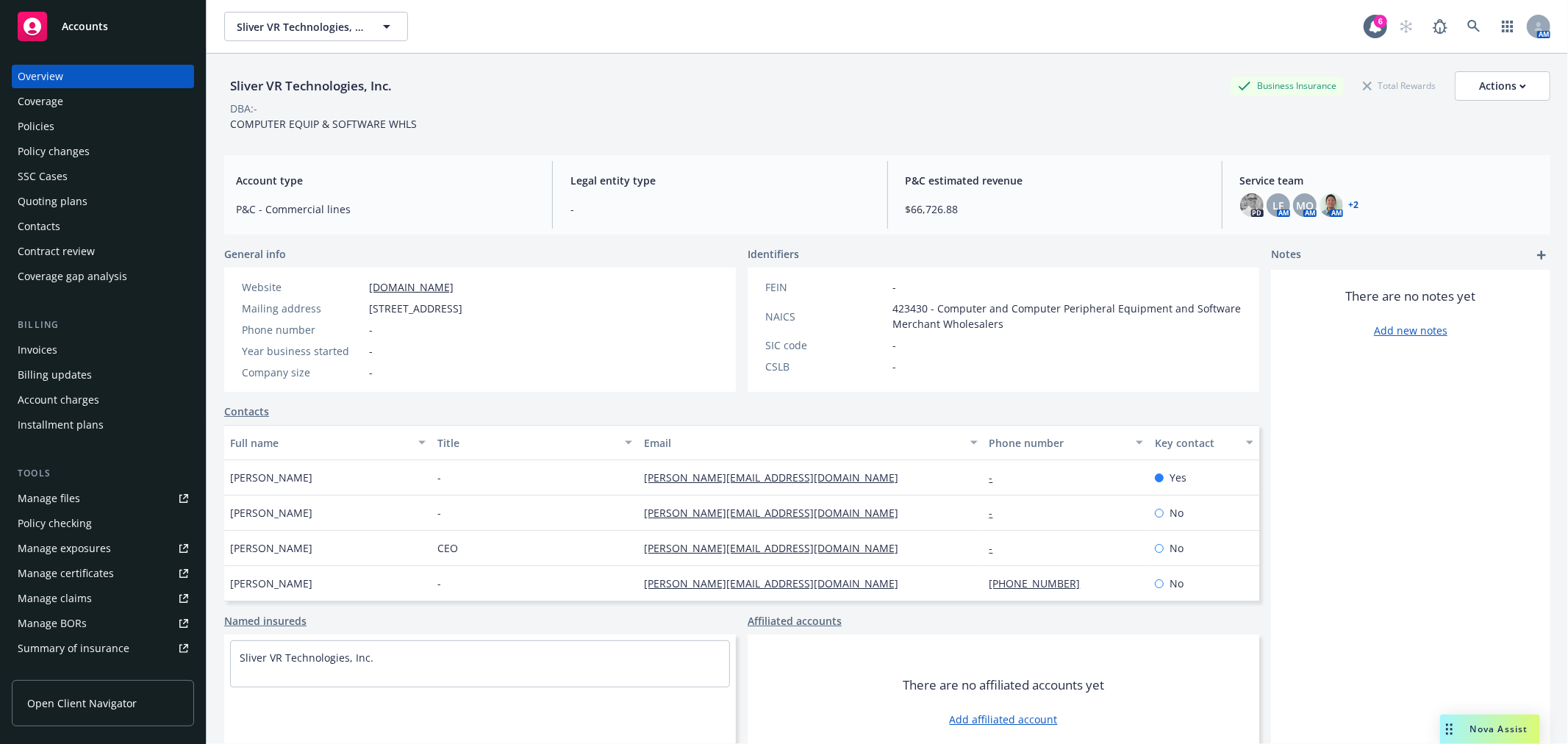
click at [23, 129] on div "Policies" at bounding box center [36, 127] width 36 height 23
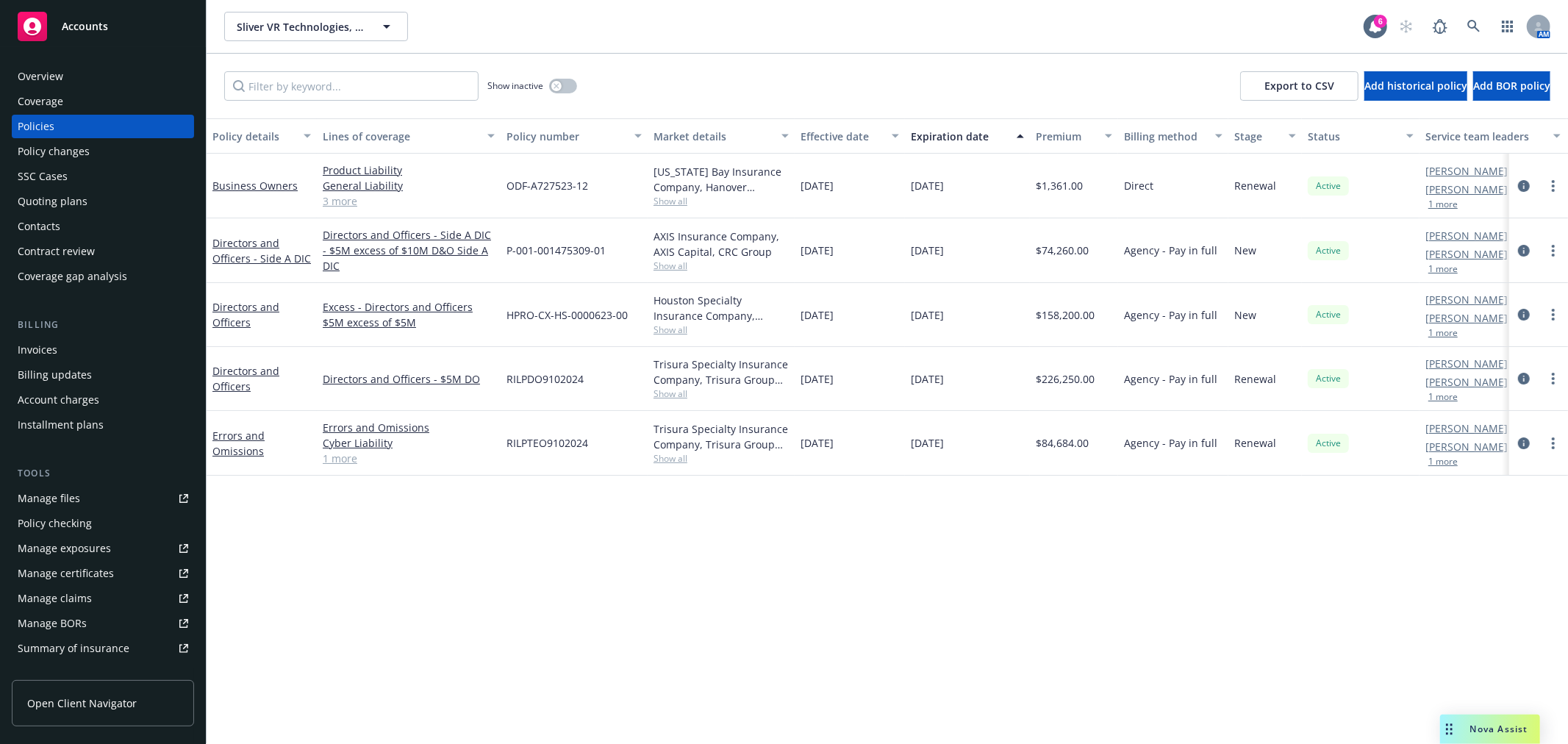
click at [575, 90] on div "Show inactive" at bounding box center [532, 86] width 89 height 30
click at [569, 83] on button "button" at bounding box center [563, 86] width 28 height 15
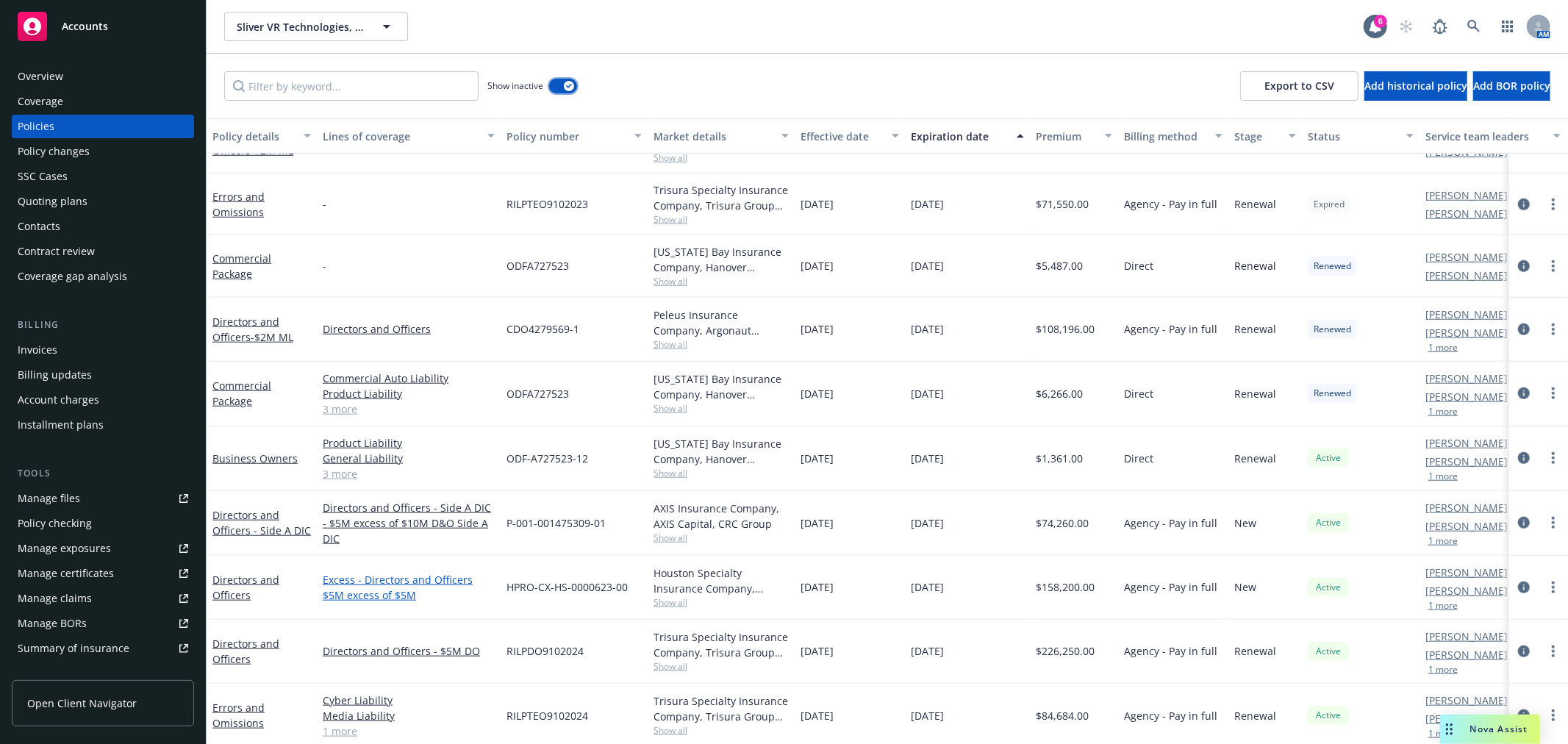
scroll to position [1118, 0]
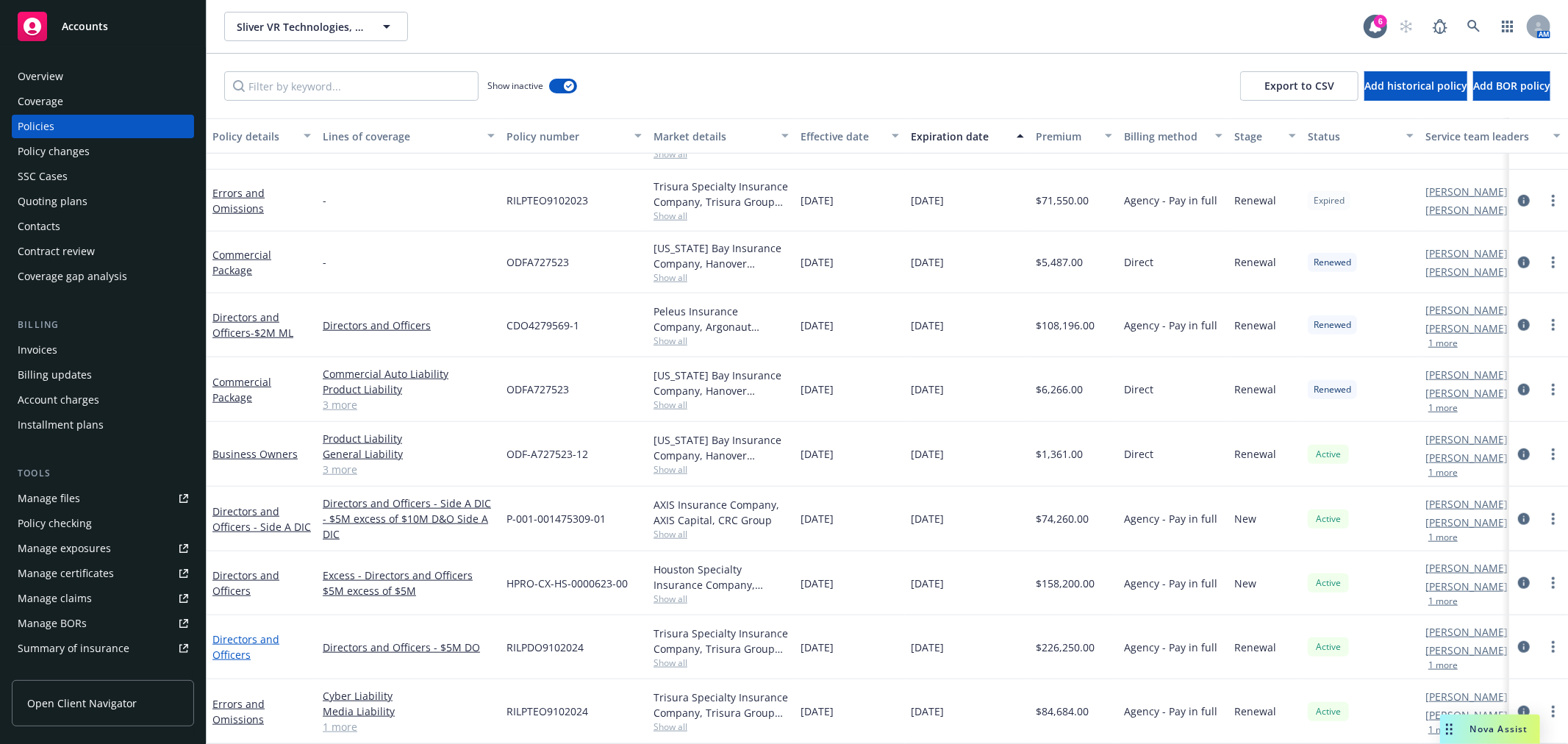
click at [241, 632] on link "Directors and Officers" at bounding box center [246, 647] width 67 height 30
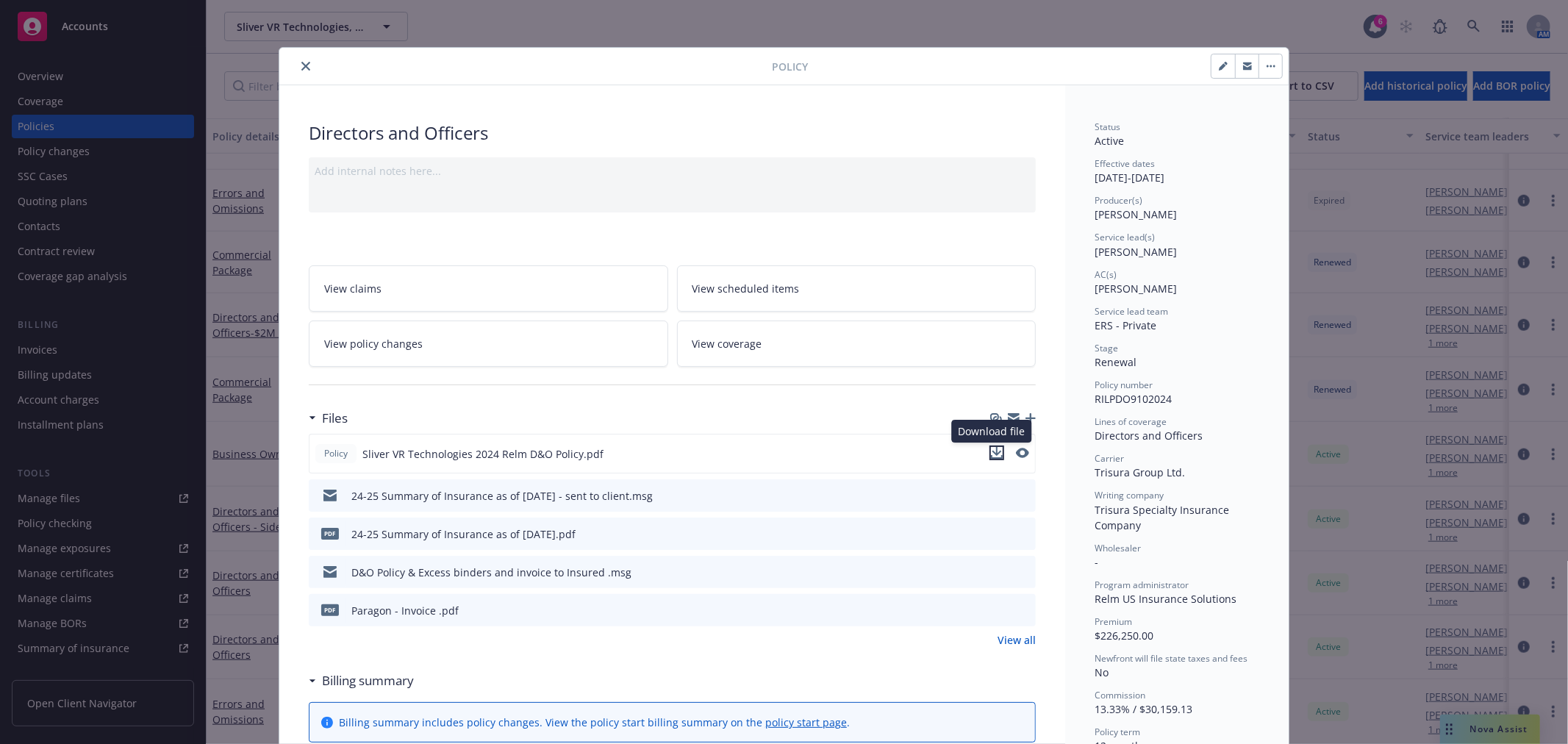
click at [993, 452] on icon "download file" at bounding box center [997, 453] width 12 height 12
click at [301, 63] on icon "close" at bounding box center [305, 66] width 9 height 9
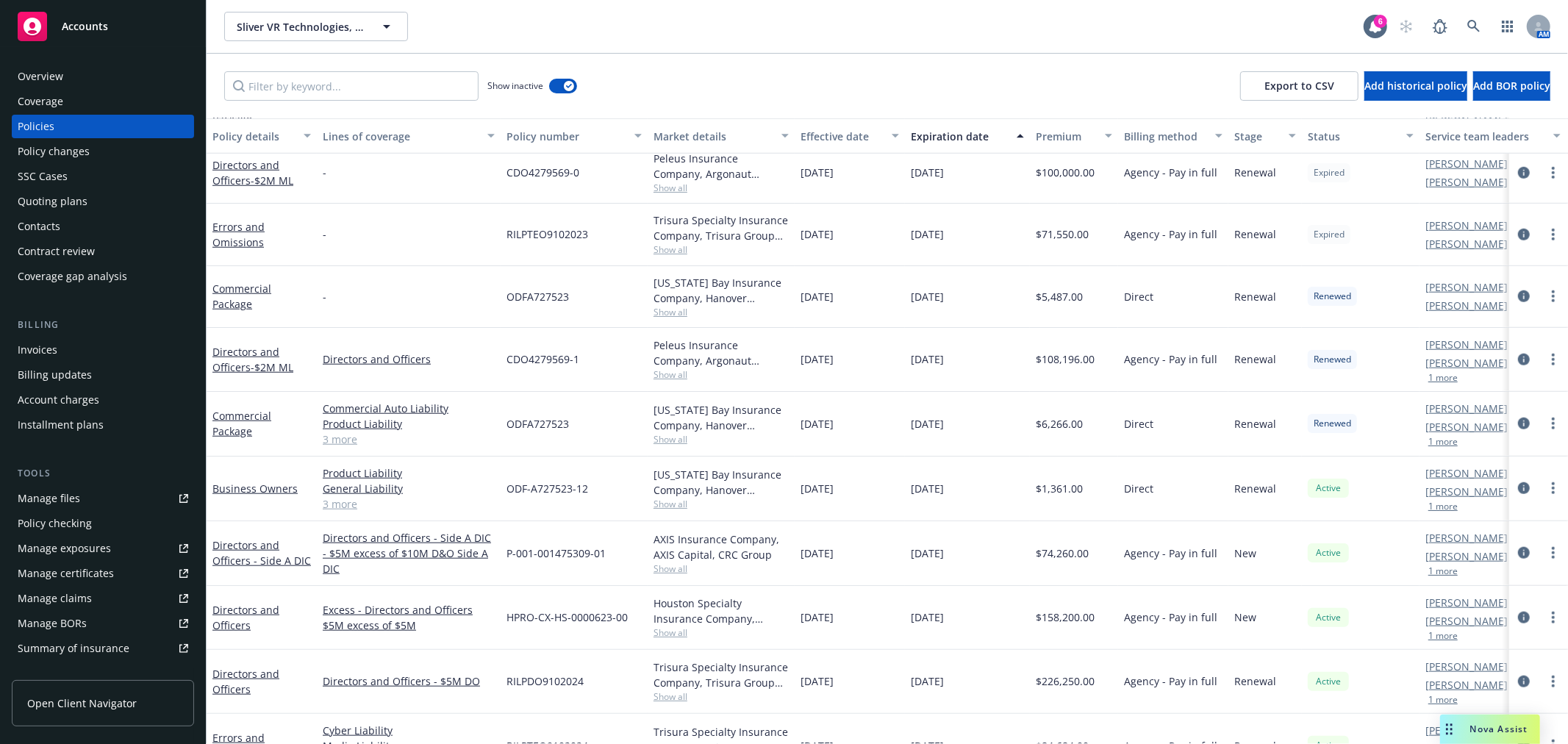
scroll to position [1035, 0]
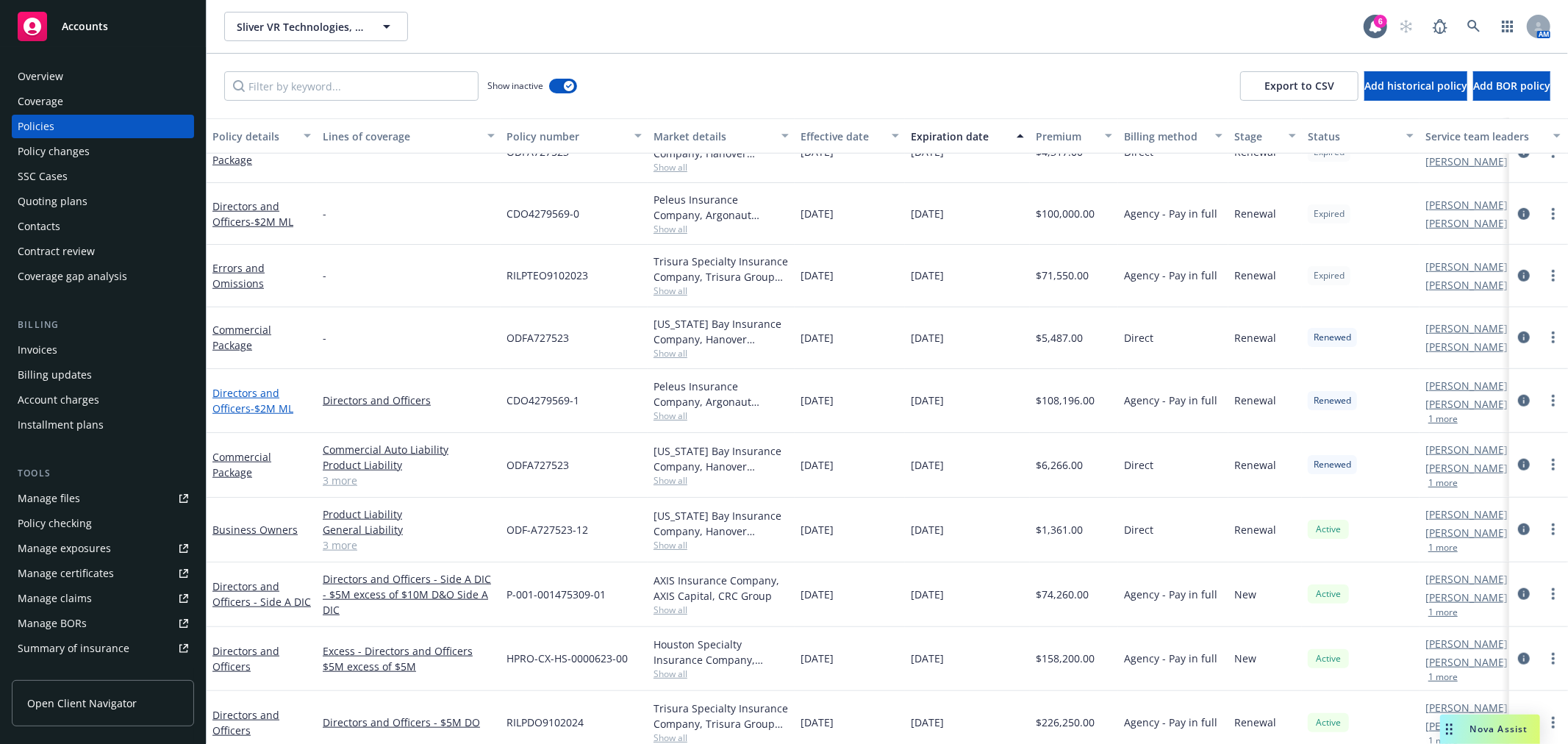
click at [241, 400] on link "Directors and Officers - $2M ML" at bounding box center [253, 401] width 81 height 30
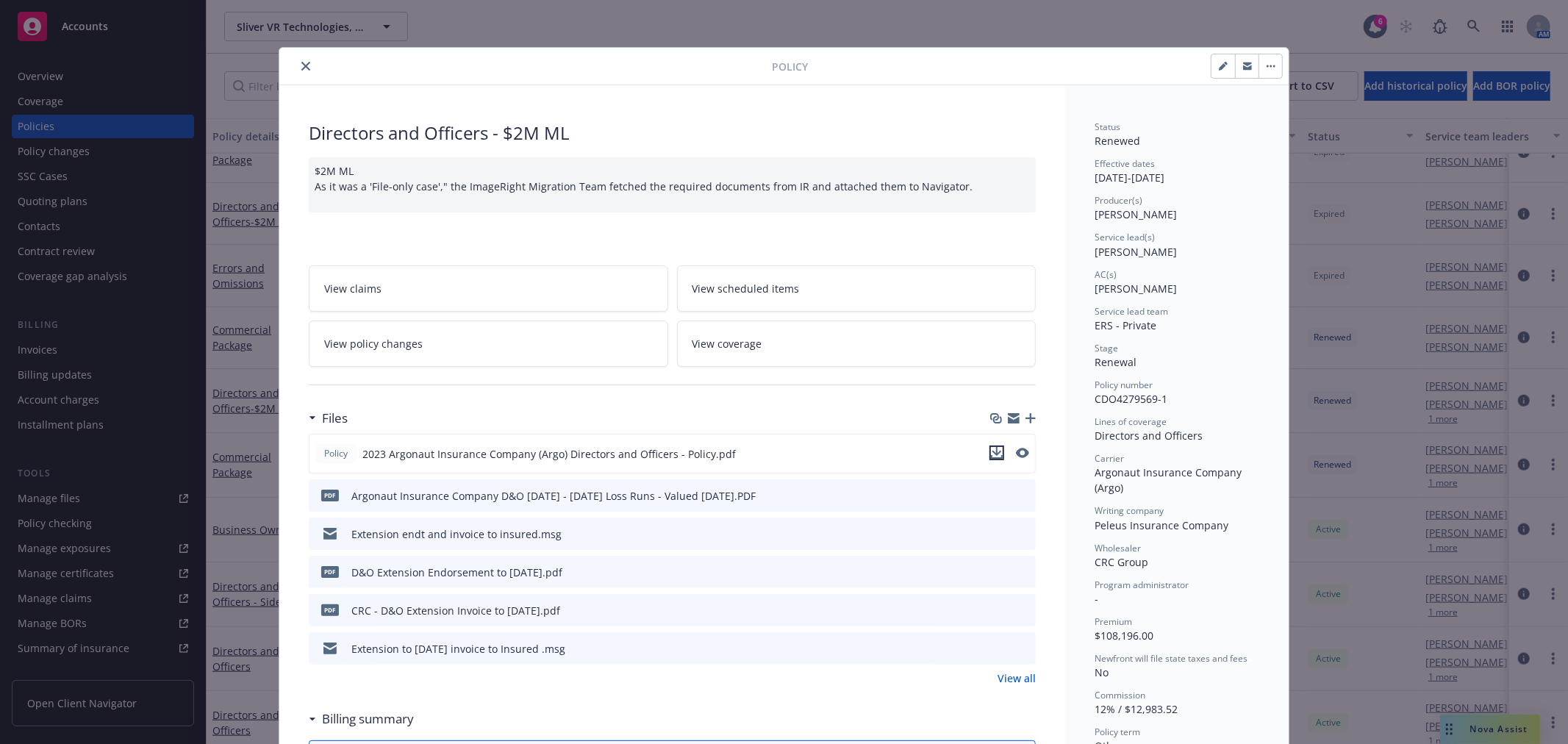
click at [994, 449] on icon "download file" at bounding box center [997, 453] width 12 height 12
click at [287, 69] on div at bounding box center [529, 65] width 487 height 17
click at [297, 72] on button "close" at bounding box center [305, 65] width 17 height 17
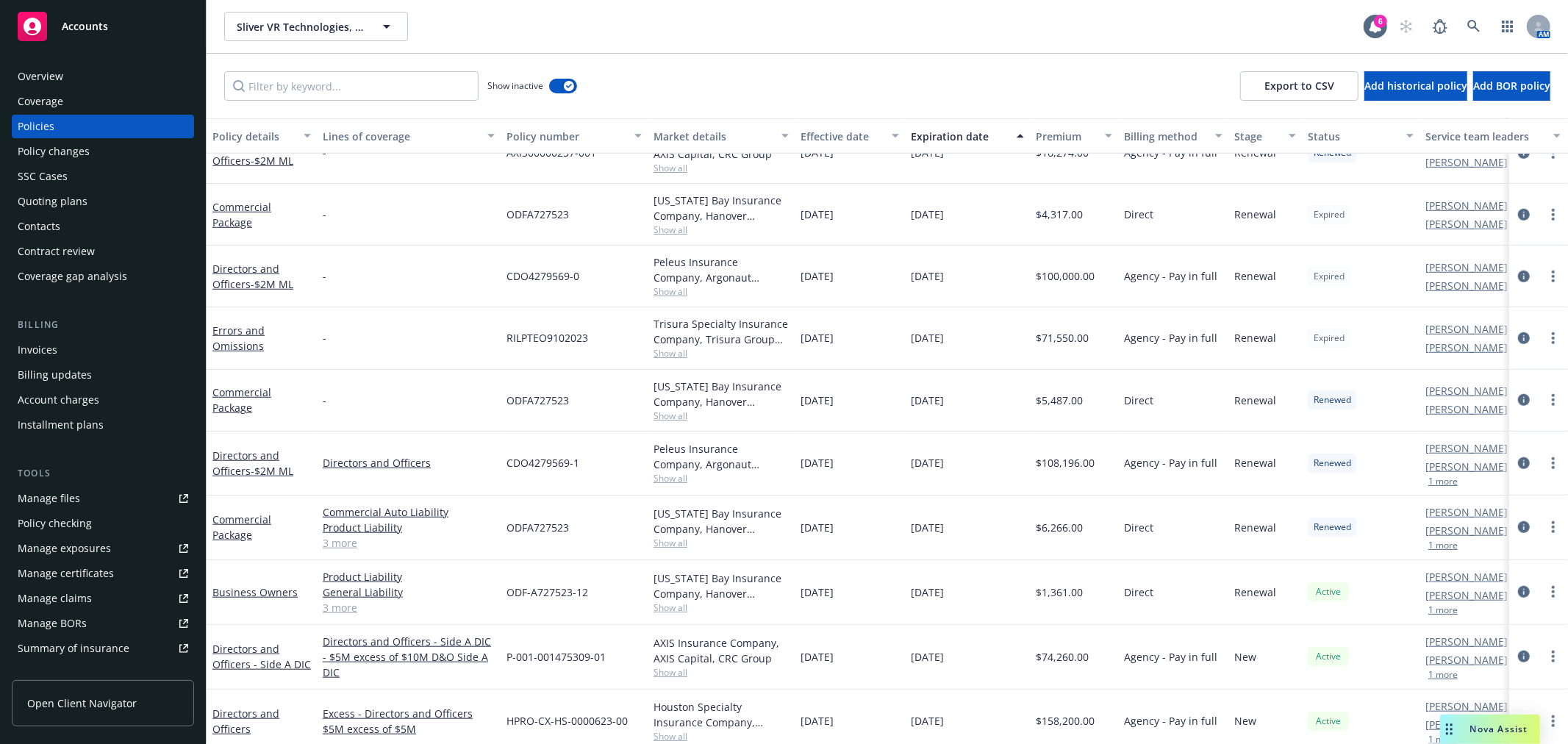
scroll to position [954, 0]
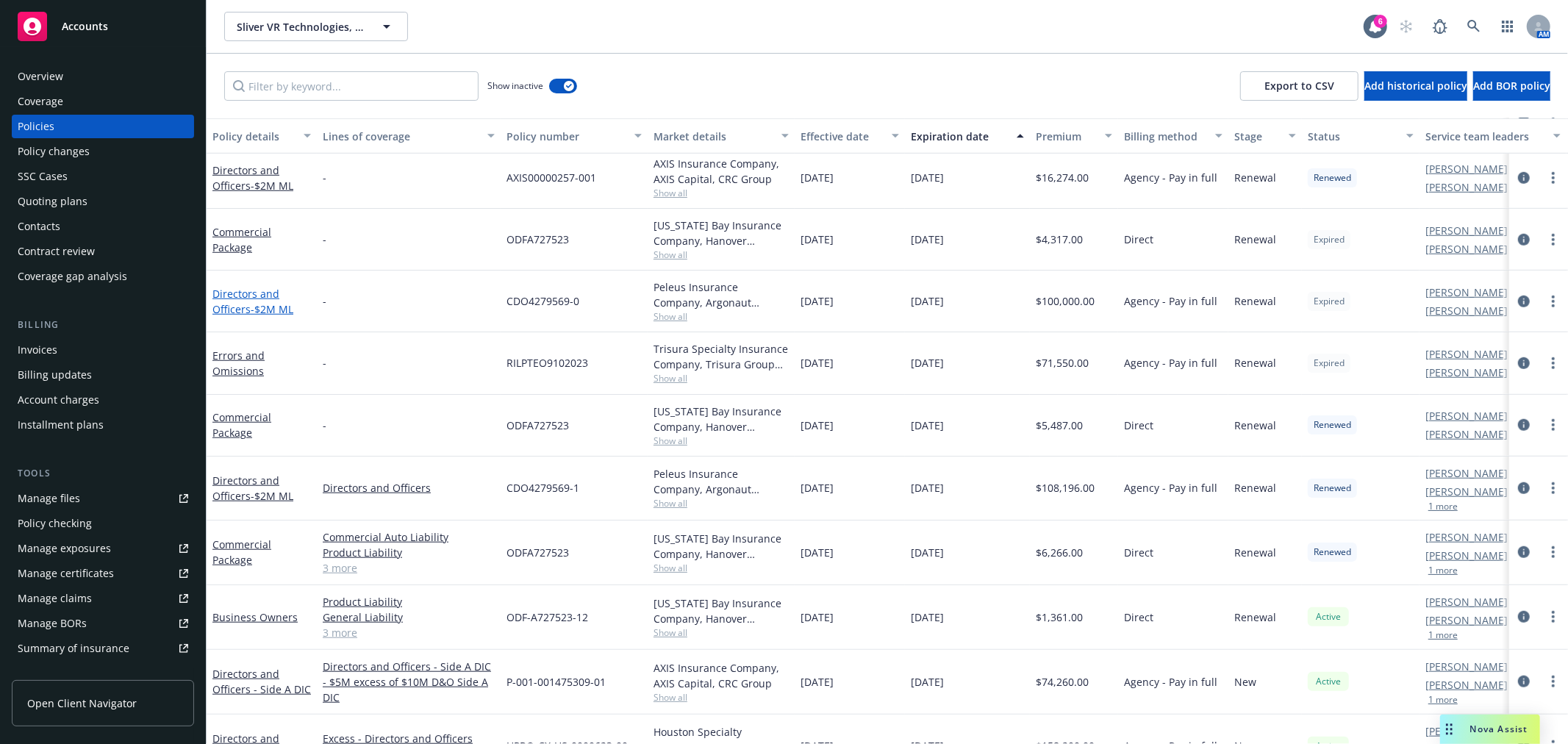
click at [252, 298] on link "Directors and Officers - $2M ML" at bounding box center [253, 302] width 81 height 30
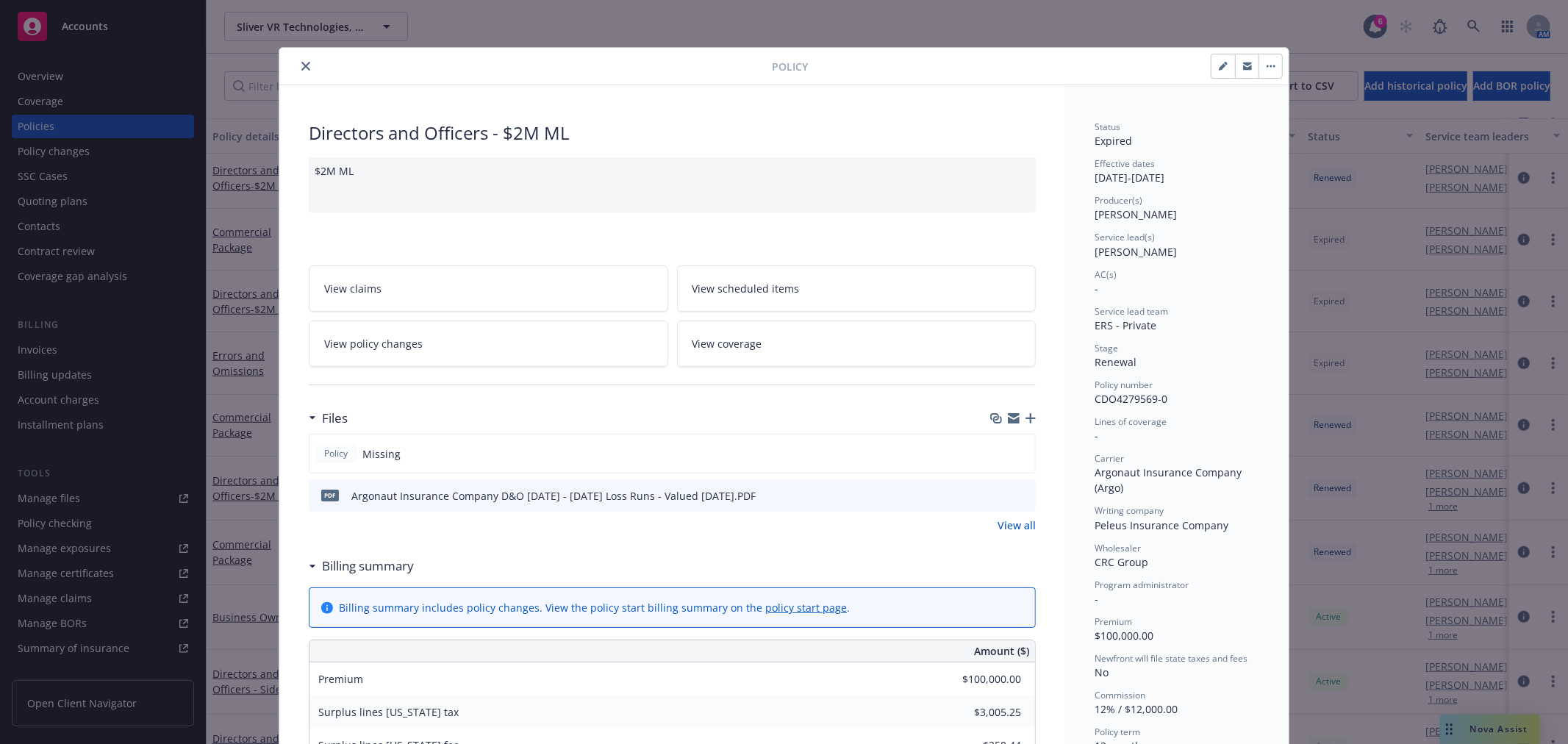
scroll to position [245, 0]
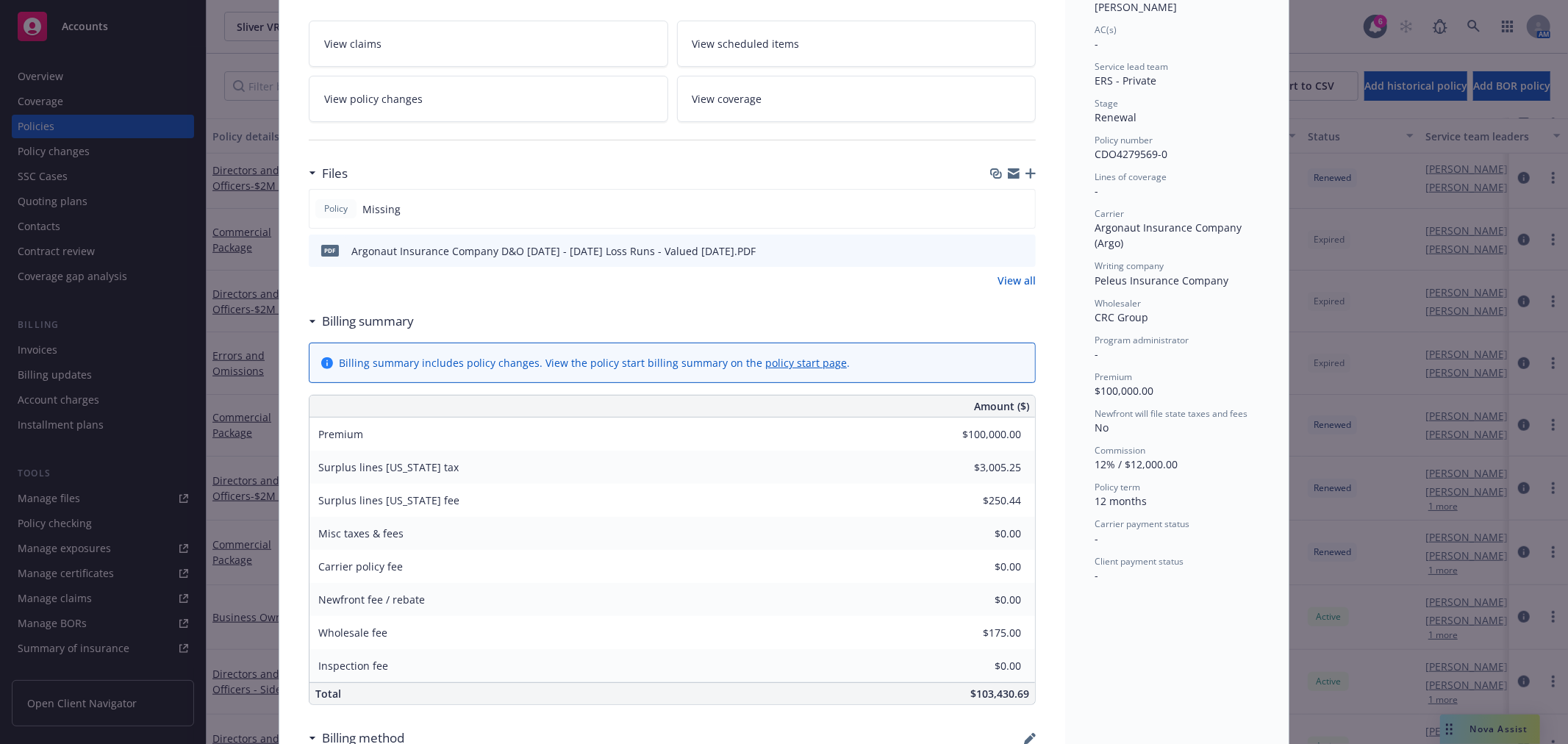
click at [994, 250] on icon "download file" at bounding box center [999, 248] width 10 height 9
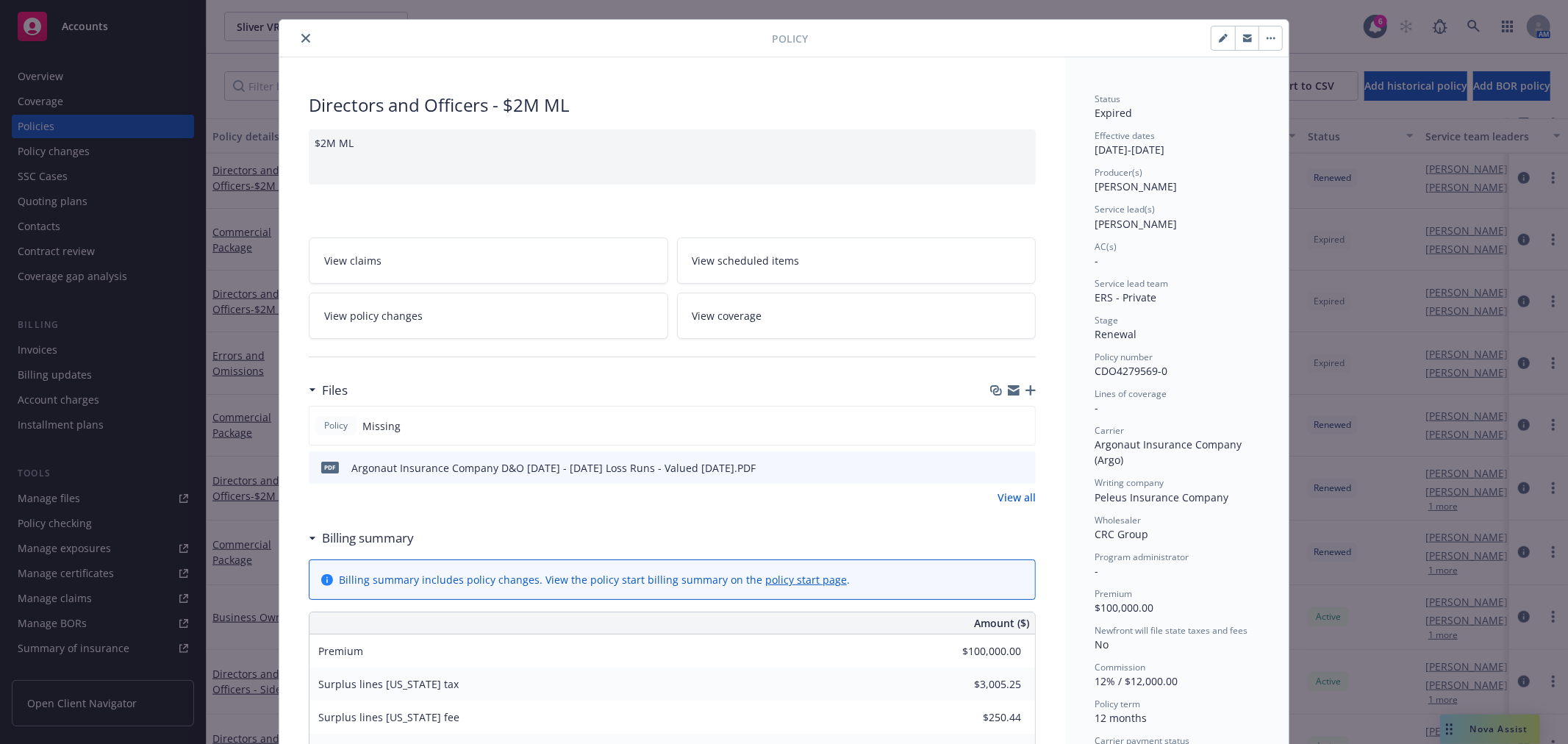
scroll to position [0, 0]
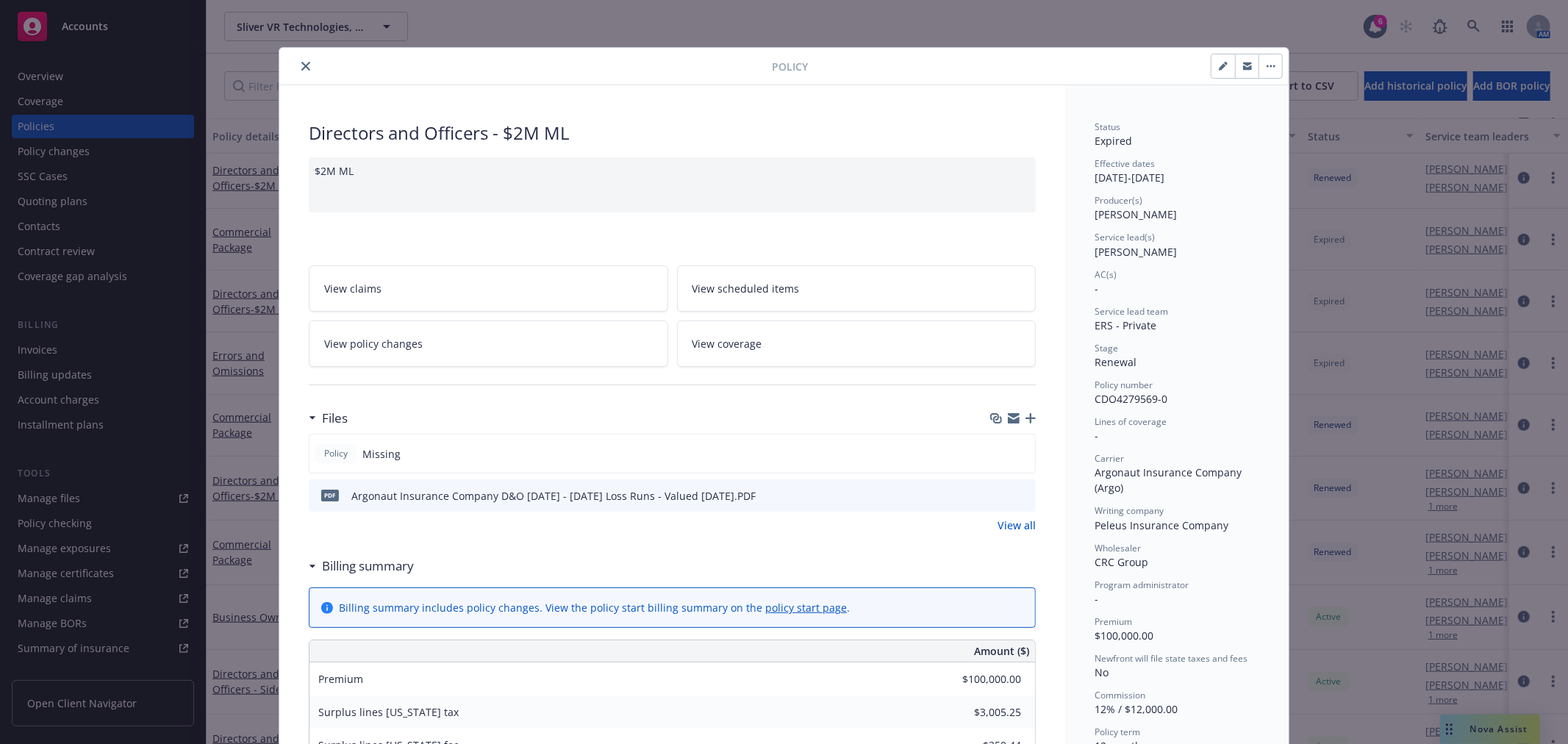
click at [298, 70] on button "close" at bounding box center [305, 65] width 17 height 17
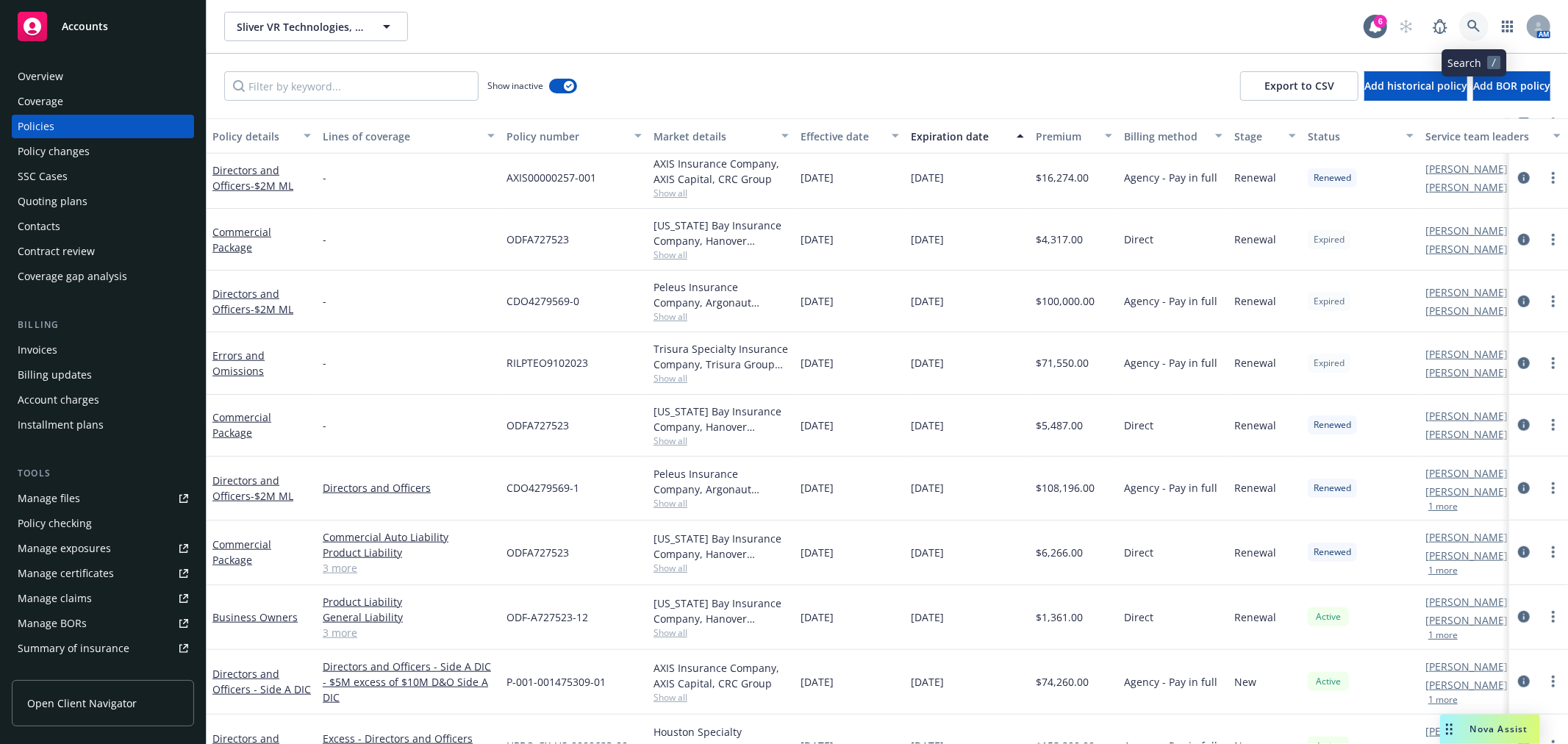
click at [1485, 23] on link at bounding box center [1474, 26] width 30 height 30
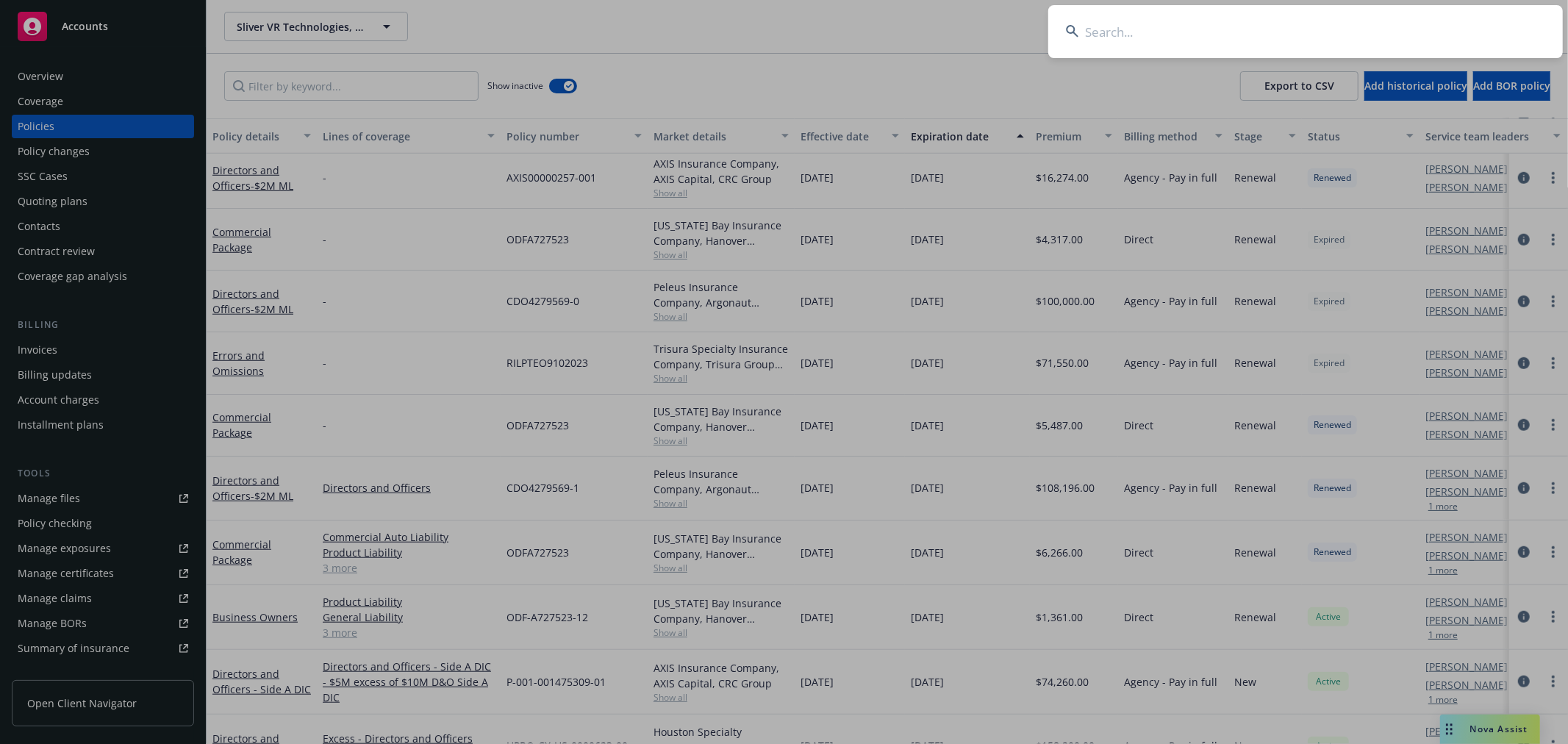
click at [1185, 35] on input at bounding box center [1306, 31] width 515 height 53
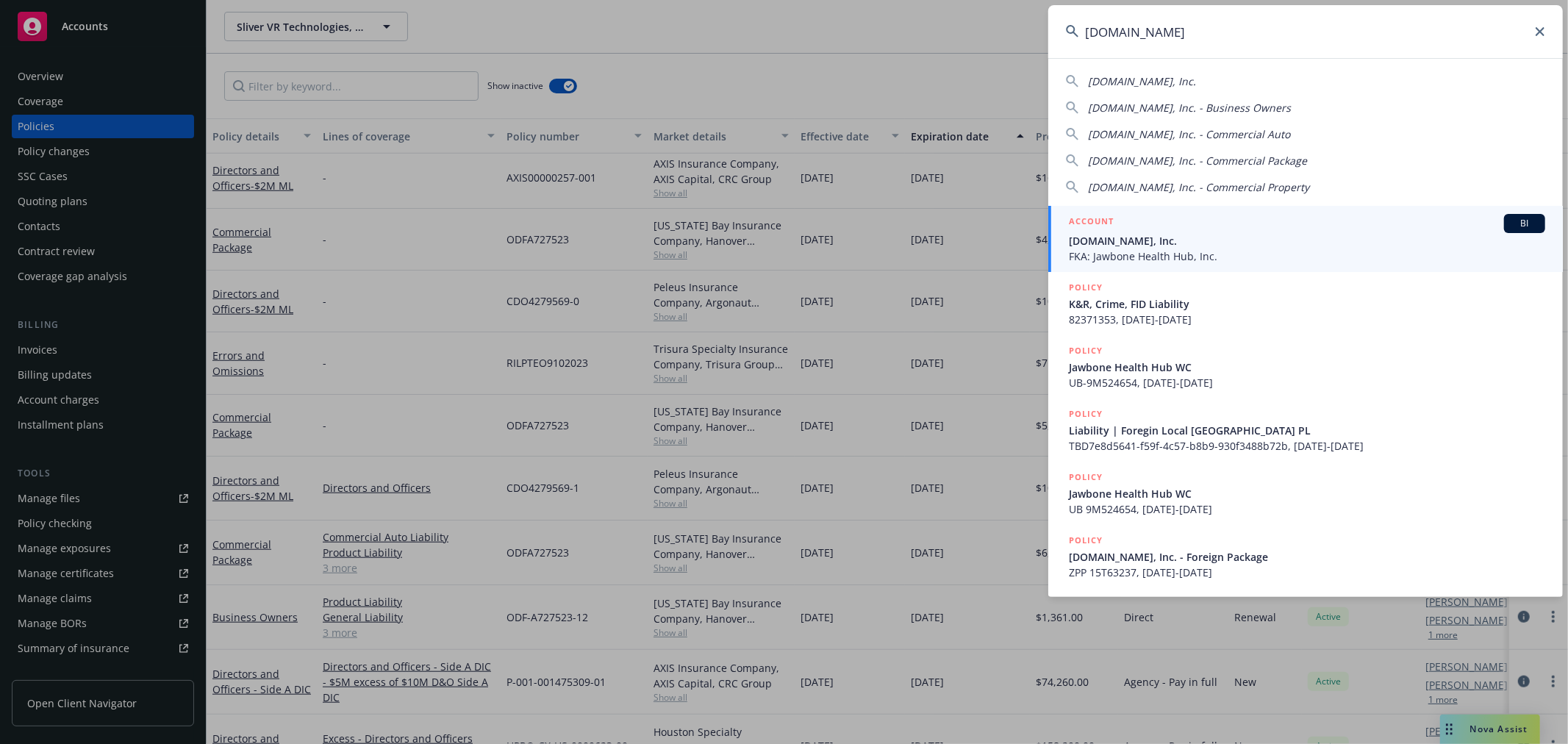
type input "all.health"
click at [1172, 233] on span "All.Health, Inc." at bounding box center [1307, 241] width 477 height 16
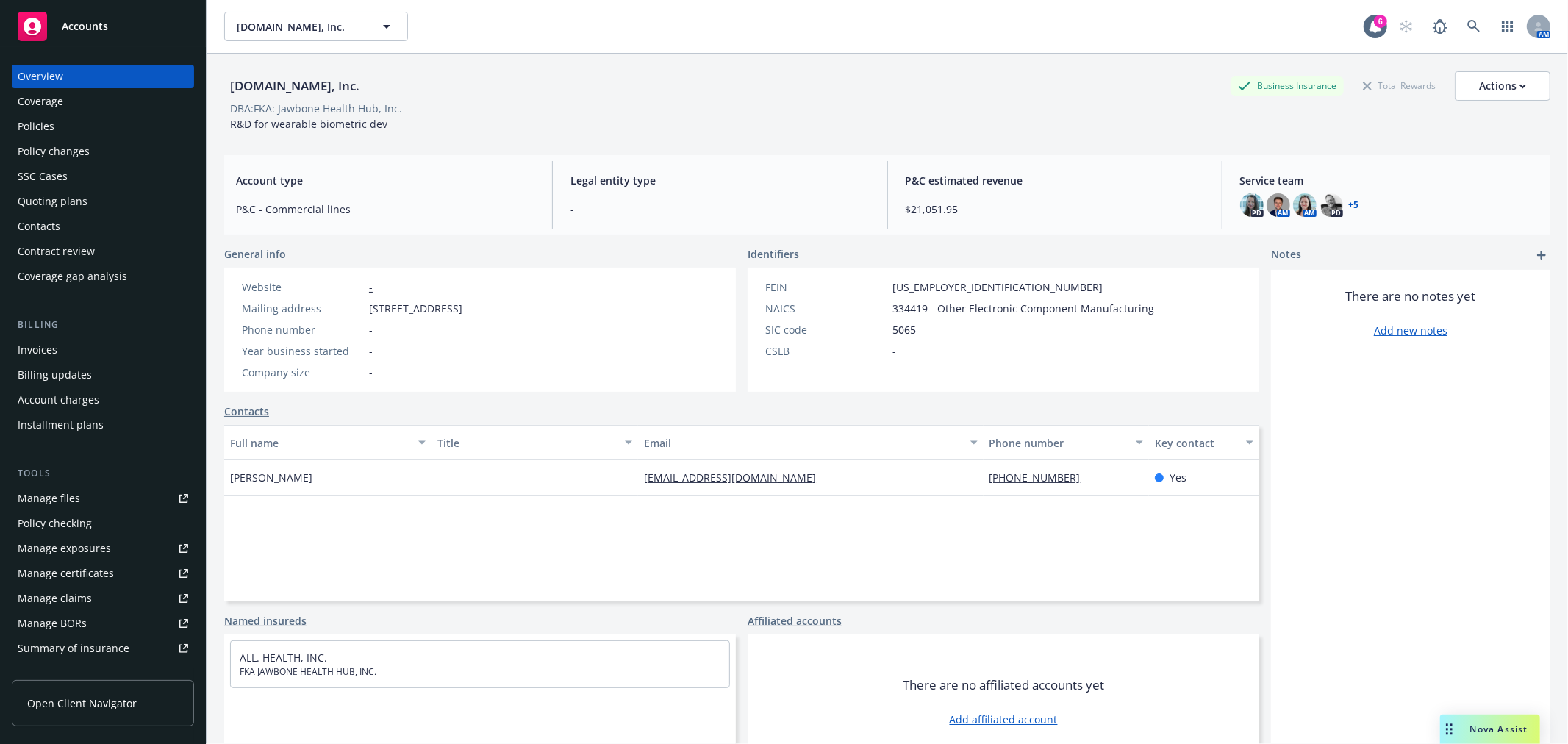
click at [30, 119] on div "Policies" at bounding box center [36, 127] width 36 height 23
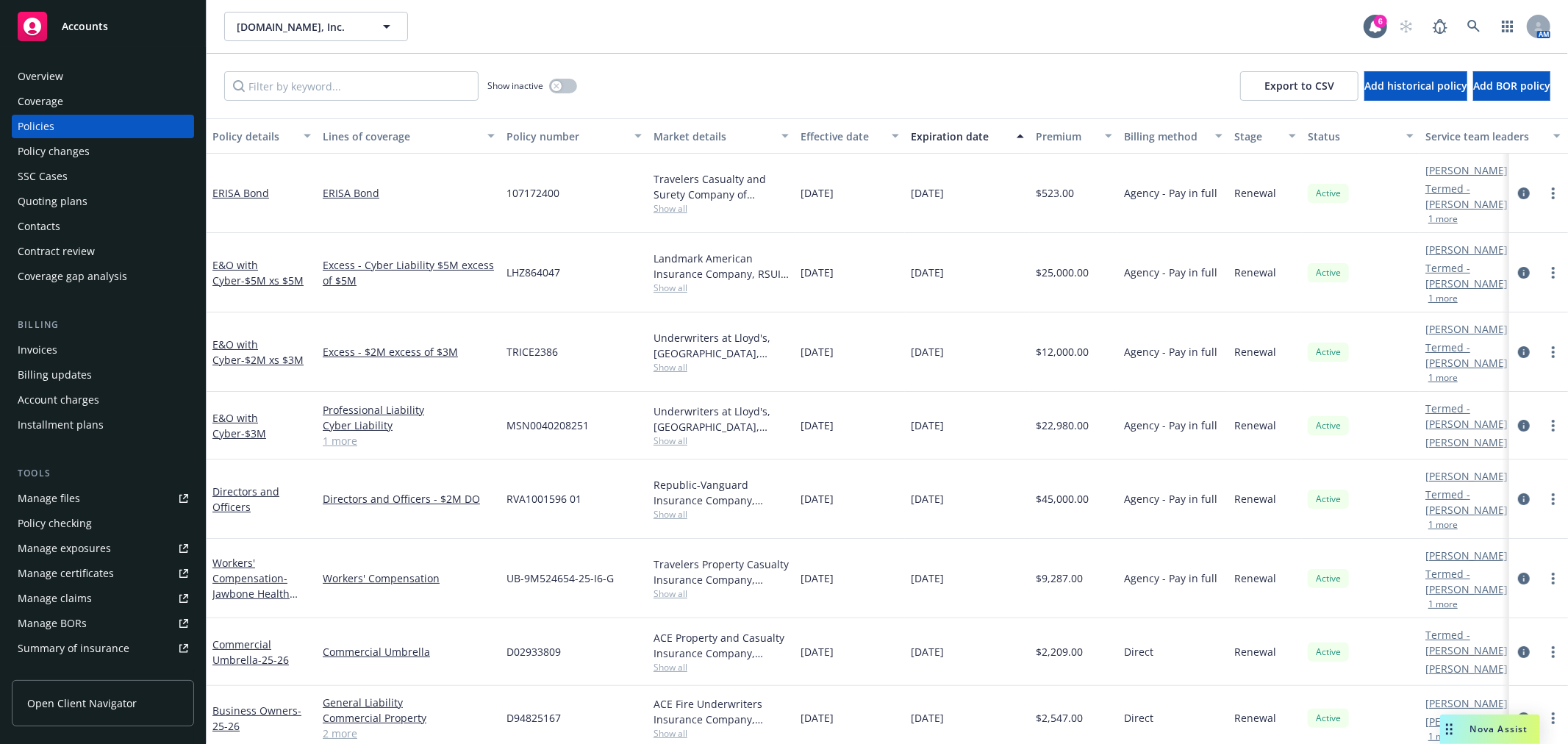
click at [24, 78] on div "Overview" at bounding box center [40, 76] width 46 height 23
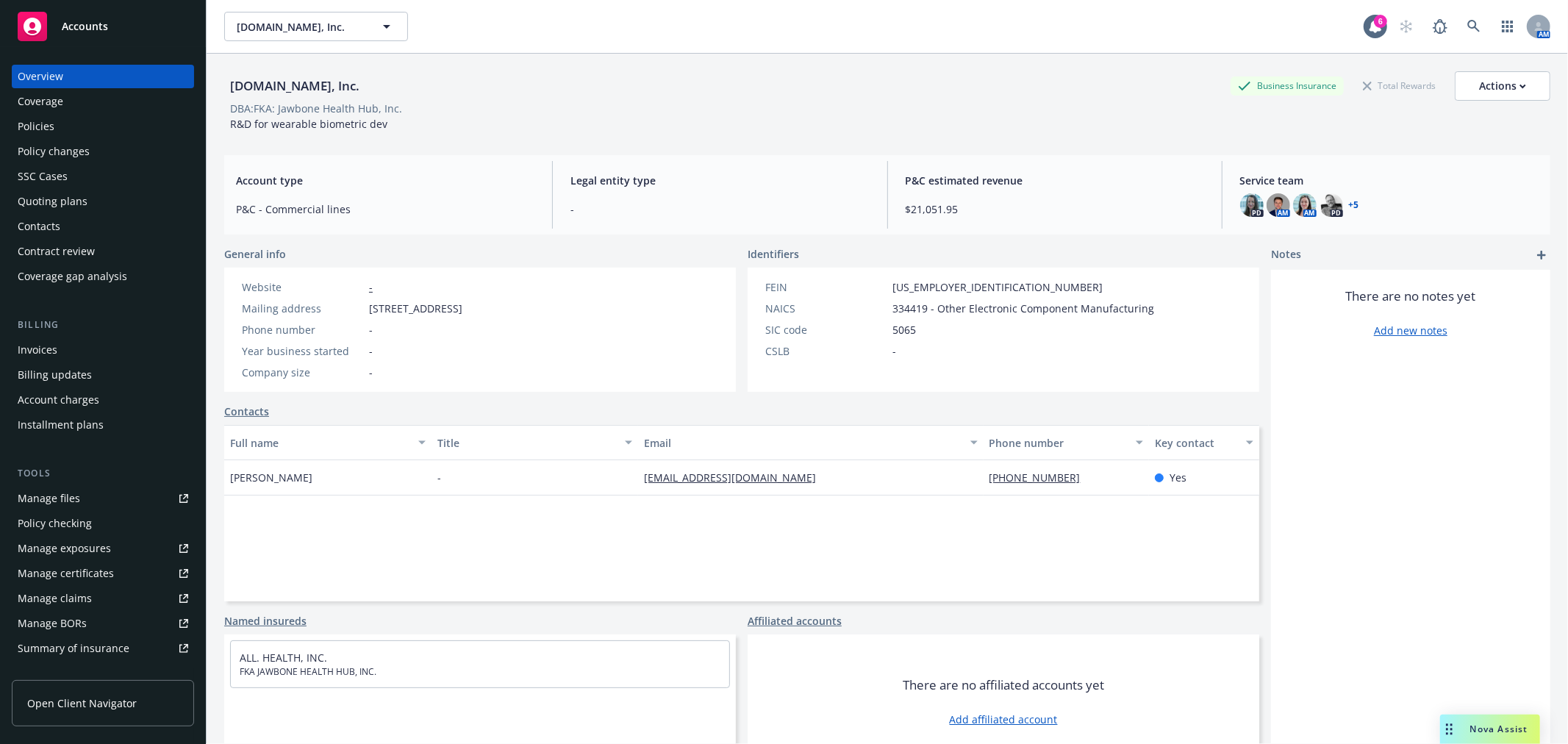
click at [1350, 204] on link "+ 5" at bounding box center [1355, 205] width 10 height 9
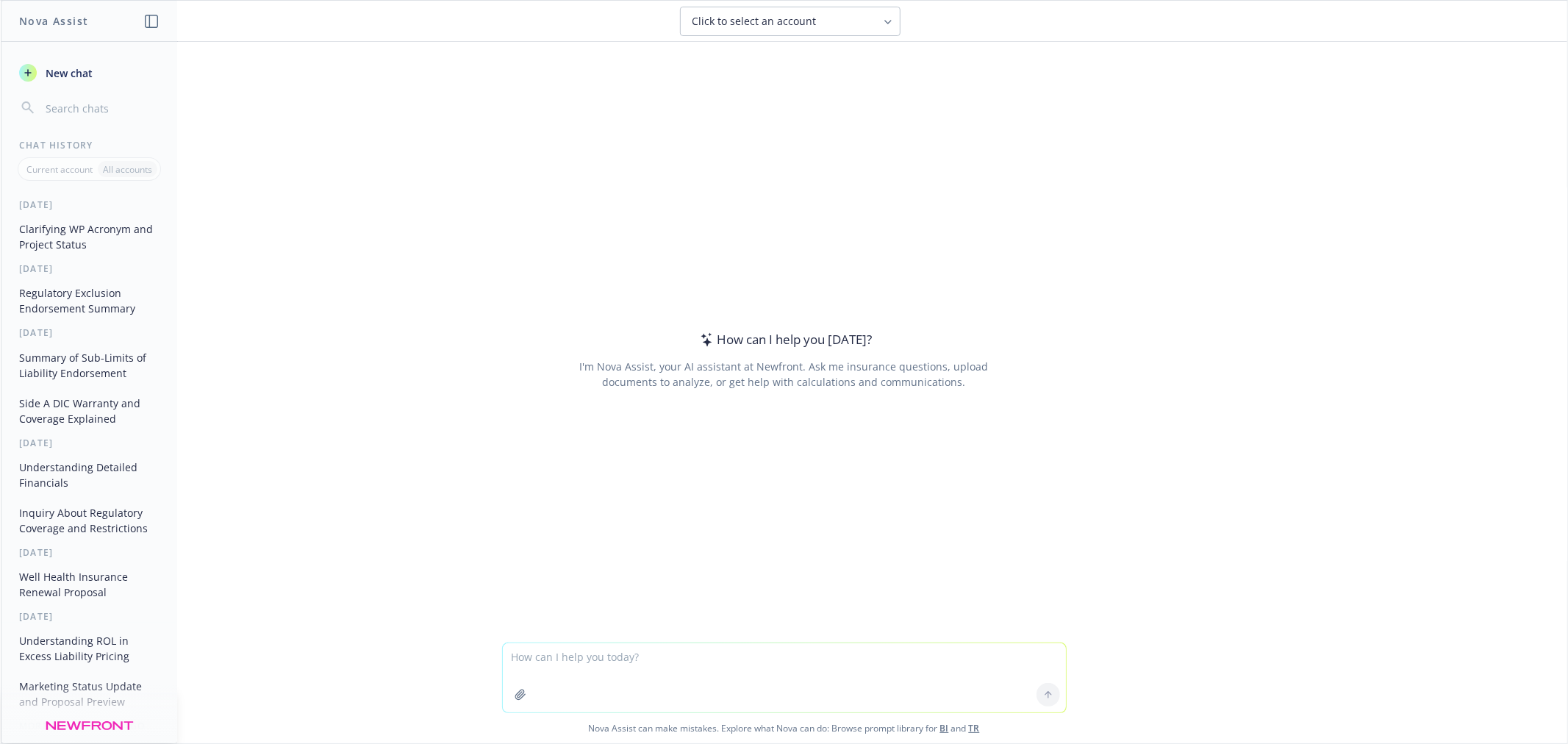
click at [733, 640] on div at bounding box center [784, 633] width 1543 height 17
click at [730, 664] on textarea at bounding box center [784, 679] width 563 height 70
paste textarea "We received the endorsement from Ironshore (primary carrier) [DATE]. We noticed…"
type textarea "We received the endorsement from Ironshore (primary carrier) [DATE]. We noticed…"
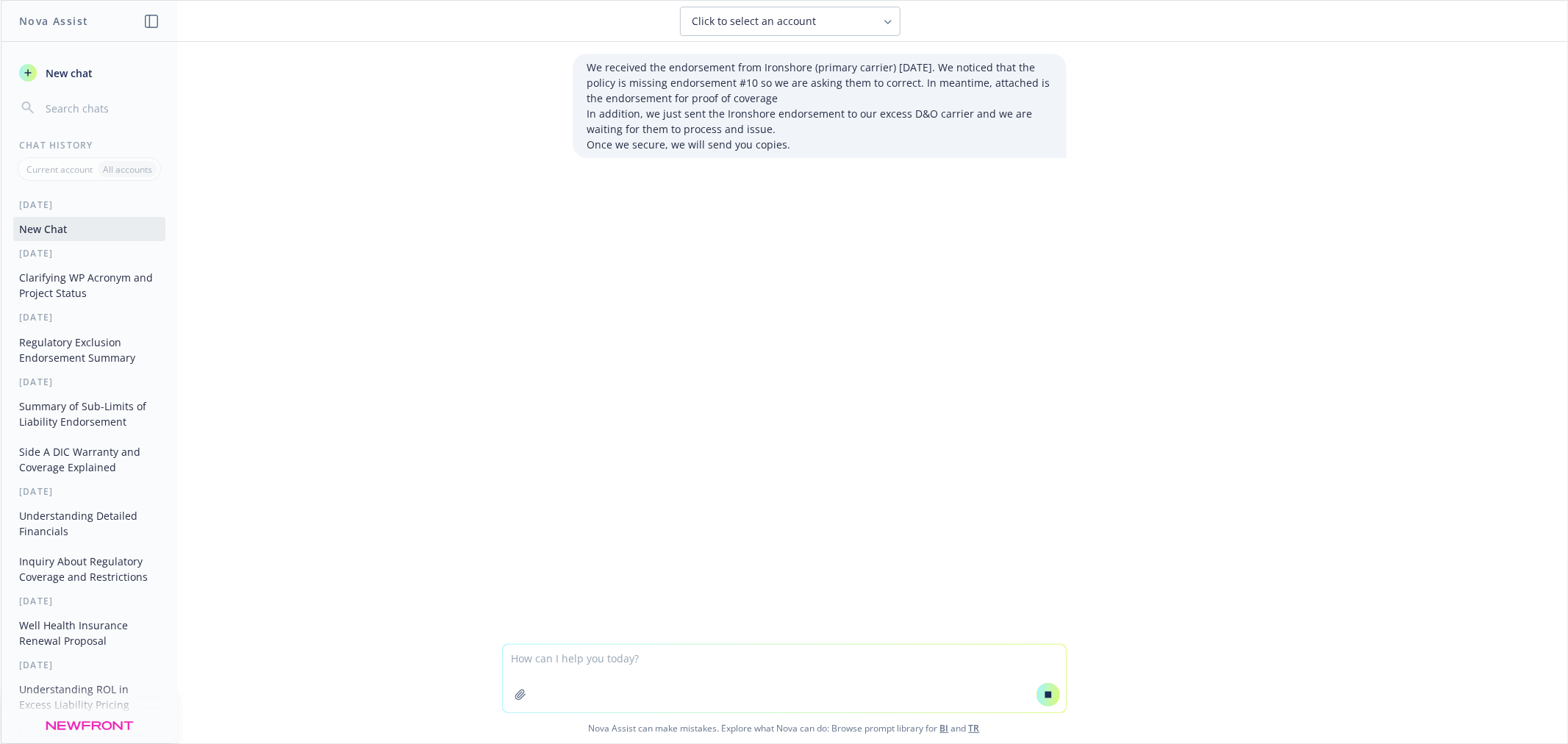
click at [731, 670] on textarea at bounding box center [784, 679] width 563 height 68
type textarea "clean up email"
click at [1048, 691] on button at bounding box center [1048, 695] width 23 height 23
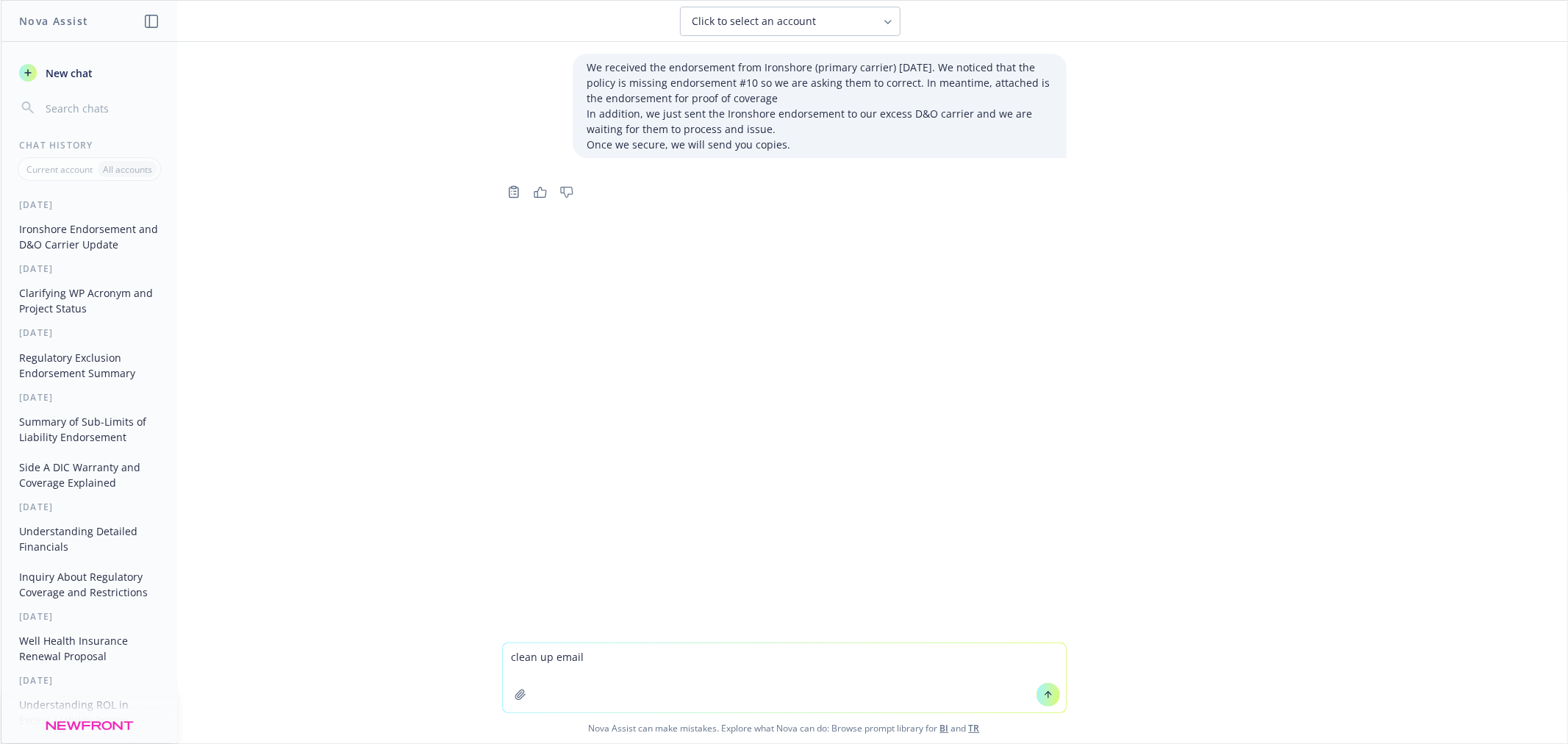
click at [670, 665] on textarea "clean up email" at bounding box center [784, 679] width 563 height 70
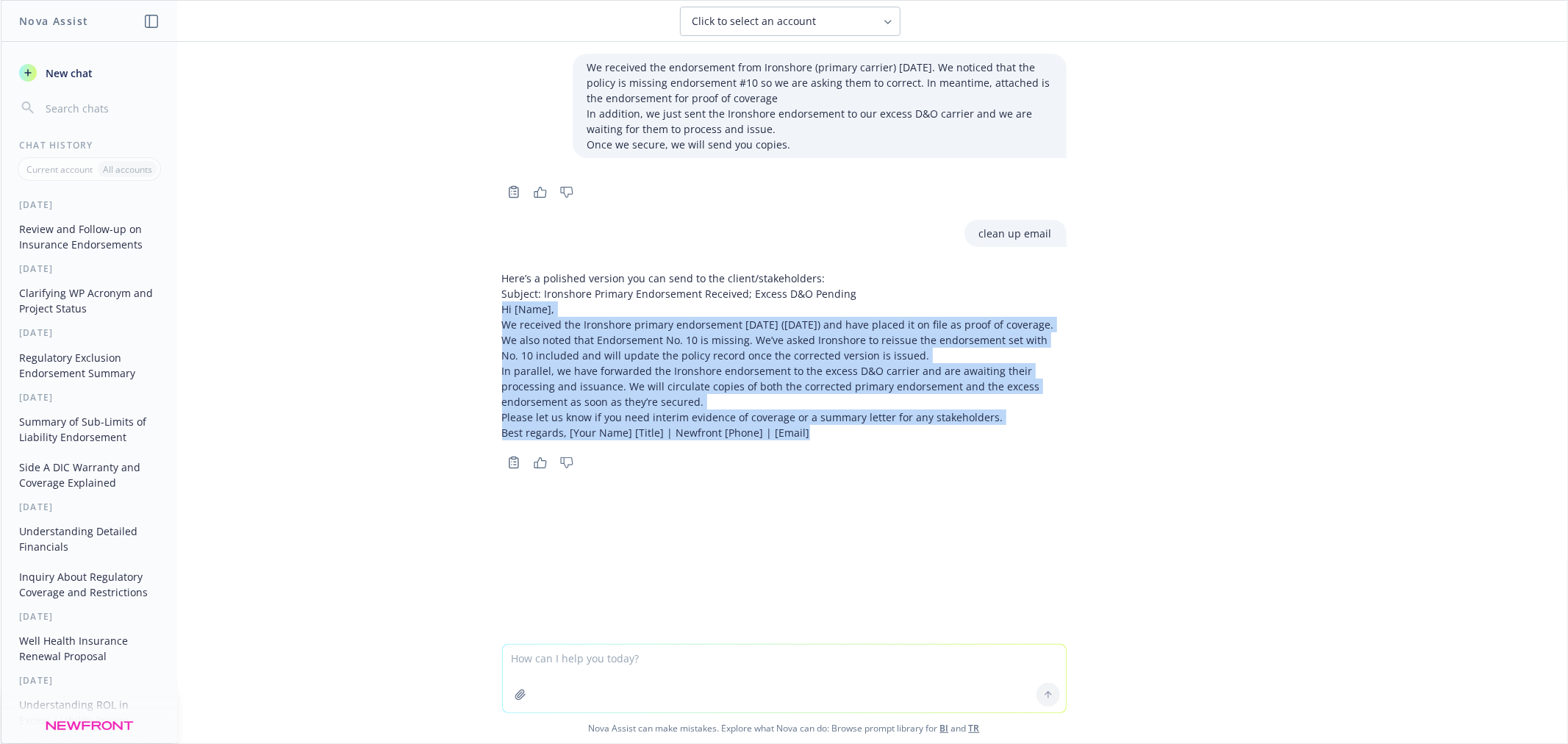
drag, startPoint x: 797, startPoint y: 449, endPoint x: 488, endPoint y: 301, distance: 342.6
click at [491, 301] on div "Here’s a polished version you can send to the client/stakeholders: Subject: Iro…" at bounding box center [784, 368] width 588 height 208
copy div "Hi [Name], We received the Ironshore primary endorsement [DATE] ([DATE]) and ha…"
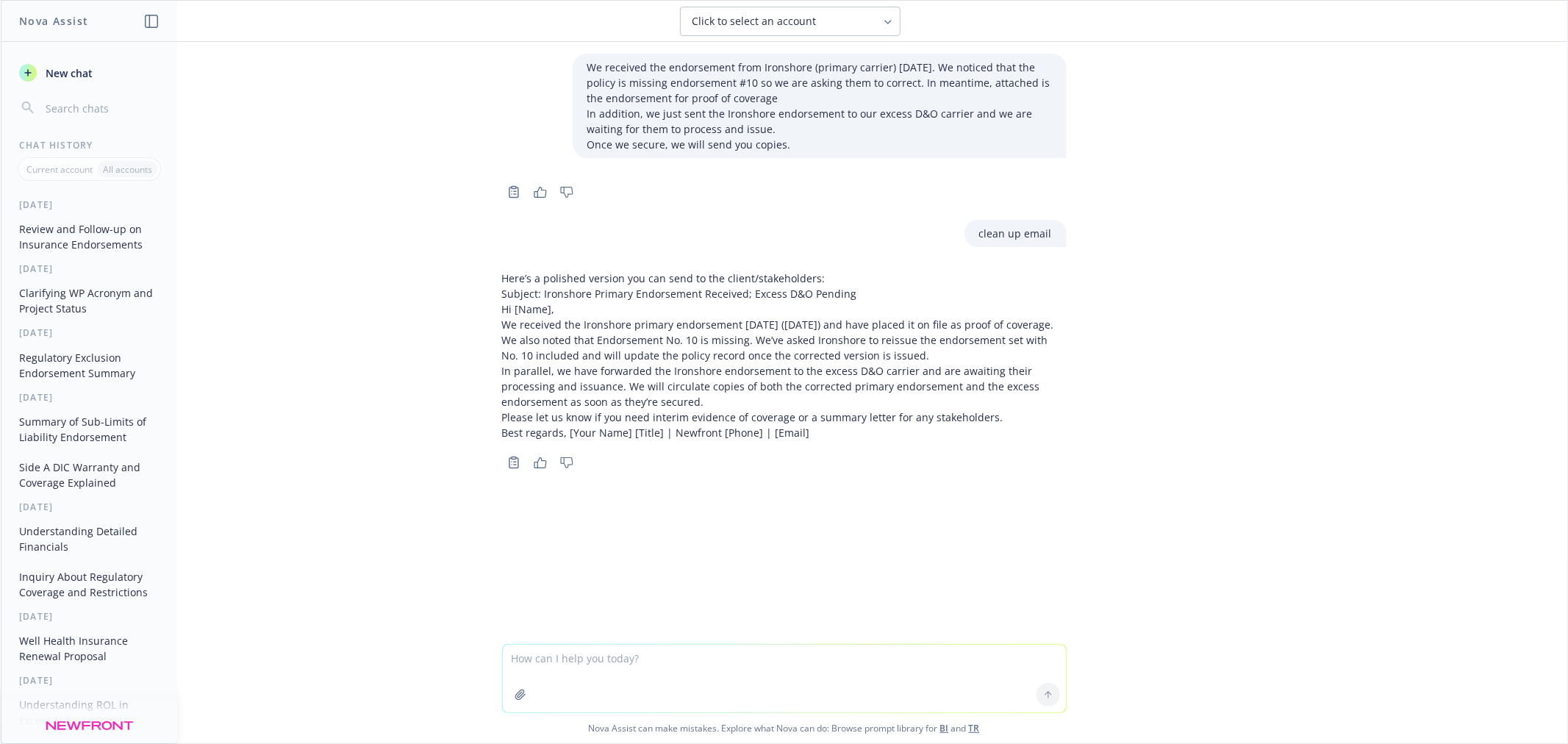
click at [649, 672] on textarea at bounding box center [784, 679] width 563 height 68
type textarea "clean up this email"
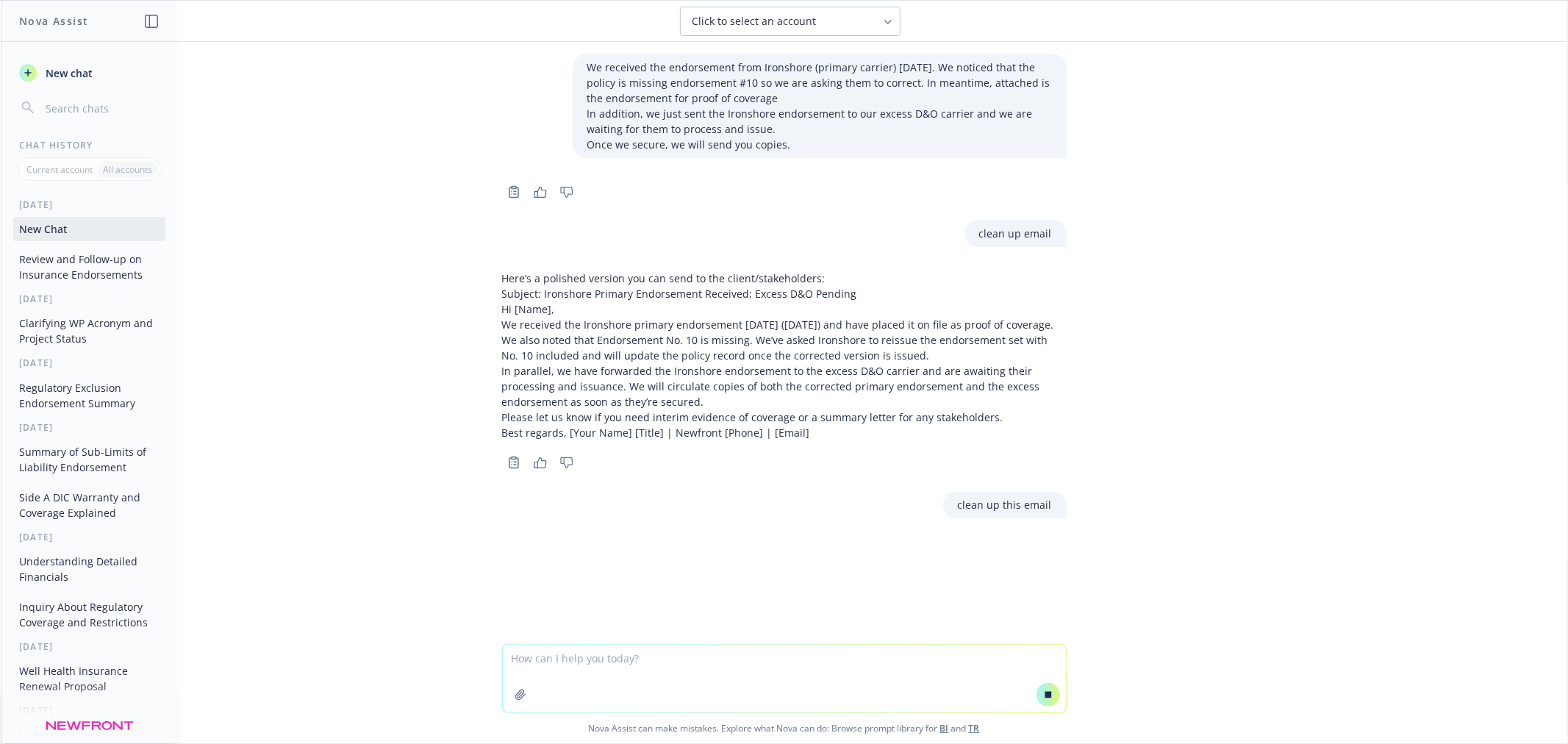
paste textarea "Hi [PERSON_NAME], We received the Ironshore primary endorsement [DATE] and have…"
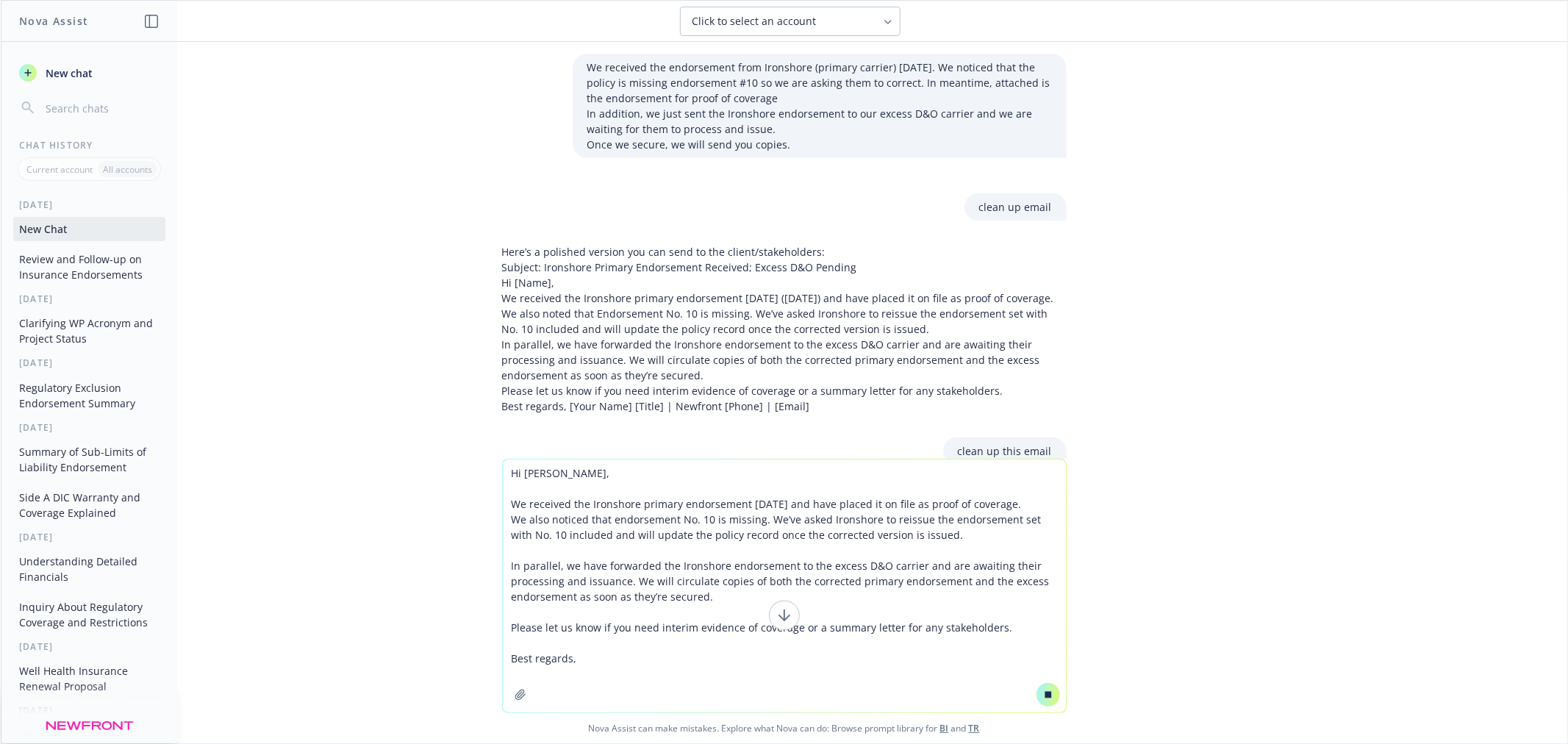
type textarea "Hi [PERSON_NAME], We received the Ironshore primary endorsement [DATE] and have…"
click at [1032, 686] on div at bounding box center [1048, 694] width 36 height 36
click at [1037, 689] on button at bounding box center [1048, 695] width 23 height 23
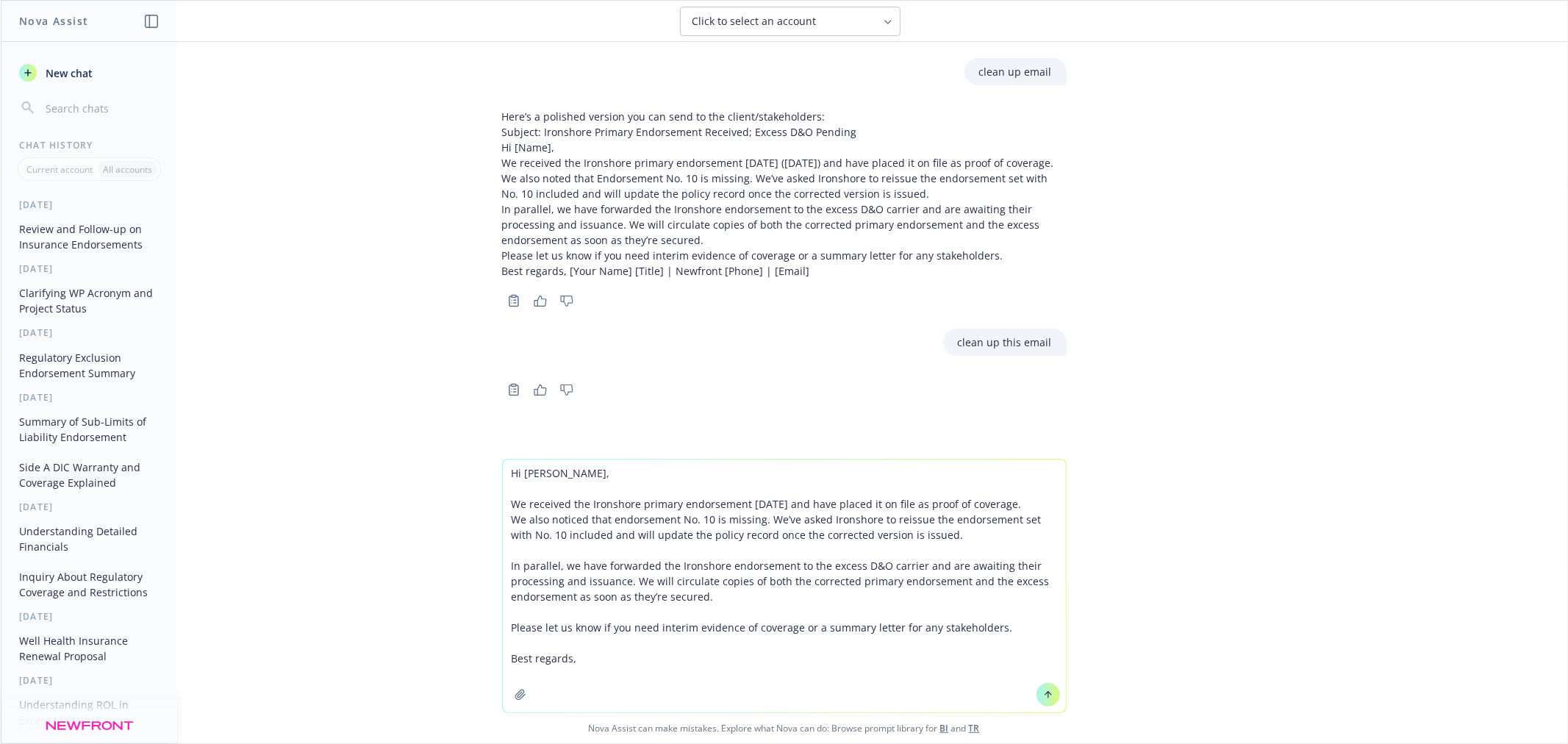
click at [1043, 690] on icon at bounding box center [1048, 695] width 10 height 10
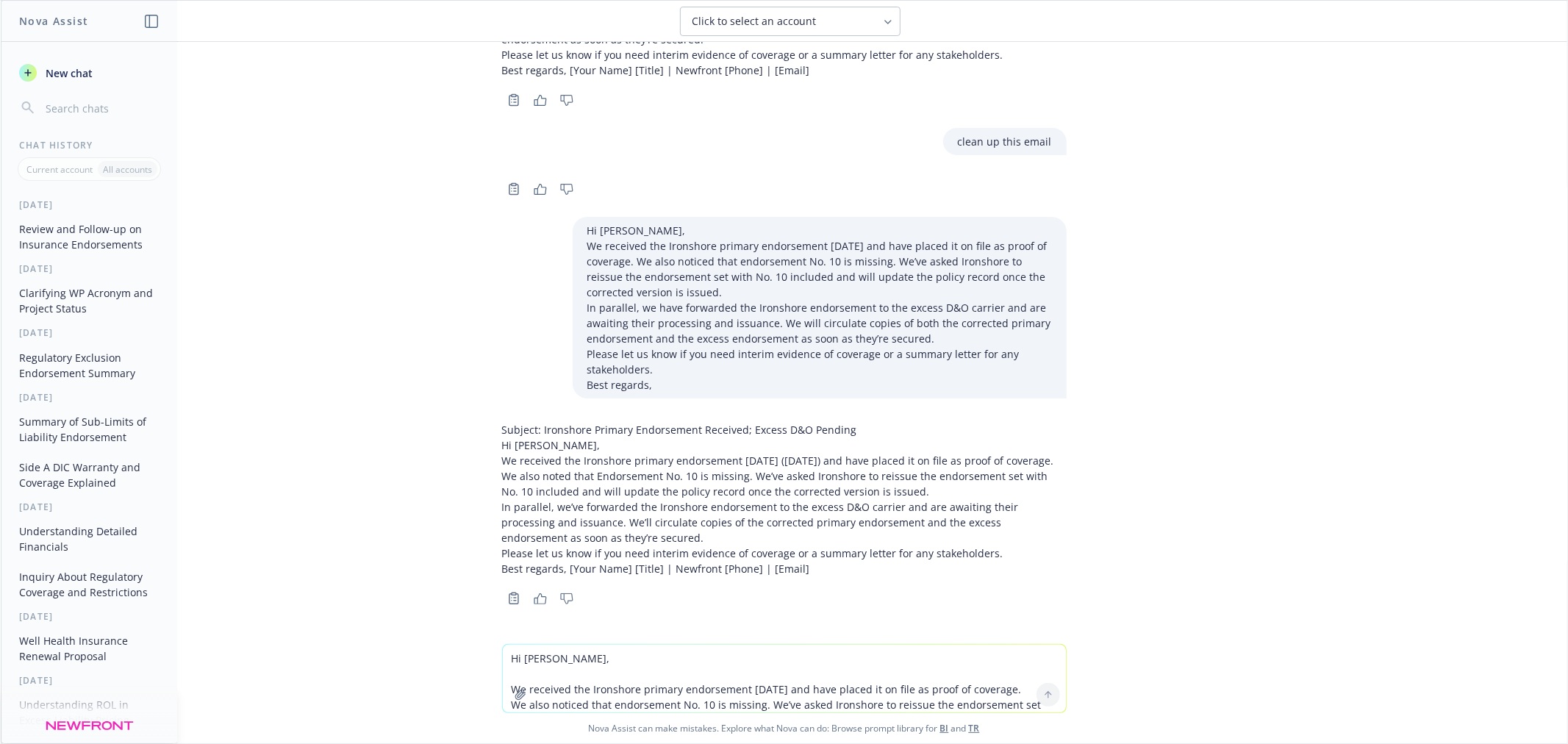
scroll to position [393, 0]
drag, startPoint x: 549, startPoint y: 391, endPoint x: 657, endPoint y: 459, distance: 127.6
click at [549, 392] on div "We received the endorsement from Ironshore (primary carrier) [DATE]. We noticed…" at bounding box center [784, 343] width 1567 height 602
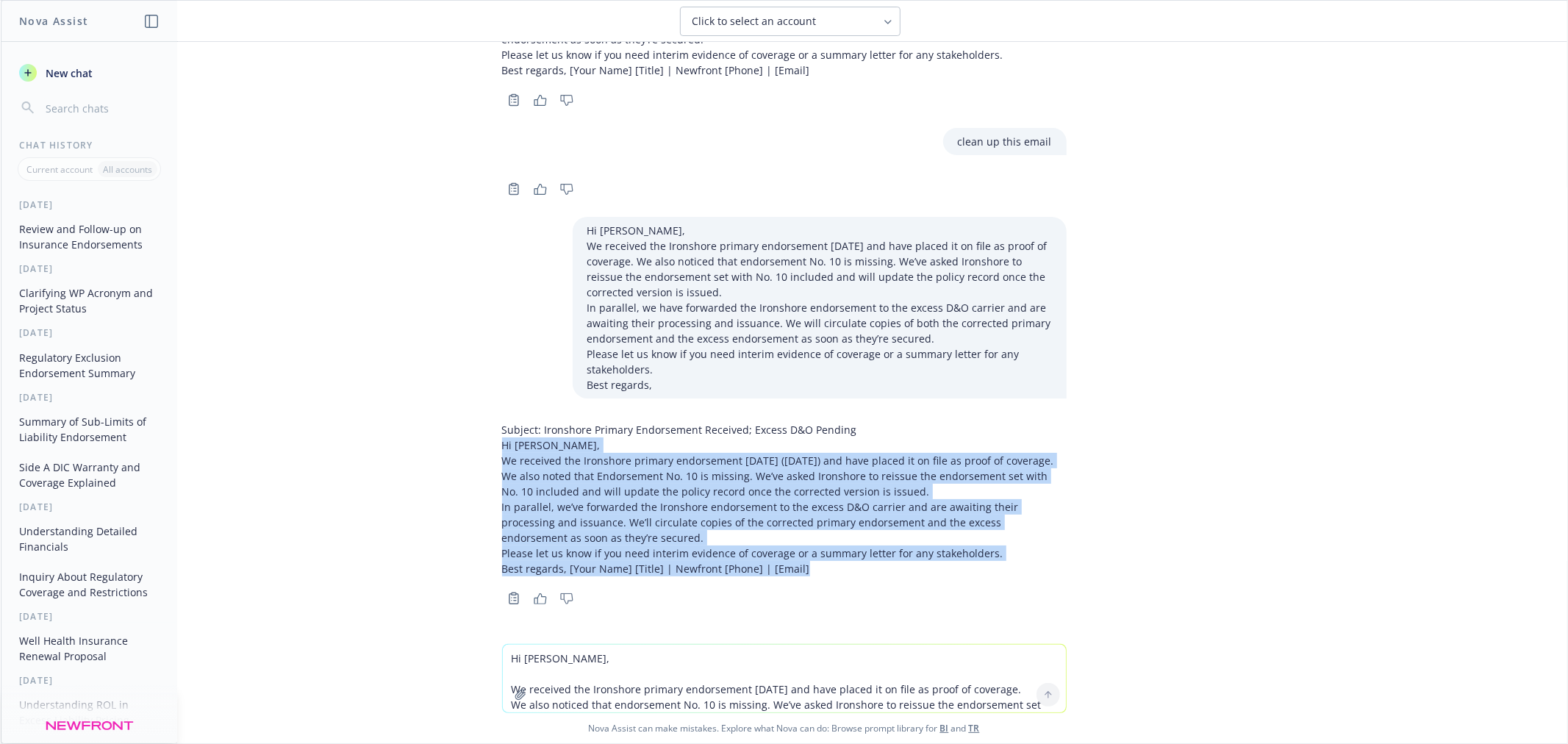
drag, startPoint x: 792, startPoint y: 574, endPoint x: 477, endPoint y: 434, distance: 344.7
click at [477, 434] on div "We received the endorsement from Ironshore (primary carrier) [DATE]. We noticed…" at bounding box center [784, 343] width 1567 height 602
copy div "Hi [PERSON_NAME], We received the Ironshore primary endorsement [DATE] ([DATE])…"
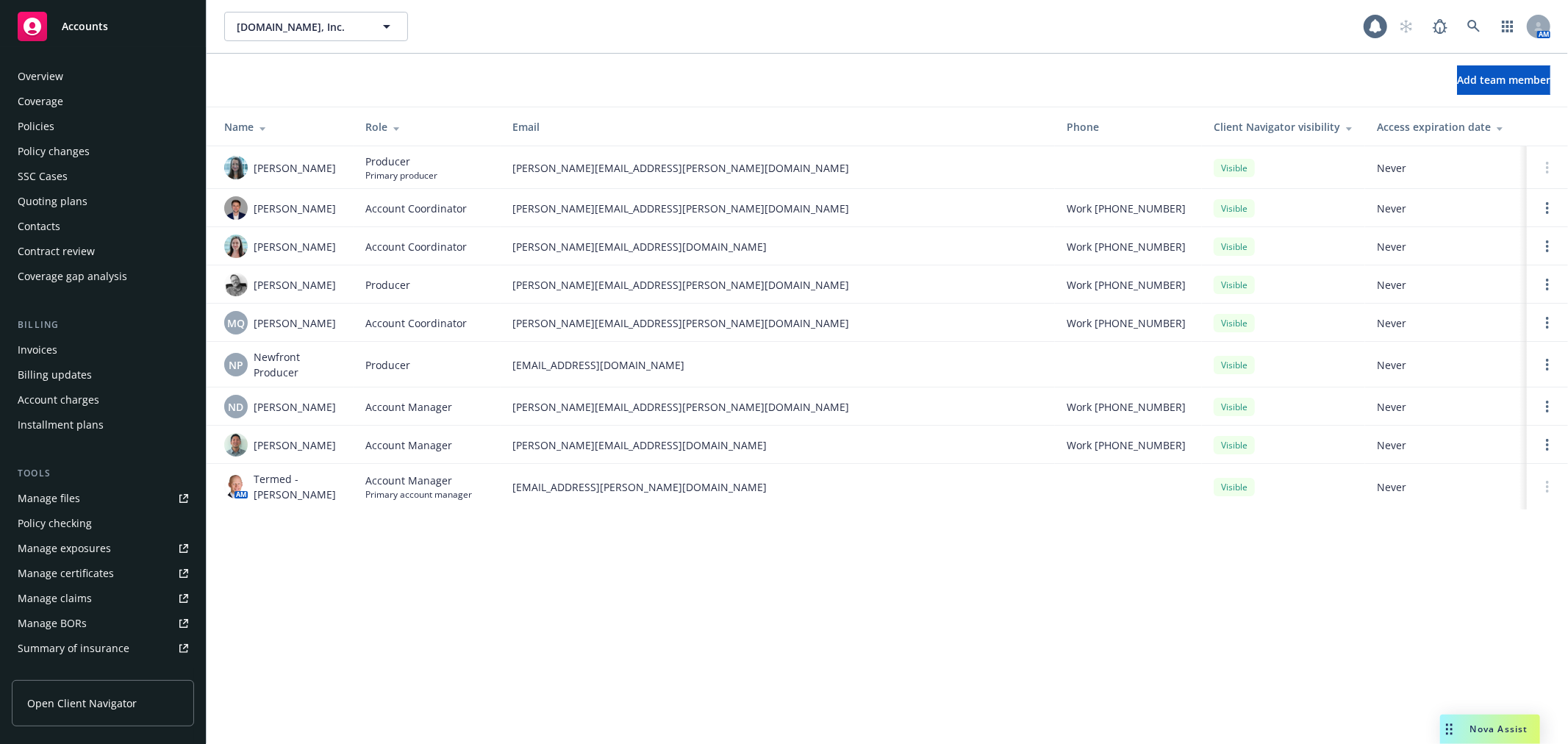
scroll to position [239, 0]
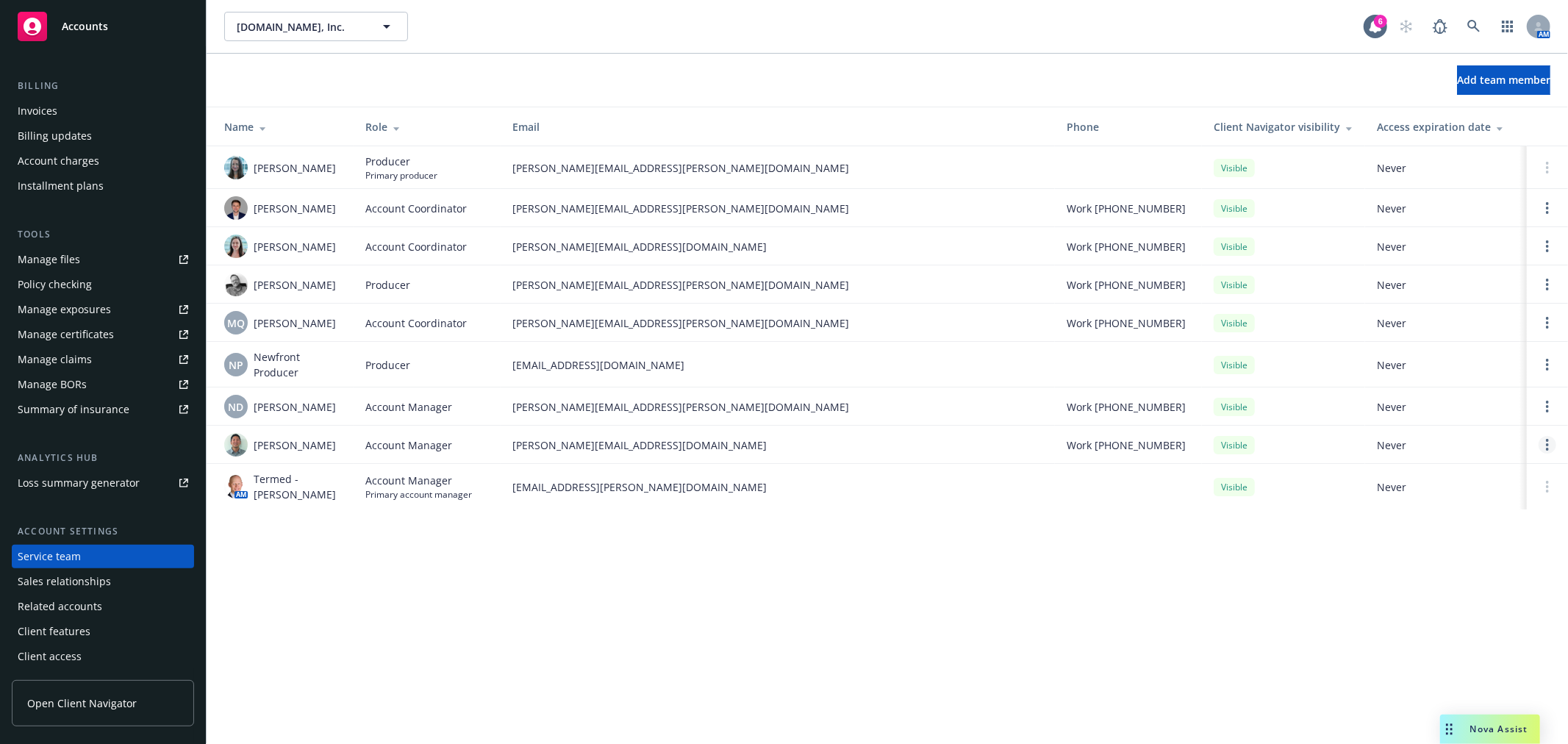
click at [1544, 444] on link "Open options" at bounding box center [1547, 444] width 17 height 17
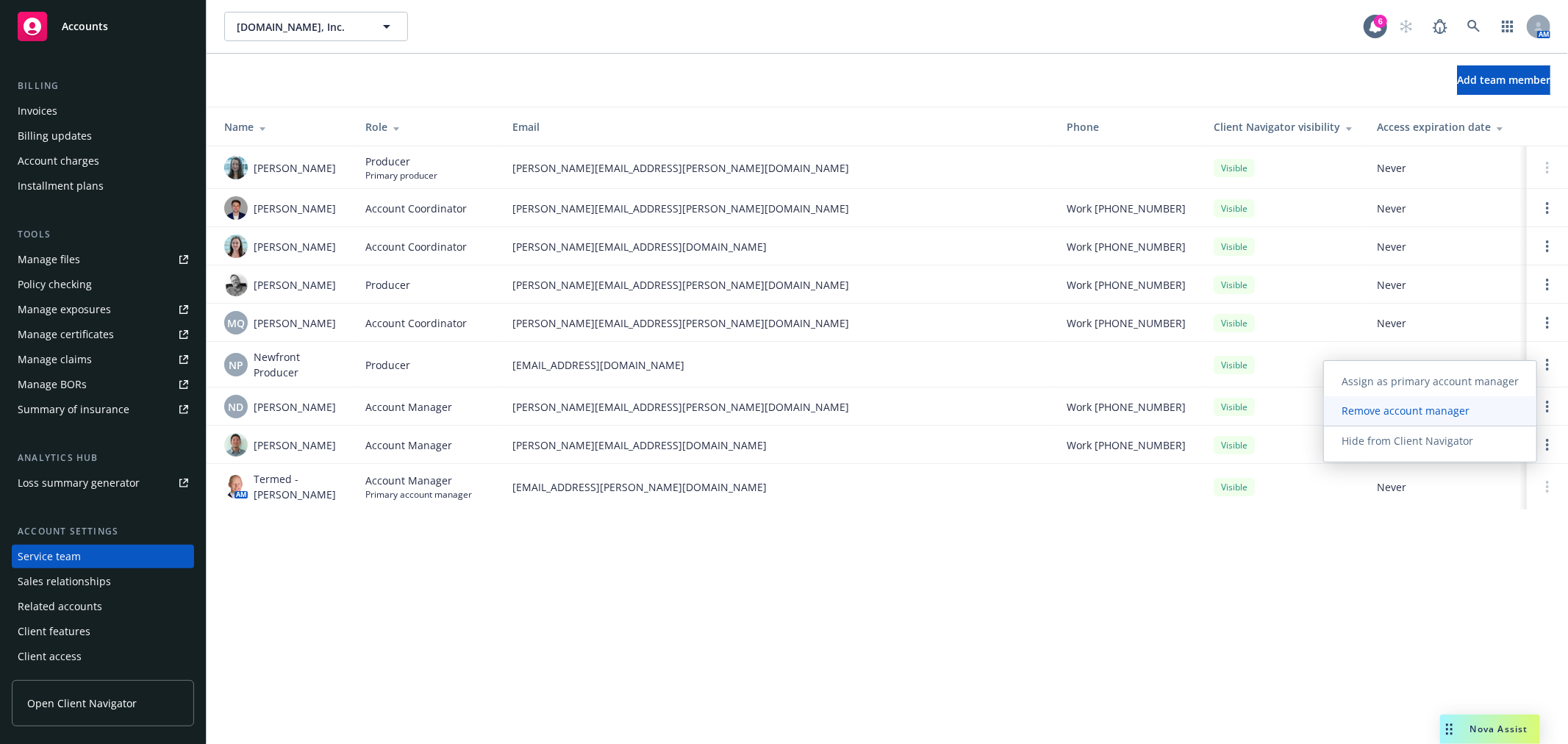
click at [1482, 420] on link "Remove account manager" at bounding box center [1430, 411] width 213 height 30
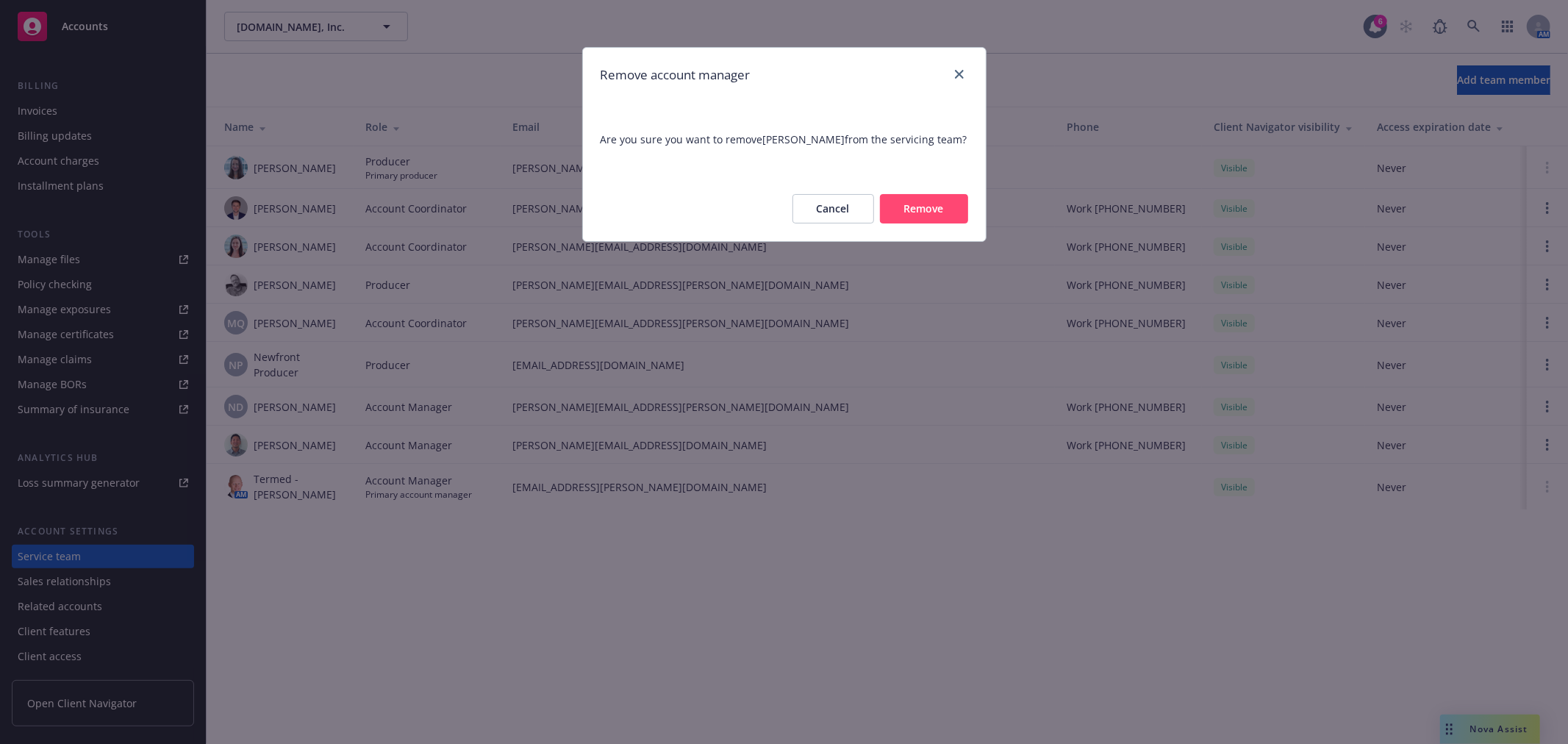
drag, startPoint x: 1482, startPoint y: 420, endPoint x: 947, endPoint y: 206, distance: 576.2
click at [947, 206] on button "Remove" at bounding box center [924, 209] width 89 height 30
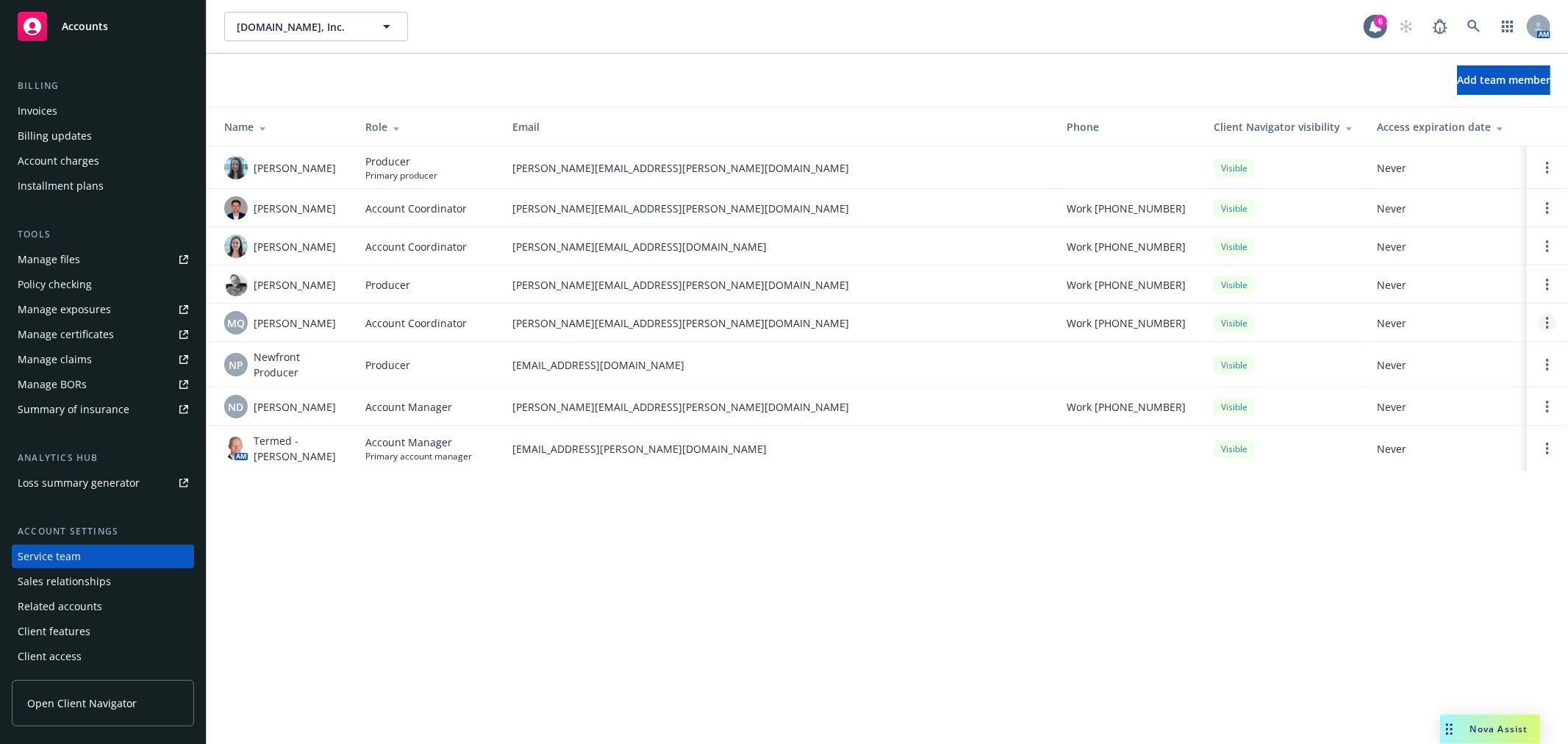
click at [1546, 329] on icon "Open options" at bounding box center [1548, 323] width 3 height 12
click at [1475, 293] on span "Remove account coordinator" at bounding box center [1448, 288] width 176 height 14
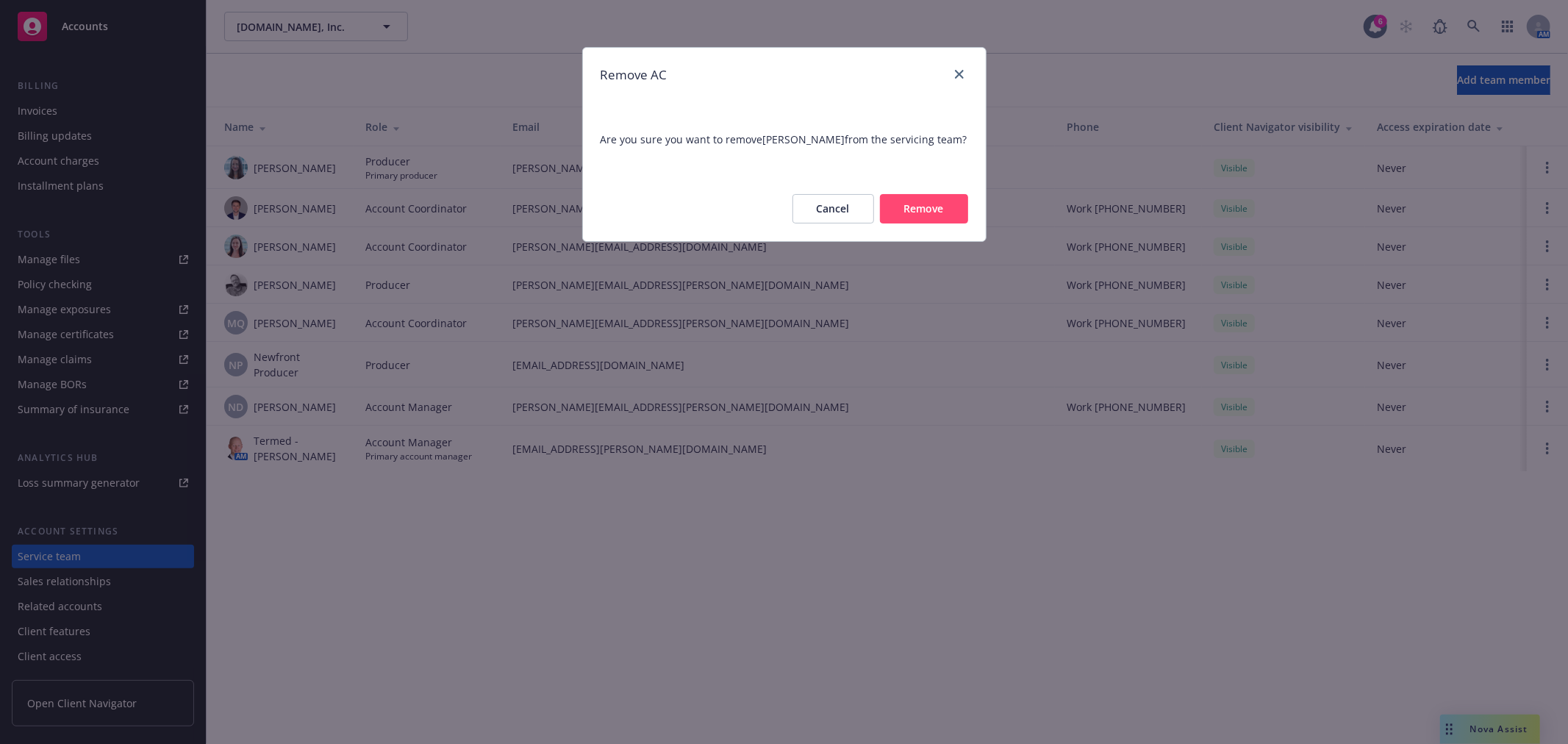
click at [904, 214] on button "Remove" at bounding box center [924, 209] width 89 height 30
